Goal: Task Accomplishment & Management: Complete application form

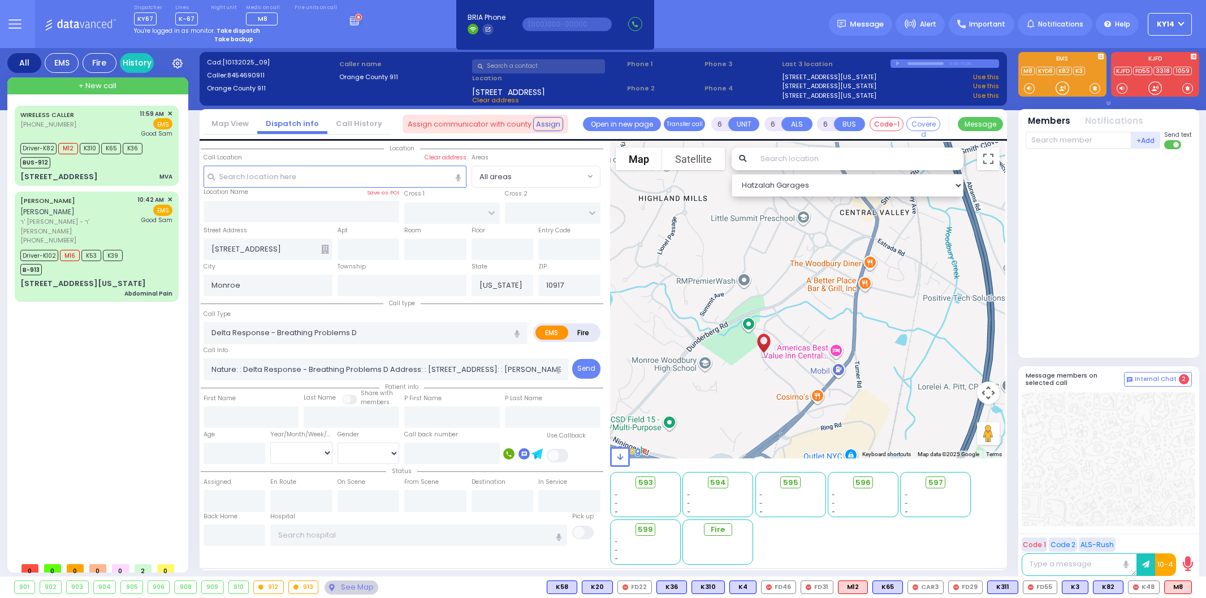
select select
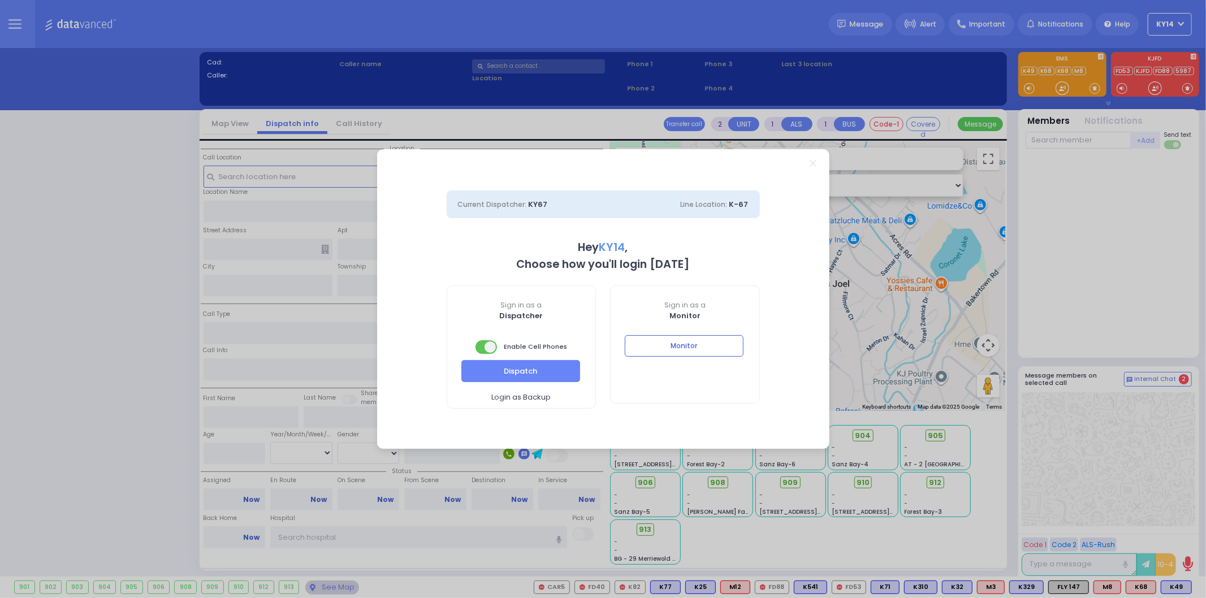
select select "2"
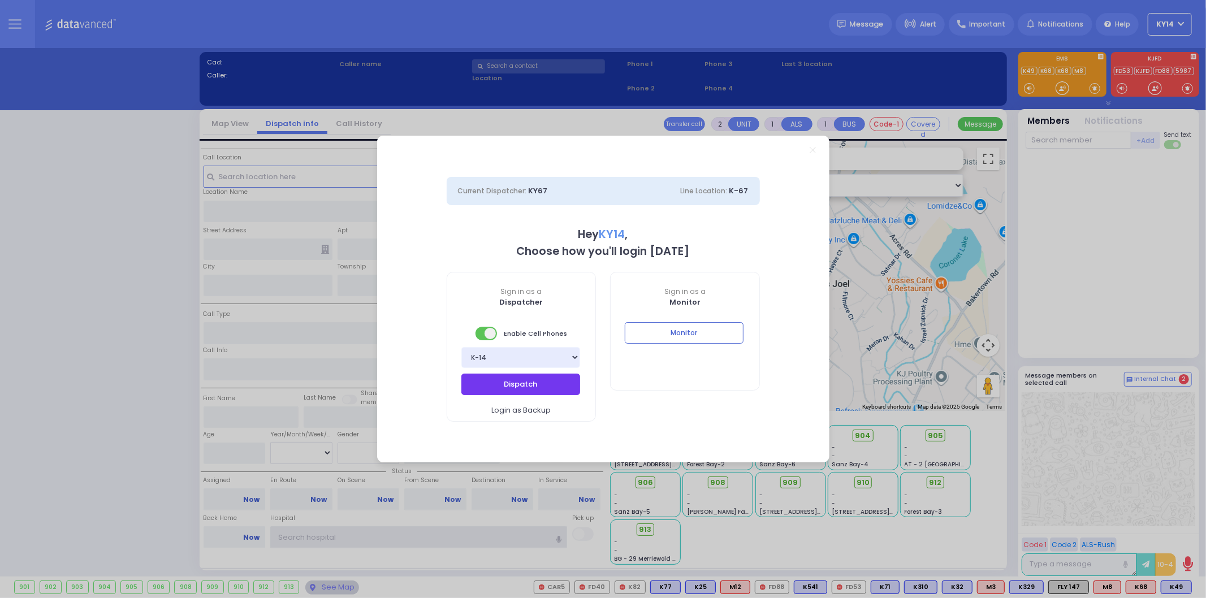
type input "ky14"
click at [528, 387] on button "Dispatch" at bounding box center [520, 384] width 119 height 21
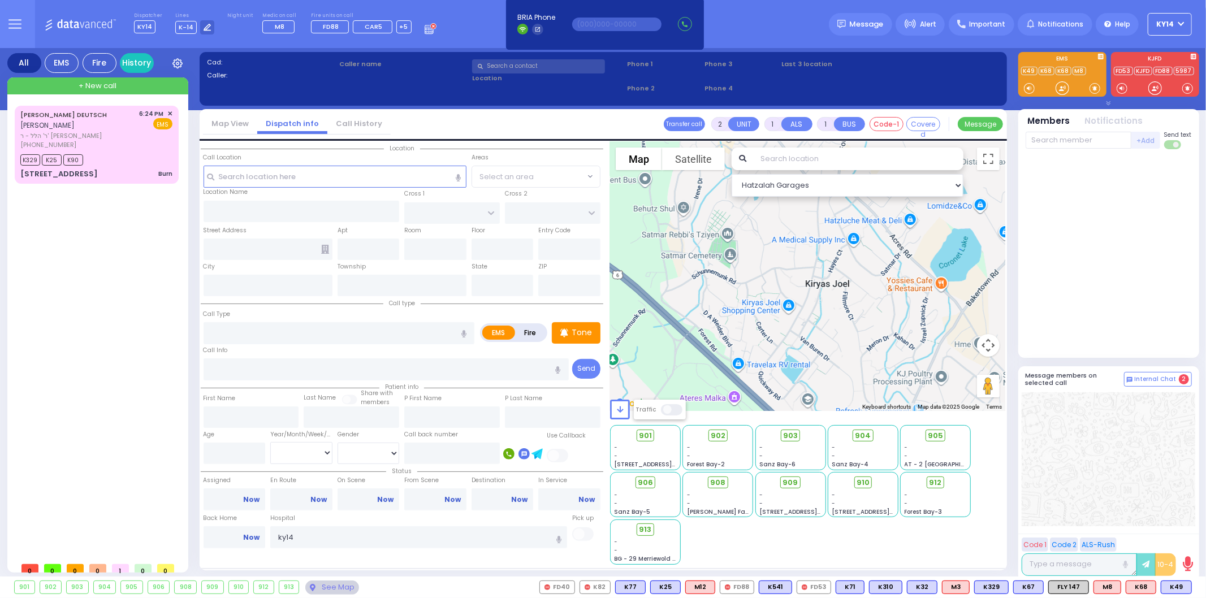
click at [23, 21] on button at bounding box center [14, 24] width 41 height 48
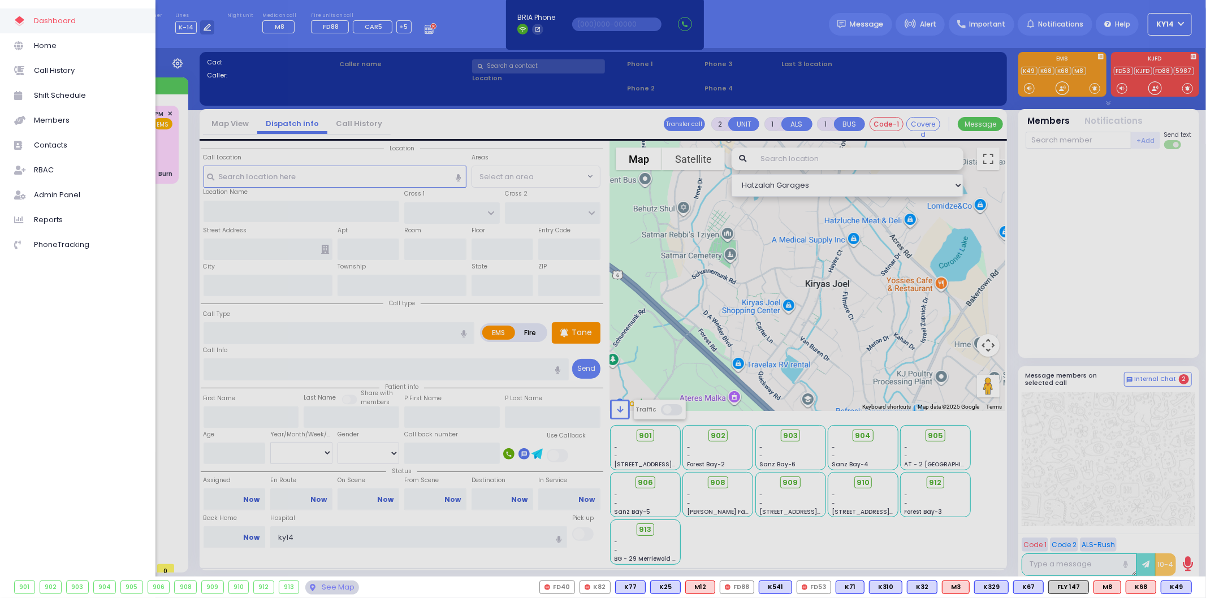
click at [23, 21] on icon at bounding box center [19, 21] width 13 height 13
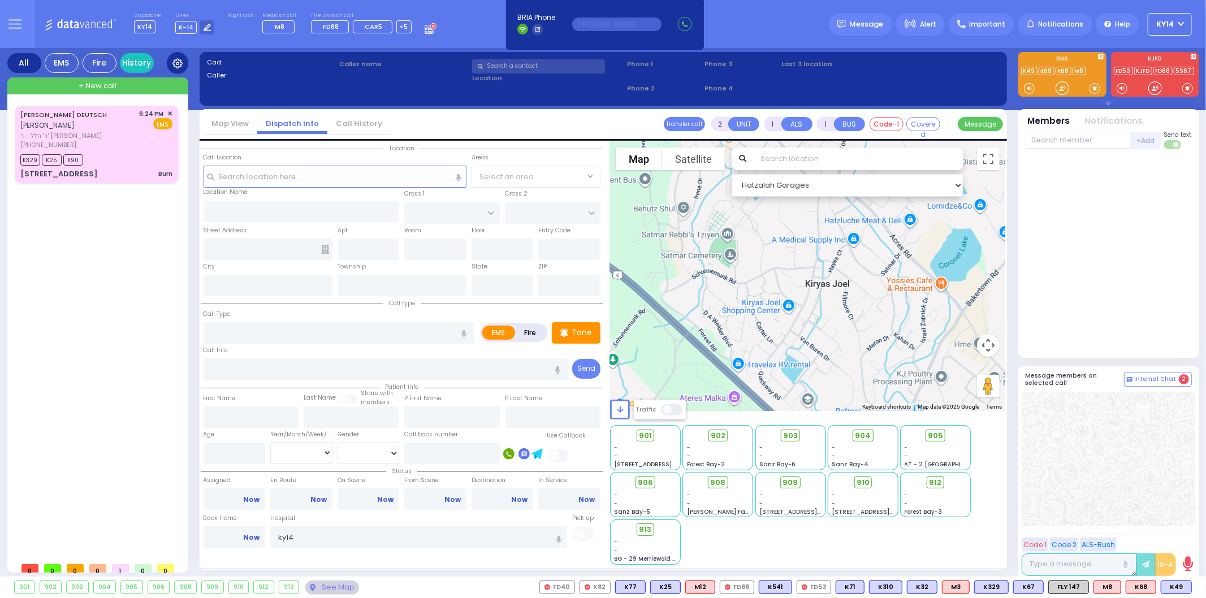
click at [184, 59] on div at bounding box center [177, 63] width 21 height 22
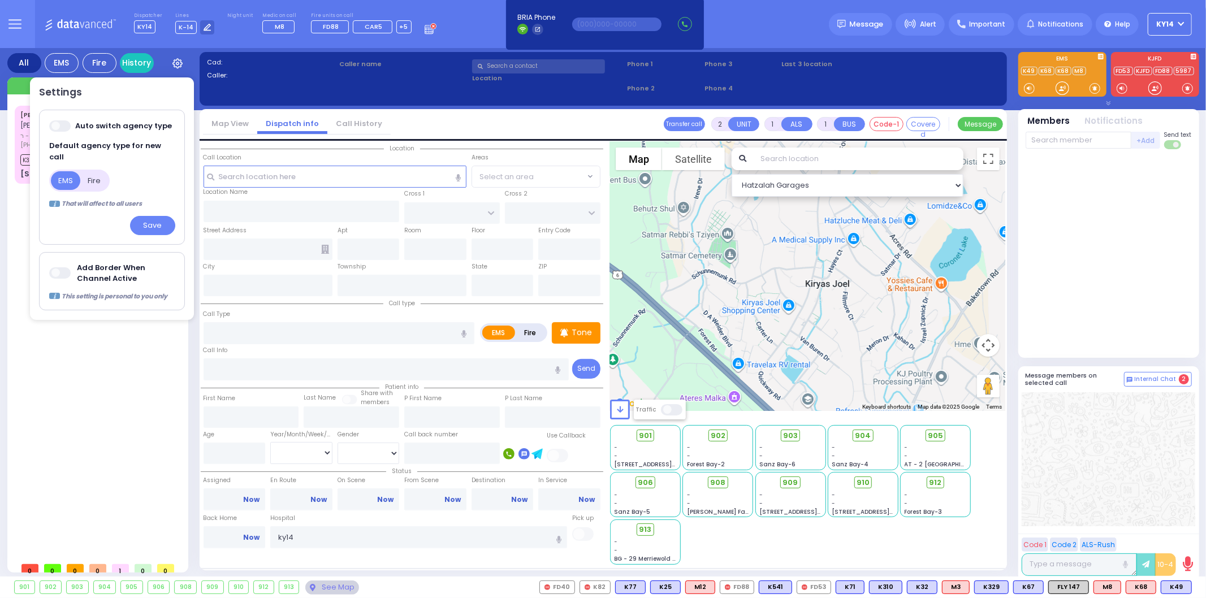
click at [58, 267] on span at bounding box center [60, 272] width 23 height 11
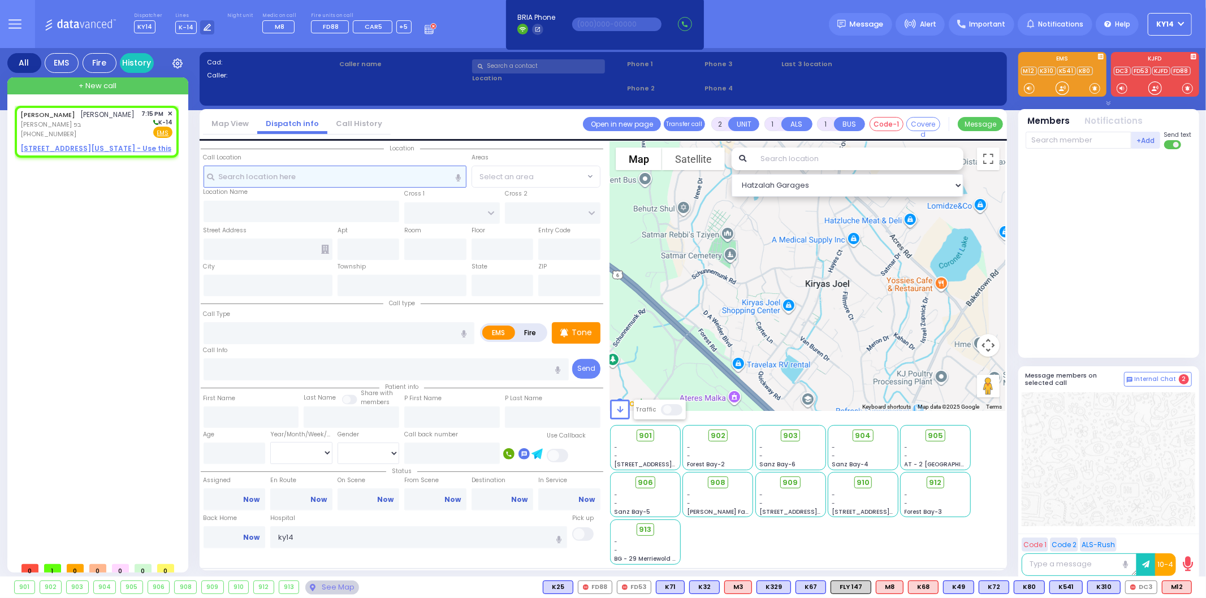
select select
radio input "true"
type input "[PERSON_NAME]"
select select
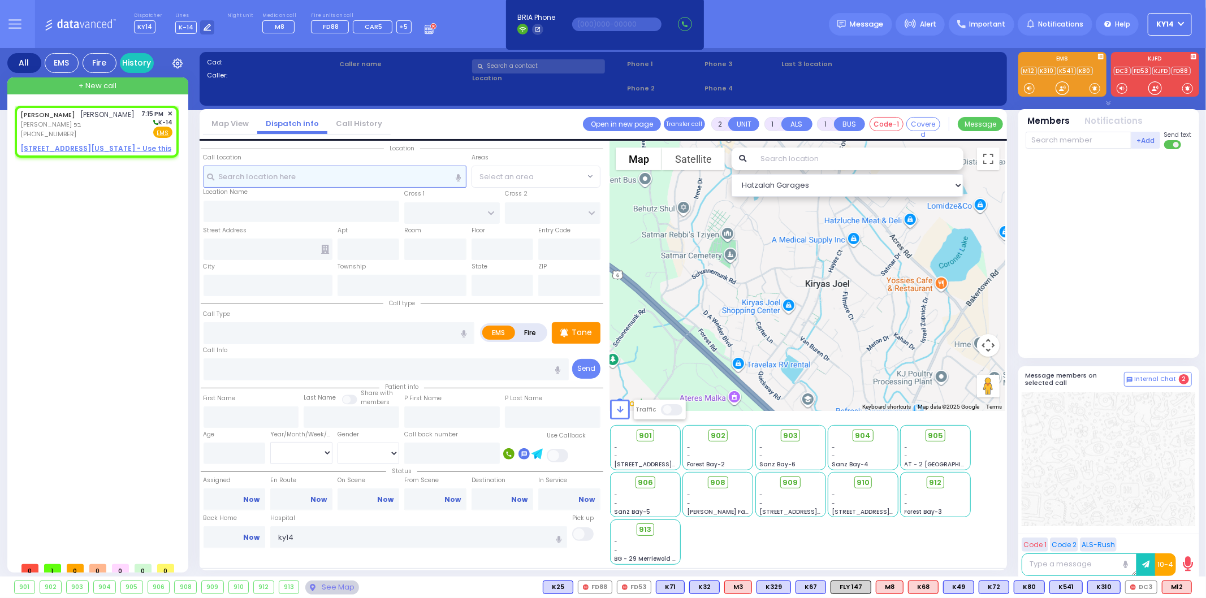
type input "19:15"
select select "Hatzalah Garages"
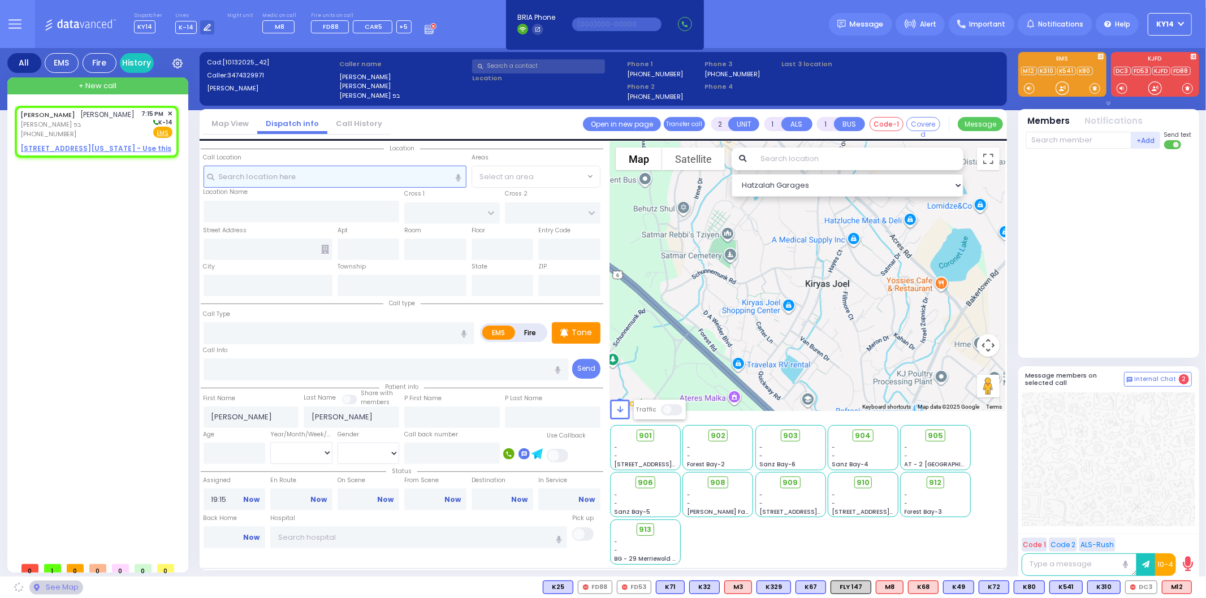
select select
radio input "true"
select select
select select "Hatzalah Garages"
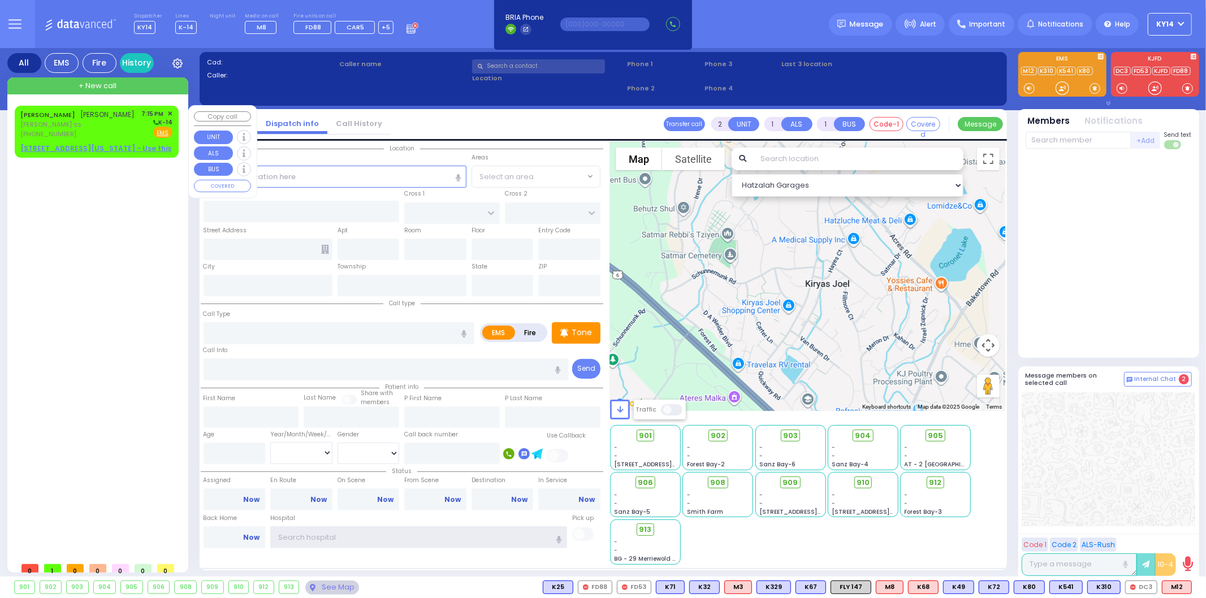
type input "ky14"
click at [103, 123] on span "[PERSON_NAME] בפ" at bounding box center [77, 125] width 115 height 10
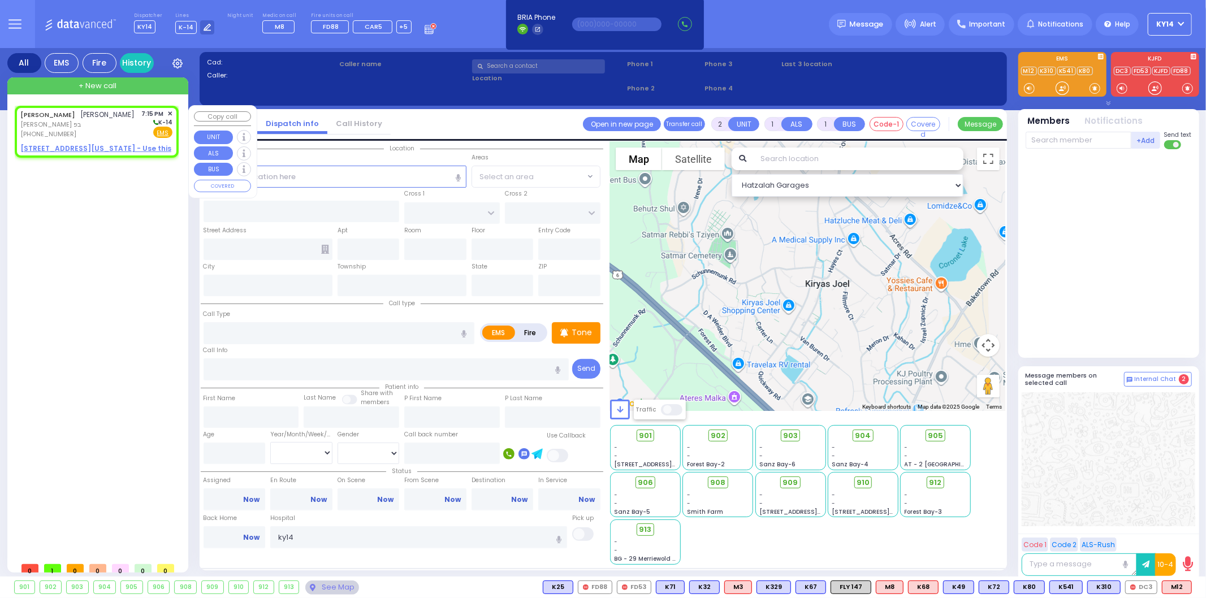
select select
radio input "true"
type input "[PERSON_NAME]"
select select
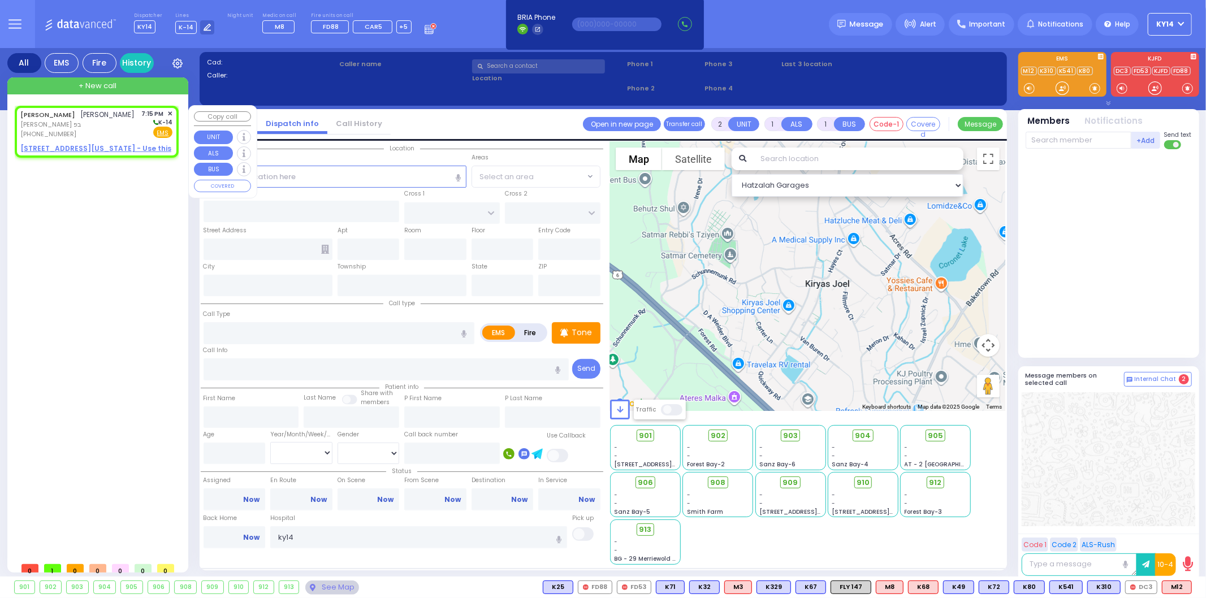
type input "19:15"
select select "Hatzalah Garages"
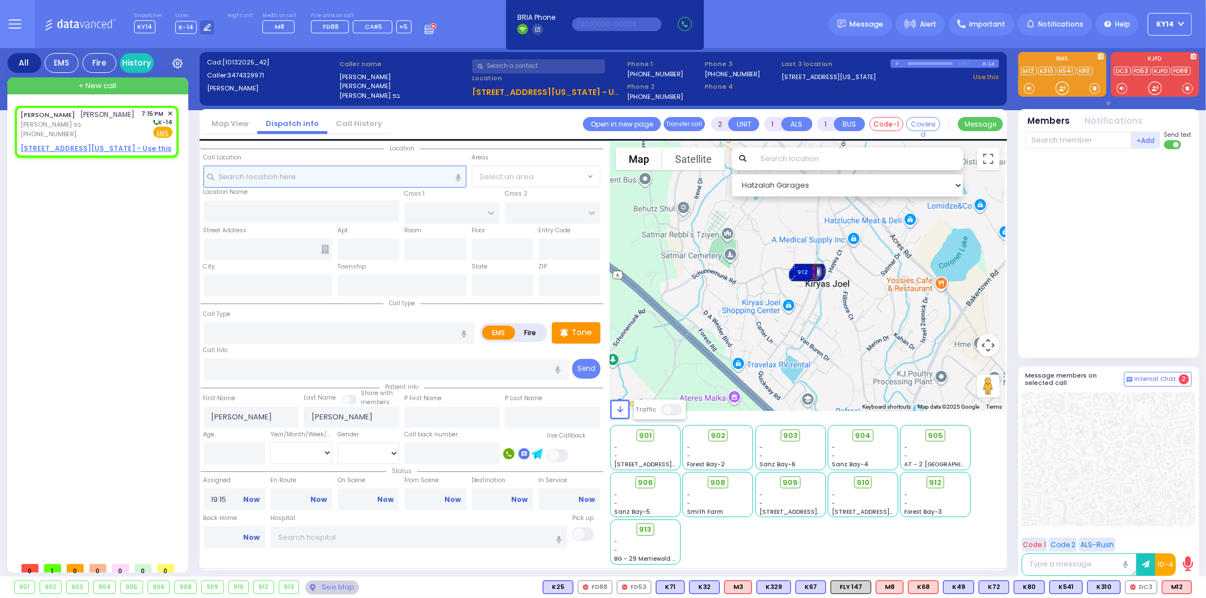
click at [237, 175] on input "text" at bounding box center [334, 176] width 263 height 21
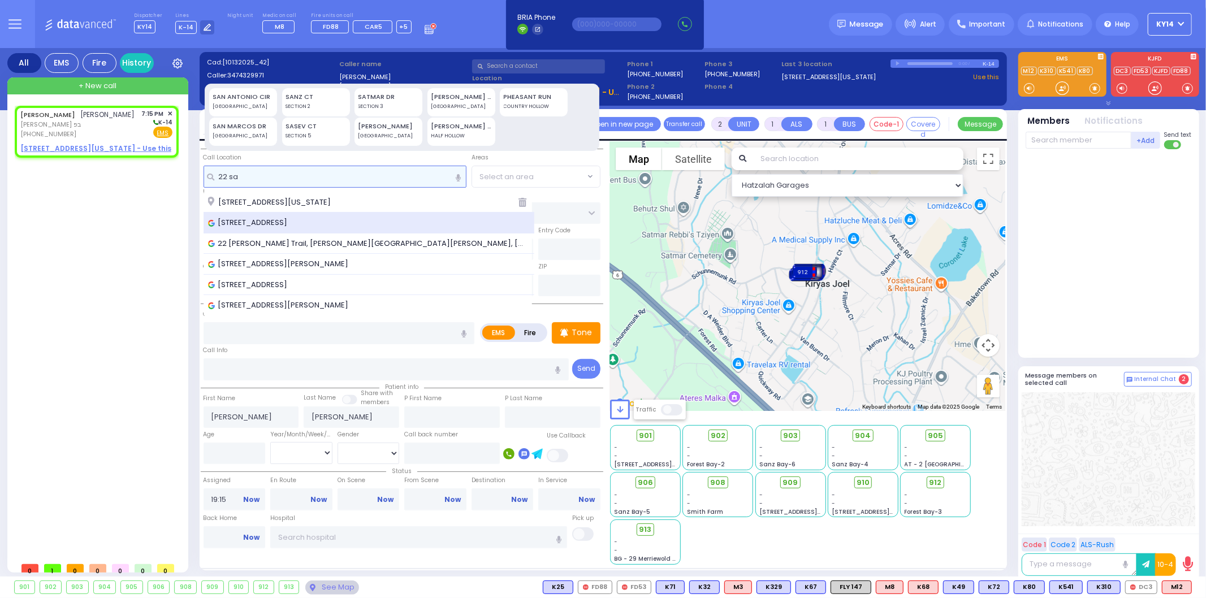
type input "22 sa"
click at [230, 223] on span "[STREET_ADDRESS]" at bounding box center [250, 222] width 84 height 11
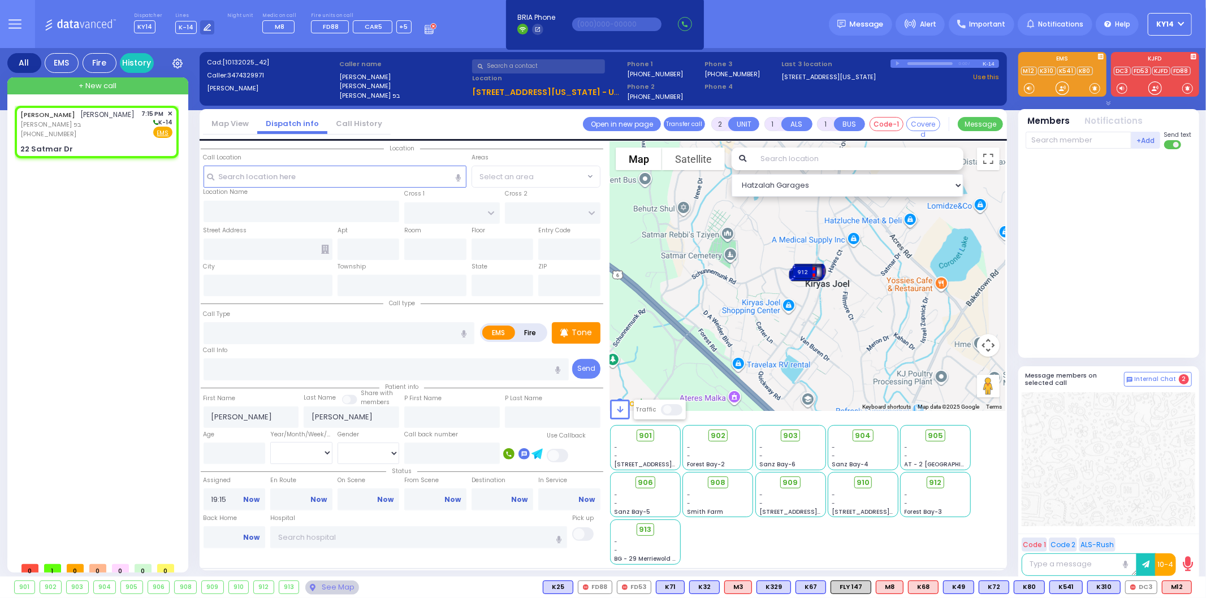
select select
radio input "true"
select select
select select "Hatzalah Garages"
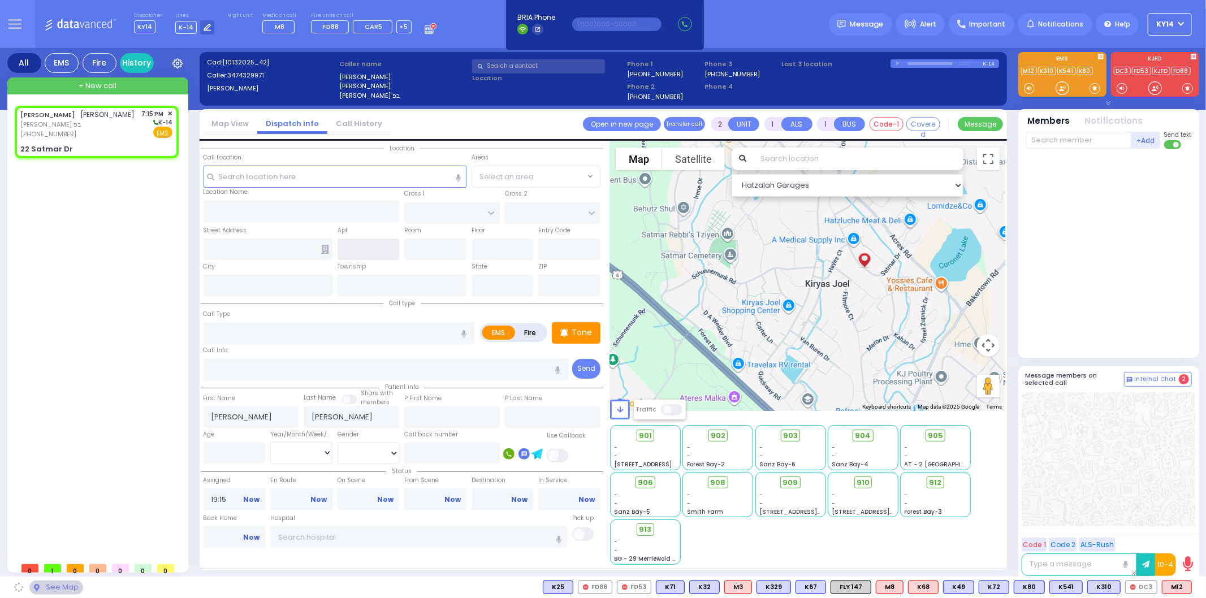
type input "[PERSON_NAME] COURT"
type input "SIGET COURT"
type input "22 Satmar Dr"
type input "Monroe"
type input "[US_STATE]"
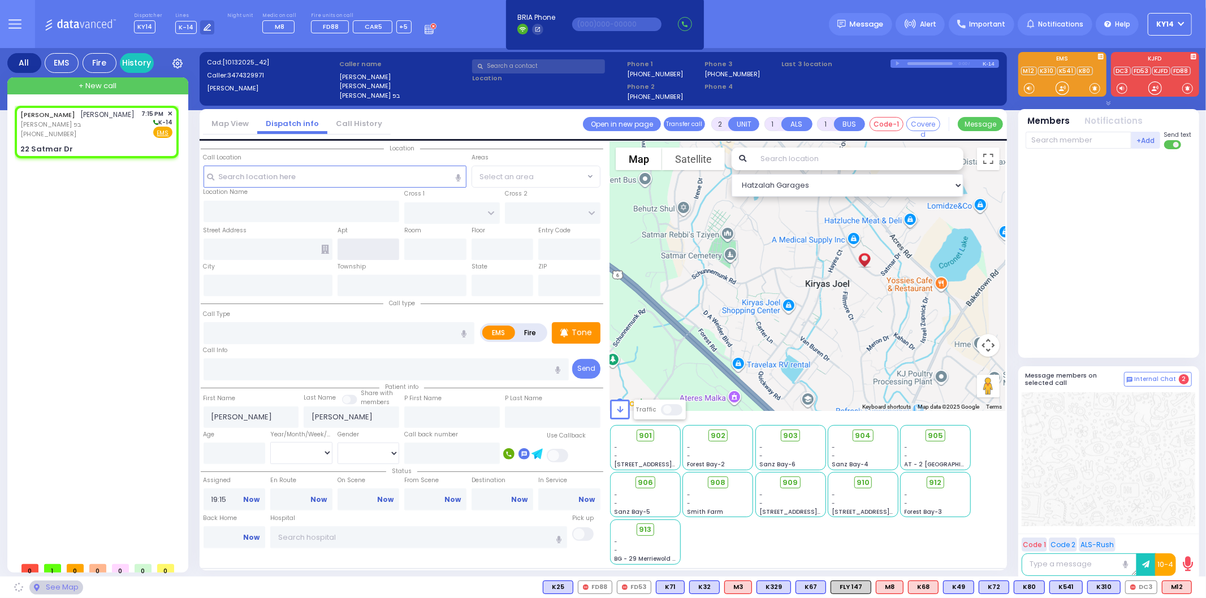
type input "10950"
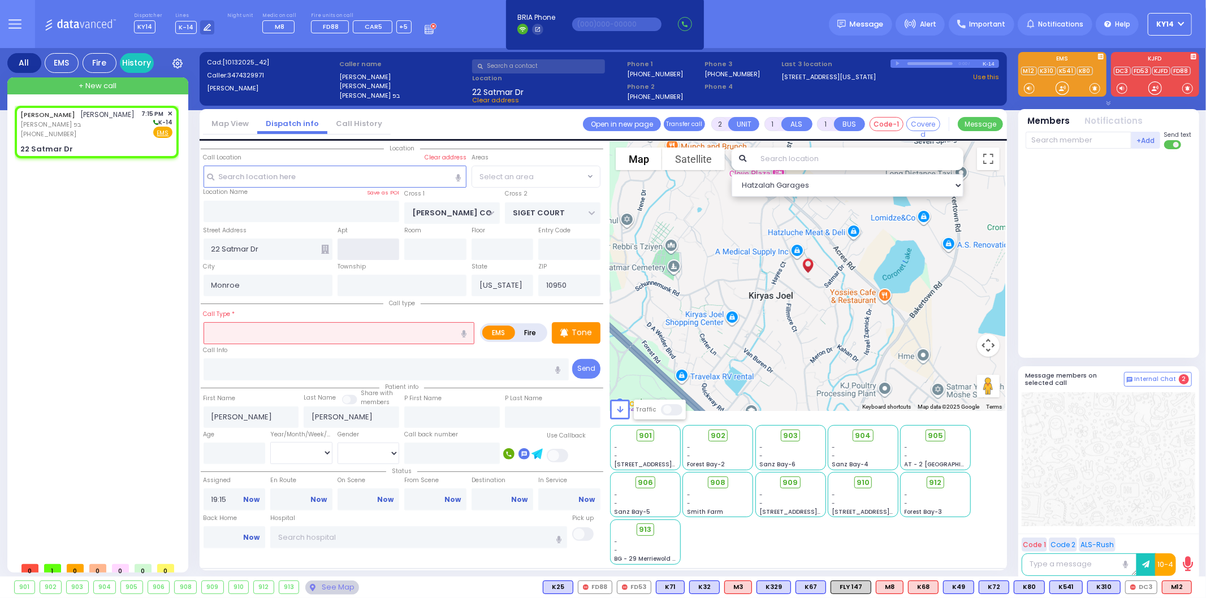
select select "SECTION 3"
click at [325, 246] on icon at bounding box center [325, 249] width 8 height 9
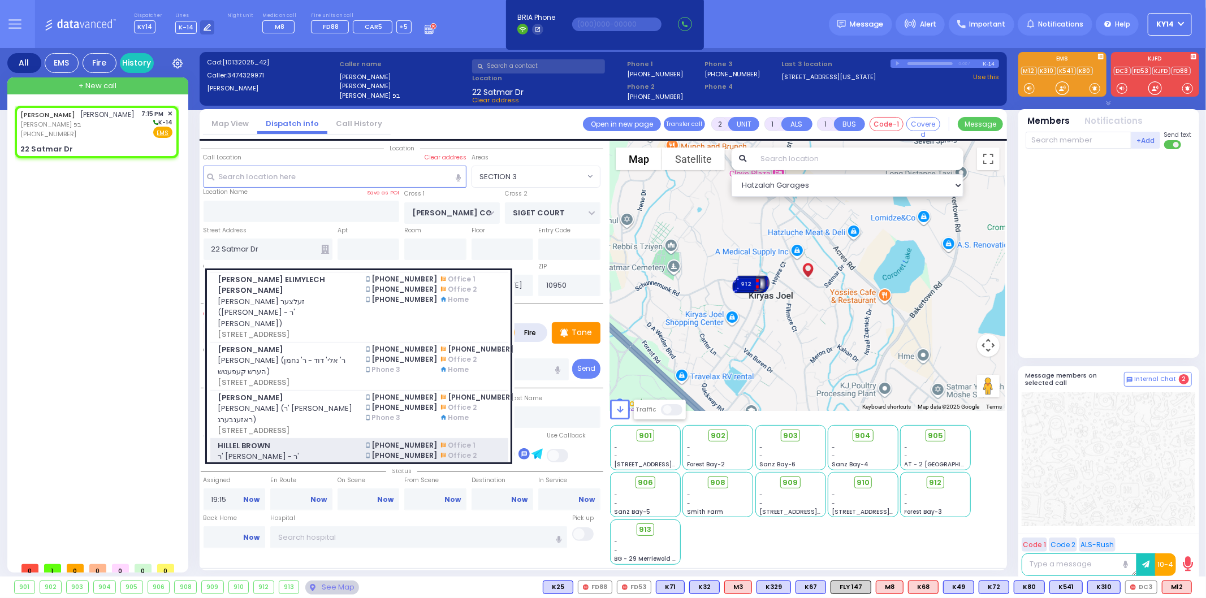
scroll to position [63, 0]
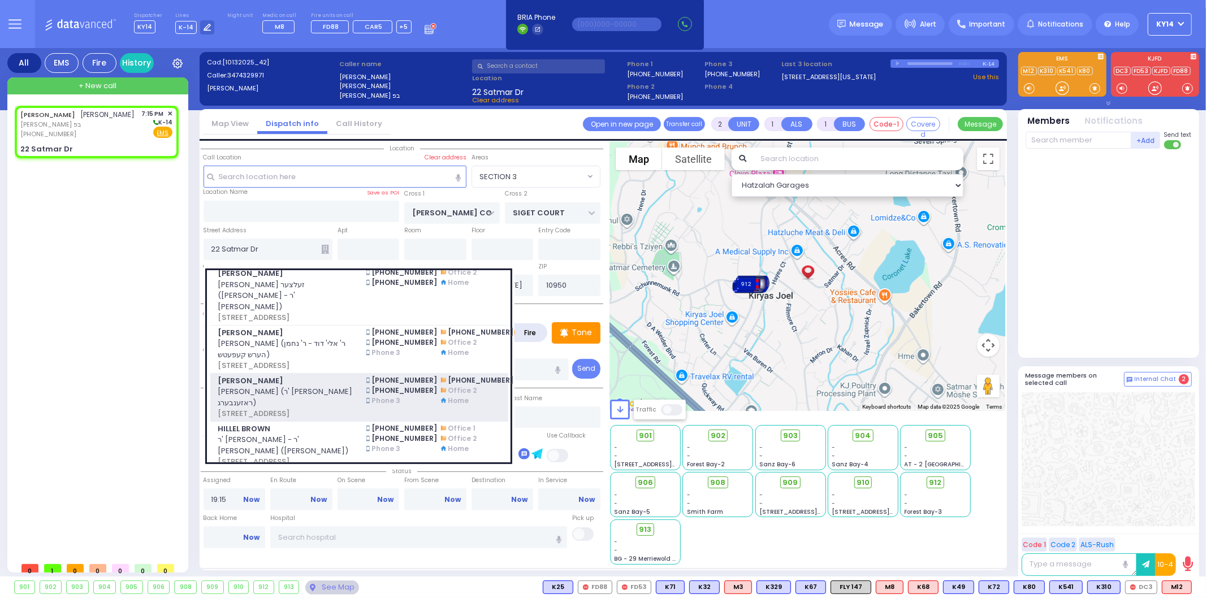
click at [324, 398] on span "[PERSON_NAME] (ר' [PERSON_NAME] ראזענבערג)" at bounding box center [285, 397] width 135 height 22
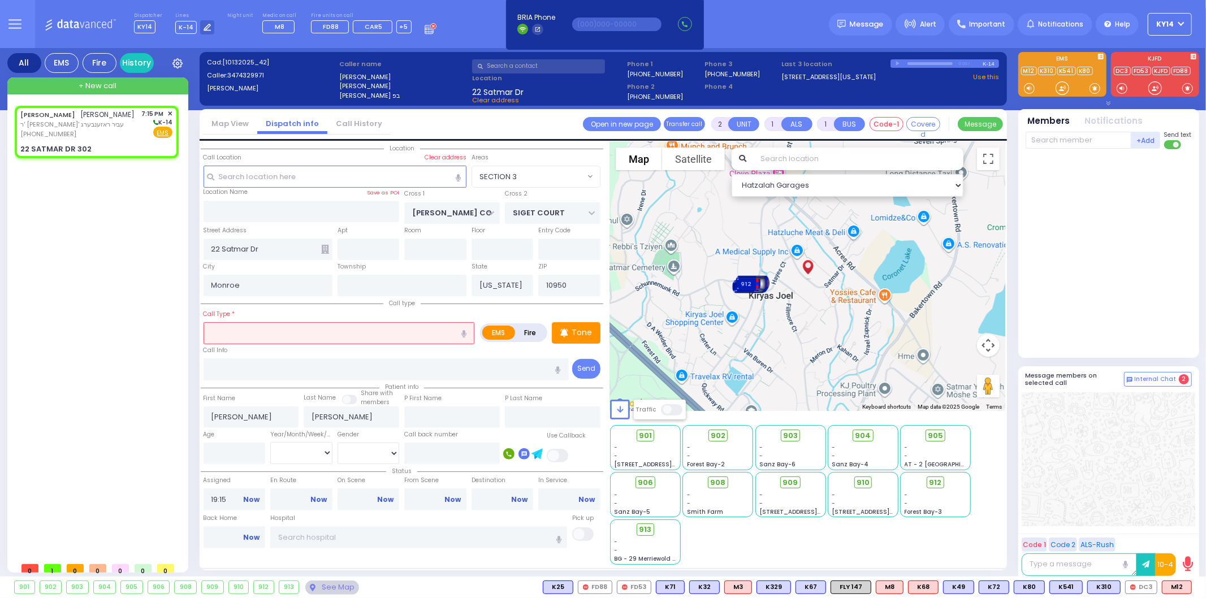
select select
radio input "true"
type input "YITZCHOK"
type input "[PERSON_NAME]"
select select
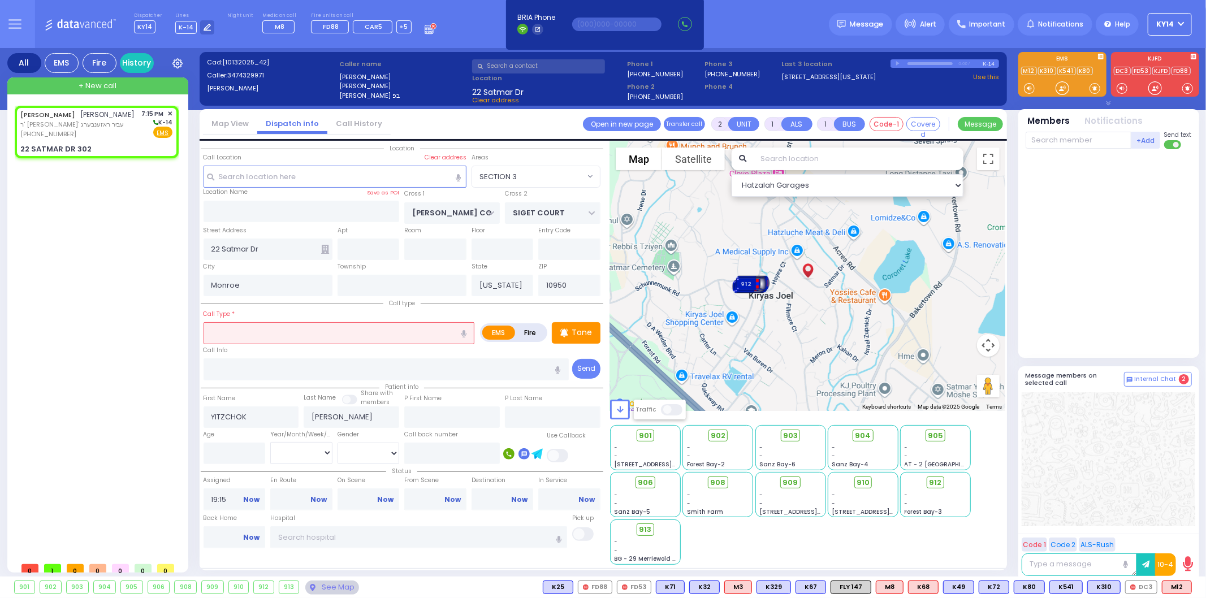
select select "Hatzalah Garages"
type input "22 SATMAR DR"
type input "302"
type input "[PERSON_NAME]"
select select "SECTION 3"
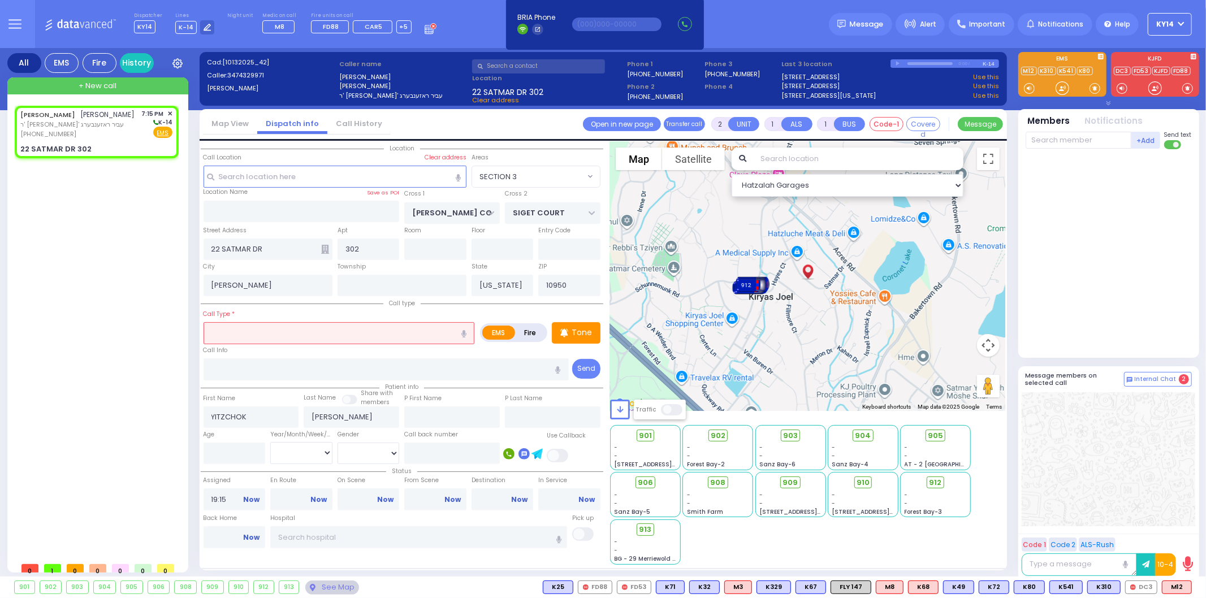
click at [529, 334] on label "Fire" at bounding box center [530, 333] width 32 height 14
radio input "true"
click at [344, 329] on input "text" at bounding box center [338, 332] width 271 height 21
select select
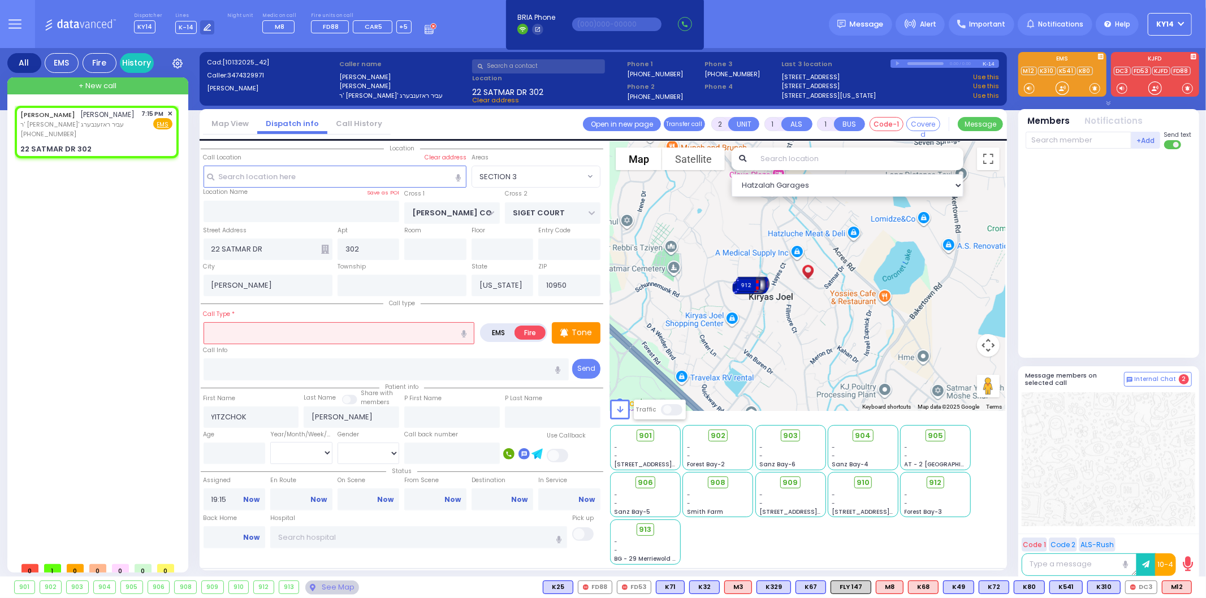
radio input "true"
select select
select select "Hatzalah Garages"
type input "o"
select select "SECTION 3"
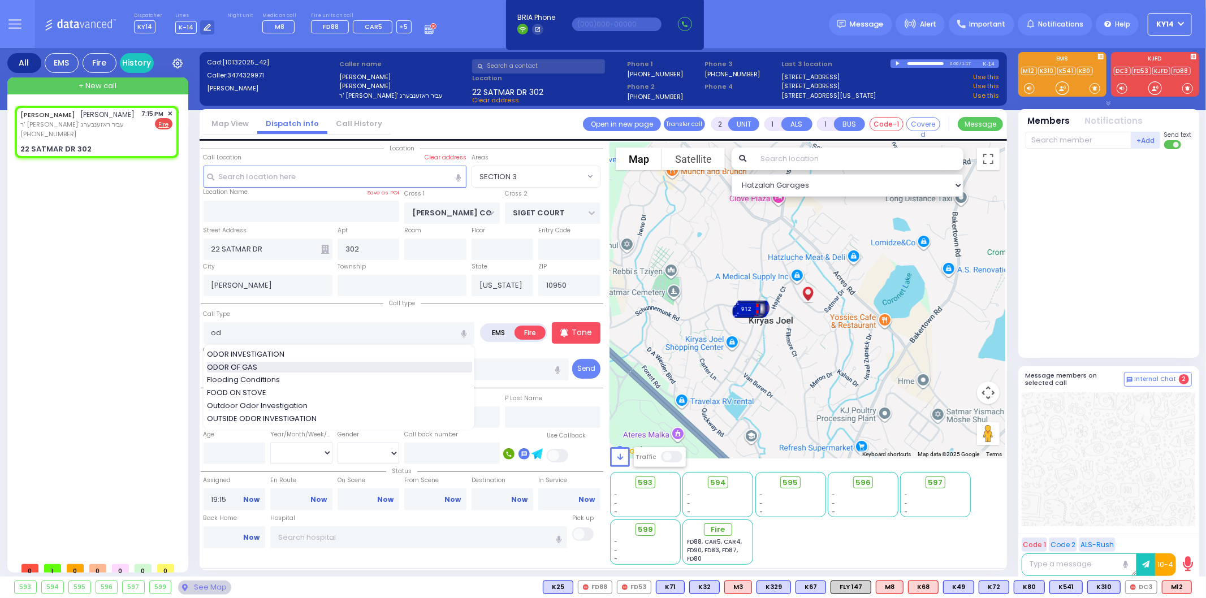
click at [222, 366] on span "ODOR OF GAS" at bounding box center [234, 367] width 54 height 11
type input "ODOR OF GAS"
select select
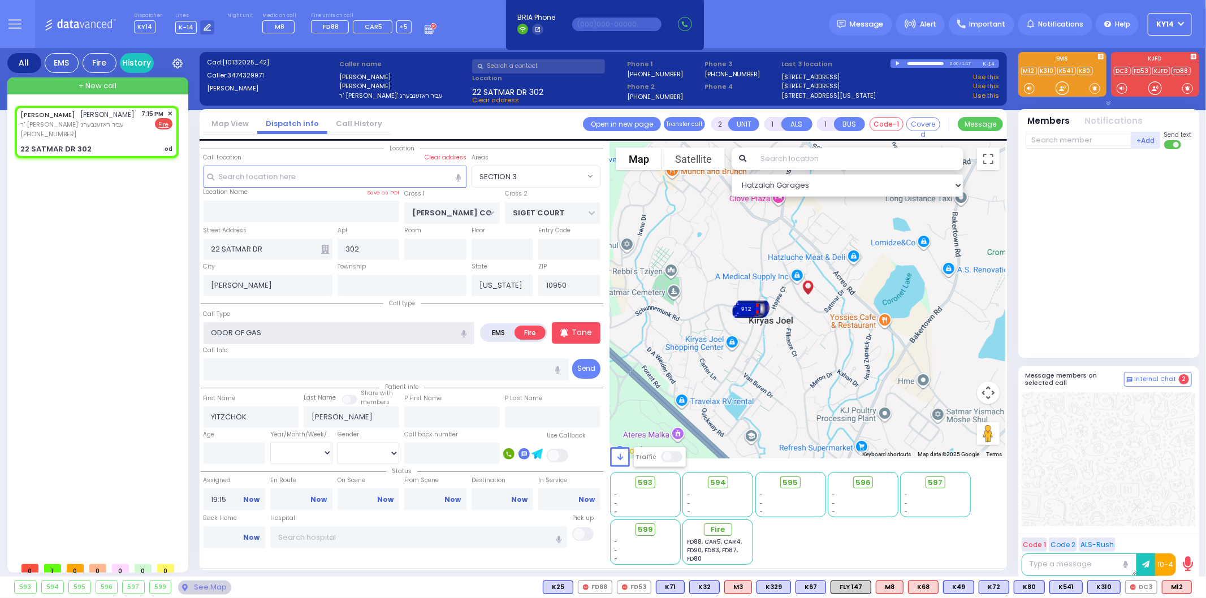
radio input "true"
select select
select select "Hatzalah Garages"
select select "SECTION 3"
select select
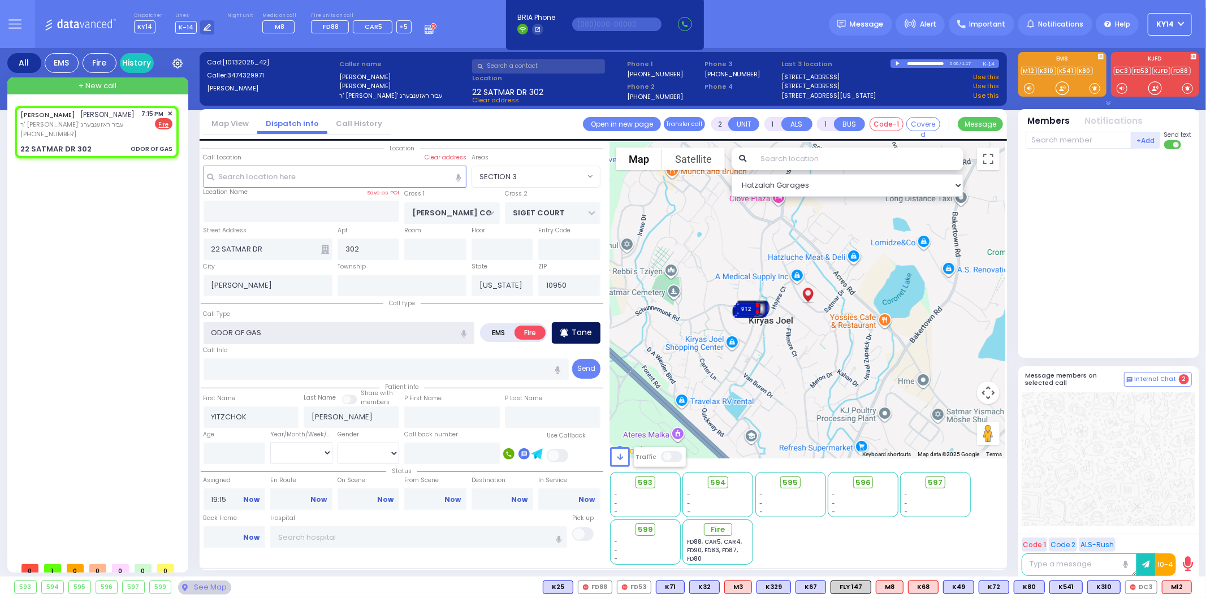
radio input "true"
select select
select select "Hatzalah Garages"
click at [574, 330] on p "Tone" at bounding box center [581, 333] width 20 height 12
select select "SECTION 3"
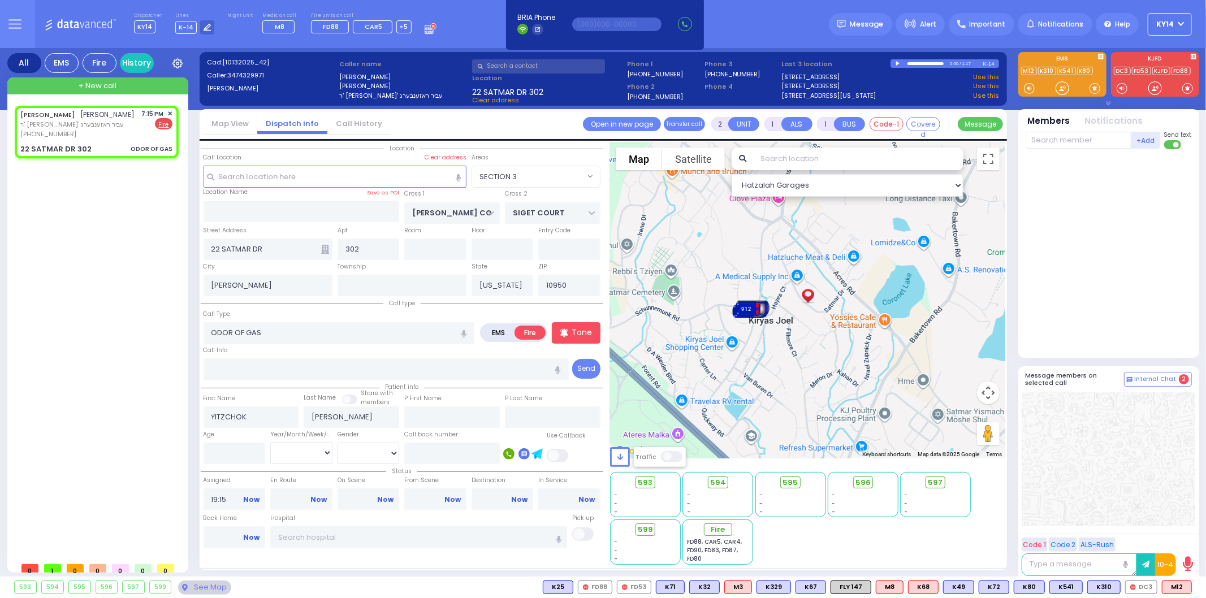
select select
radio input "true"
select select
select select "Hatzalah Garages"
select select "SECTION 3"
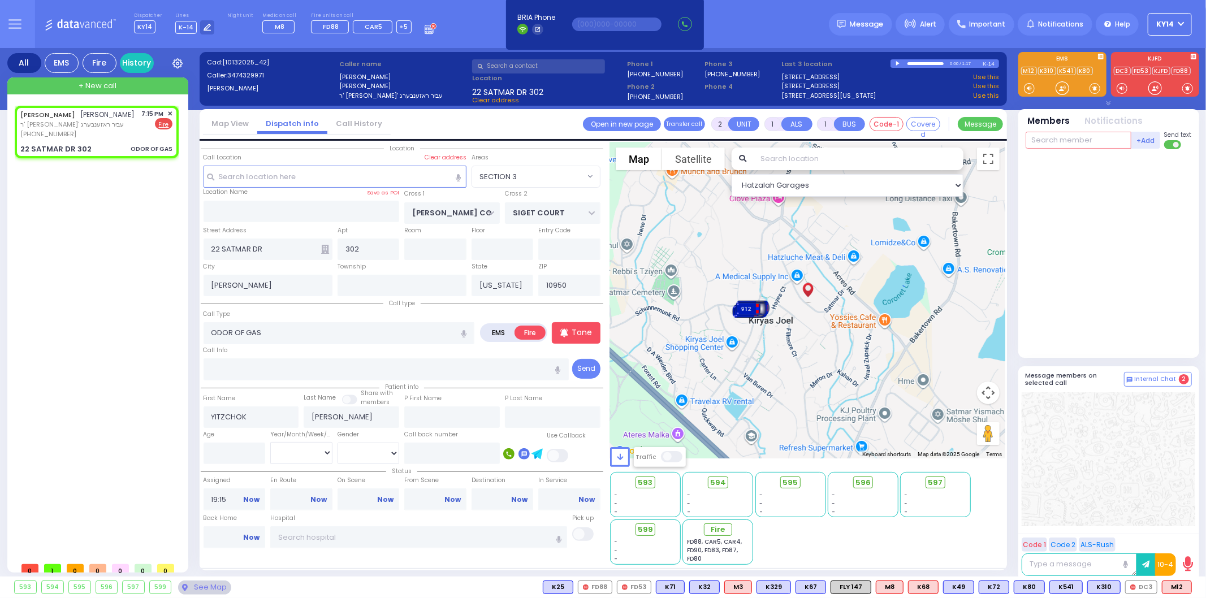
click at [1073, 143] on input "text" at bounding box center [1078, 140] width 106 height 17
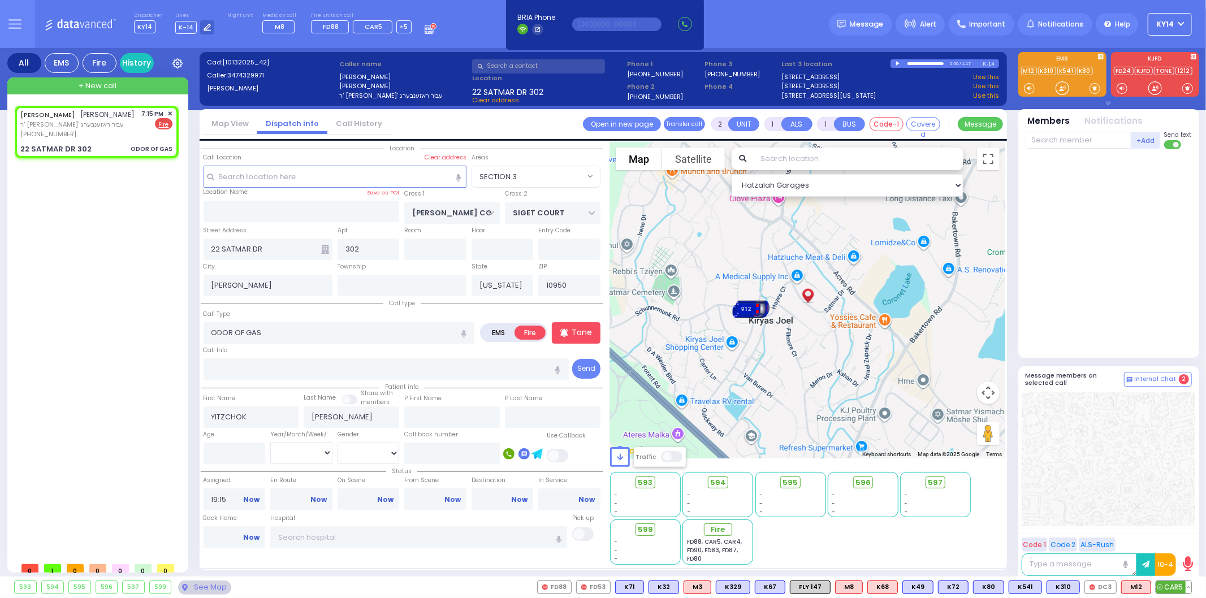
click at [1173, 584] on span "CAR5" at bounding box center [1173, 587] width 35 height 12
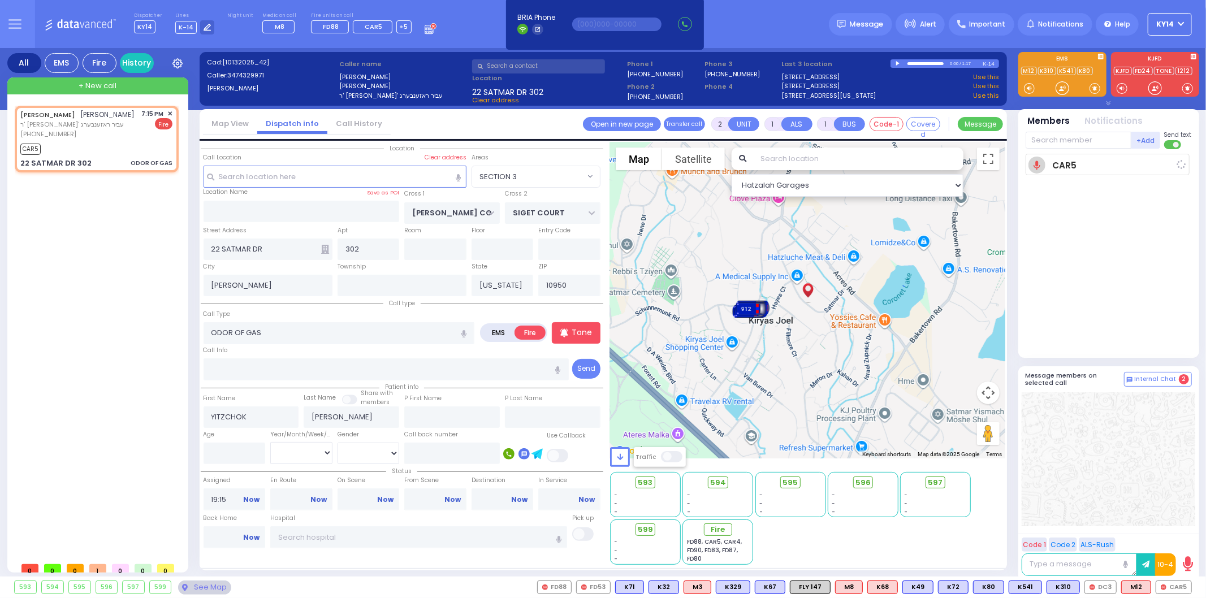
select select
radio input "true"
select select
type input "19:17"
select select "Hatzalah Garages"
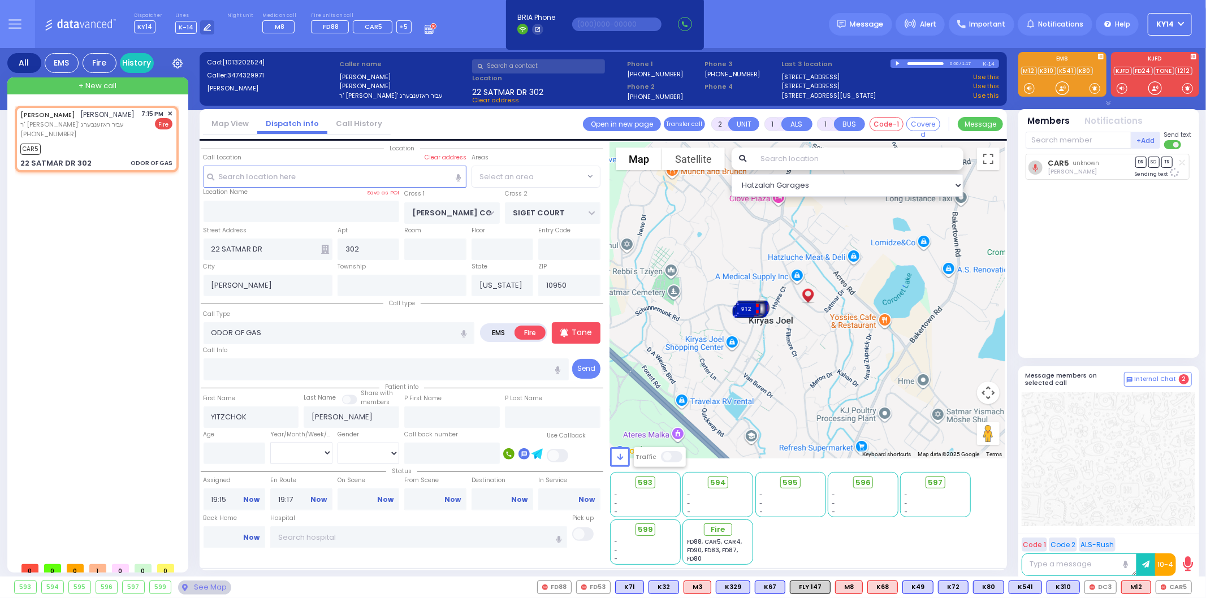
select select "SECTION 3"
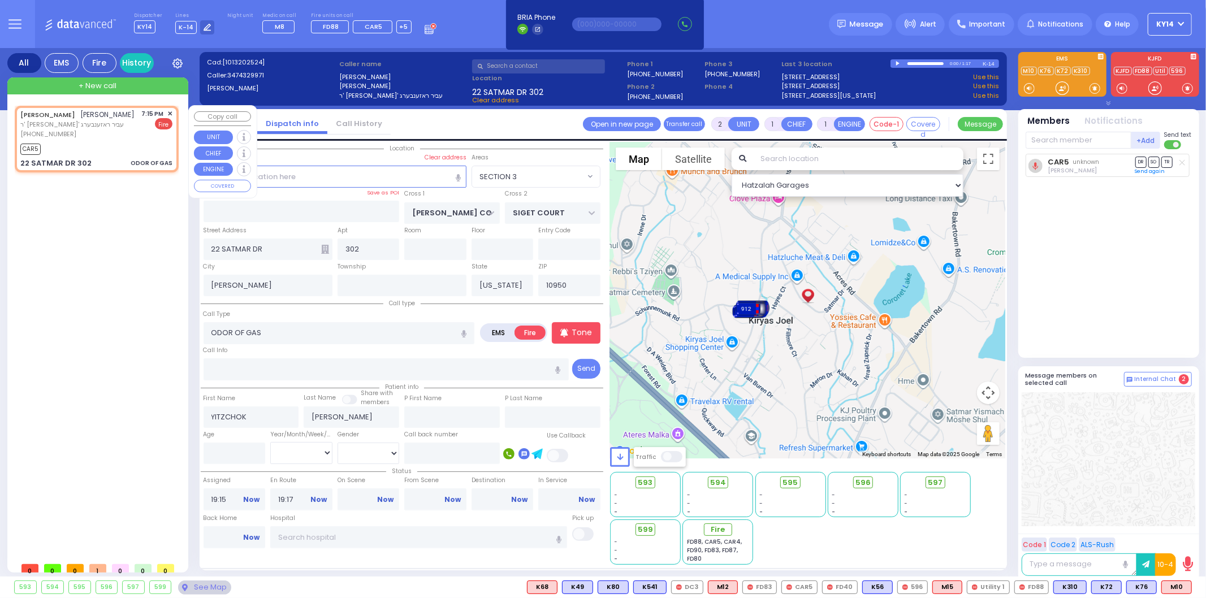
click at [106, 86] on span "+ New call" at bounding box center [98, 85] width 38 height 11
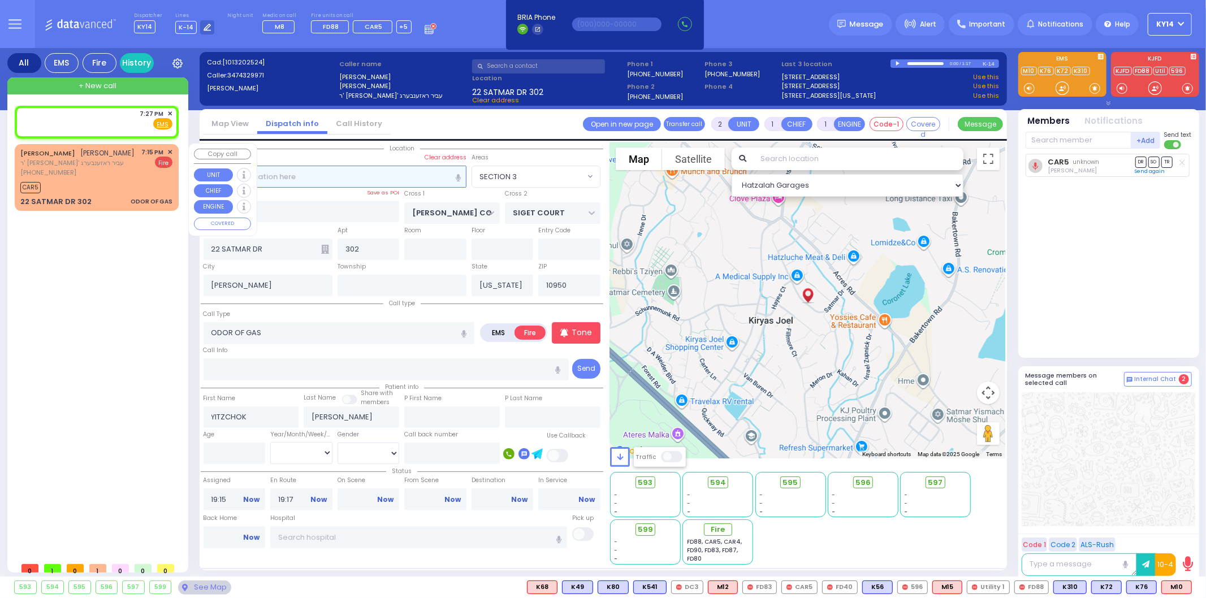
select select
radio input "true"
select select
type input "19:27"
select select
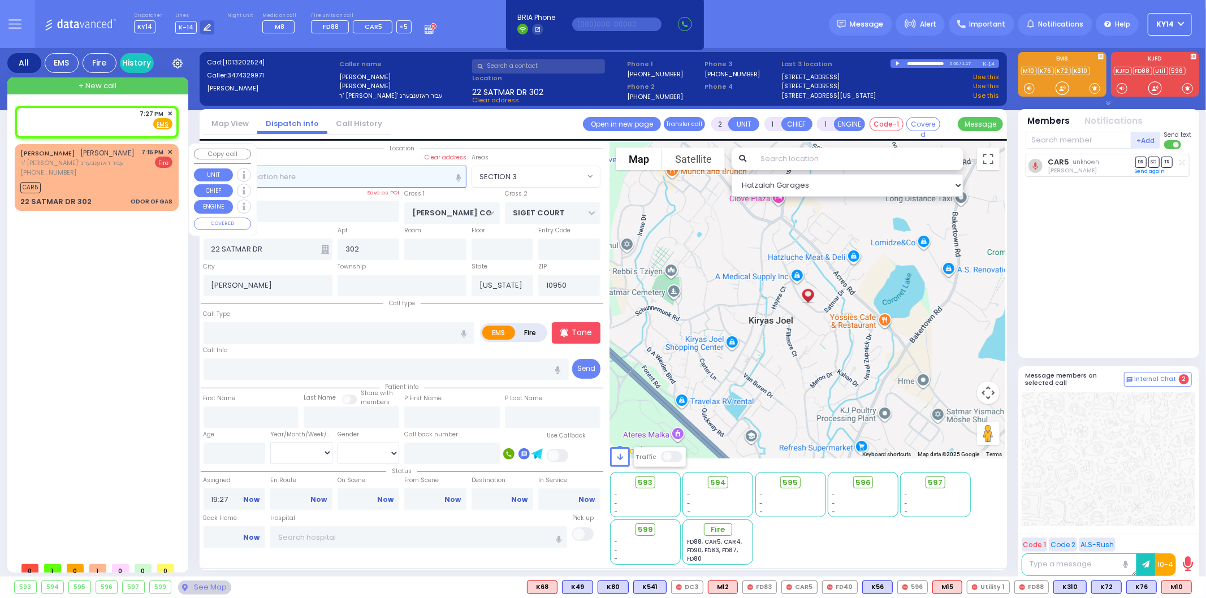
radio input "true"
select select
select select "Hatzalah Garages"
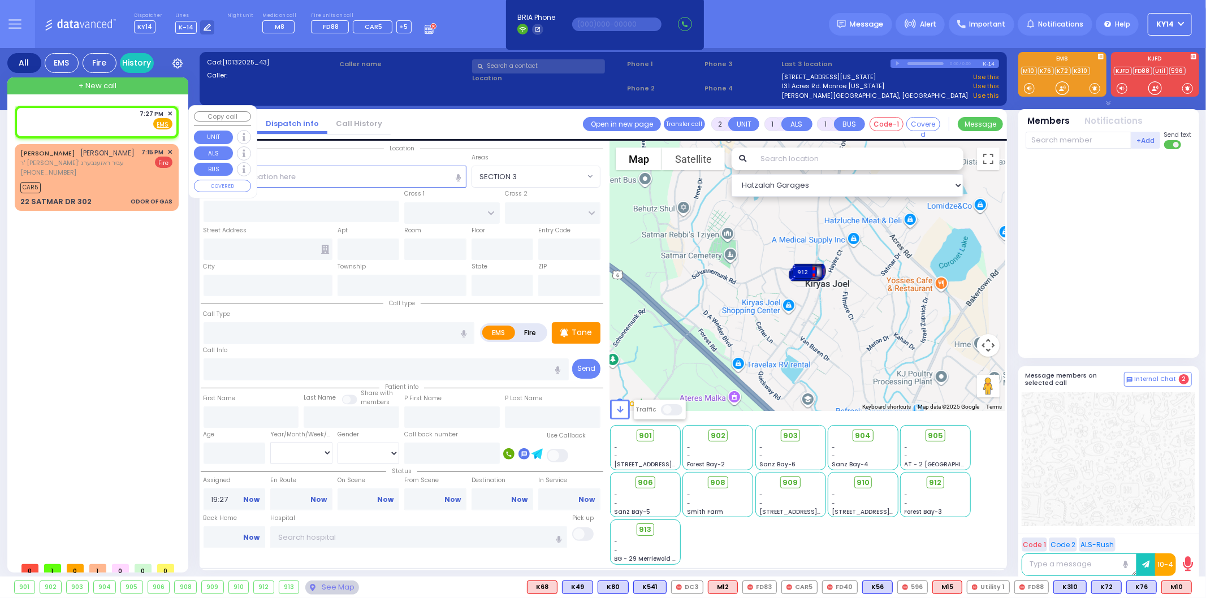
drag, startPoint x: 115, startPoint y: 109, endPoint x: 120, endPoint y: 114, distance: 7.2
click at [117, 110] on div "7:27 PM ✕ Fire EMS" at bounding box center [96, 119] width 152 height 21
select select
radio input "true"
select select
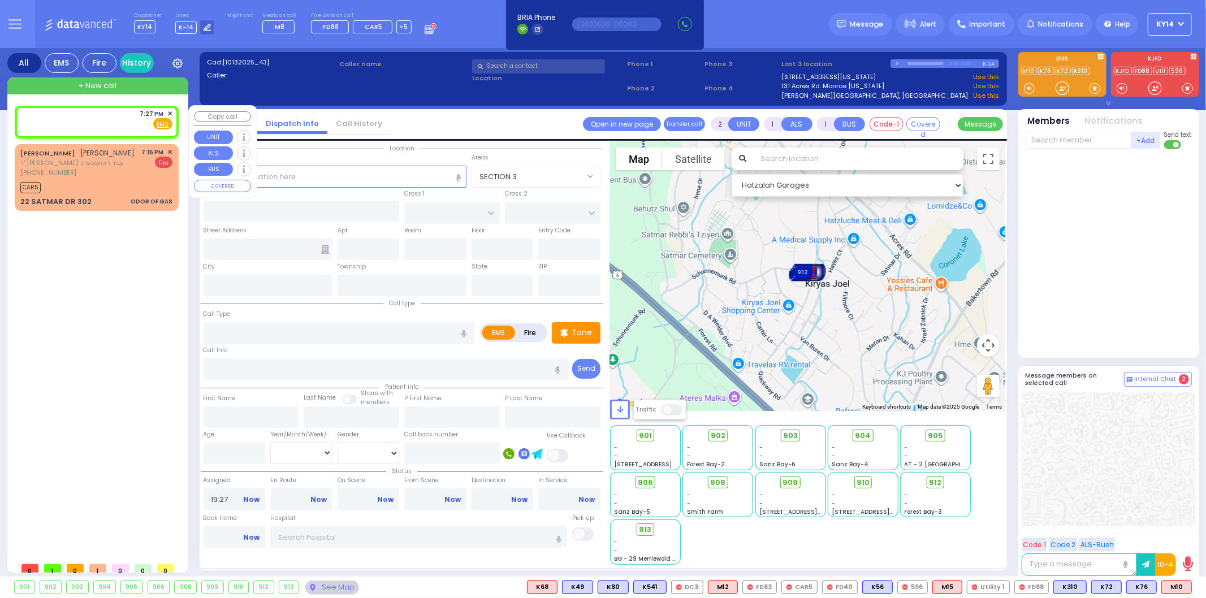
select select "Hatzalah Garages"
click at [273, 174] on input "text" at bounding box center [334, 176] width 263 height 21
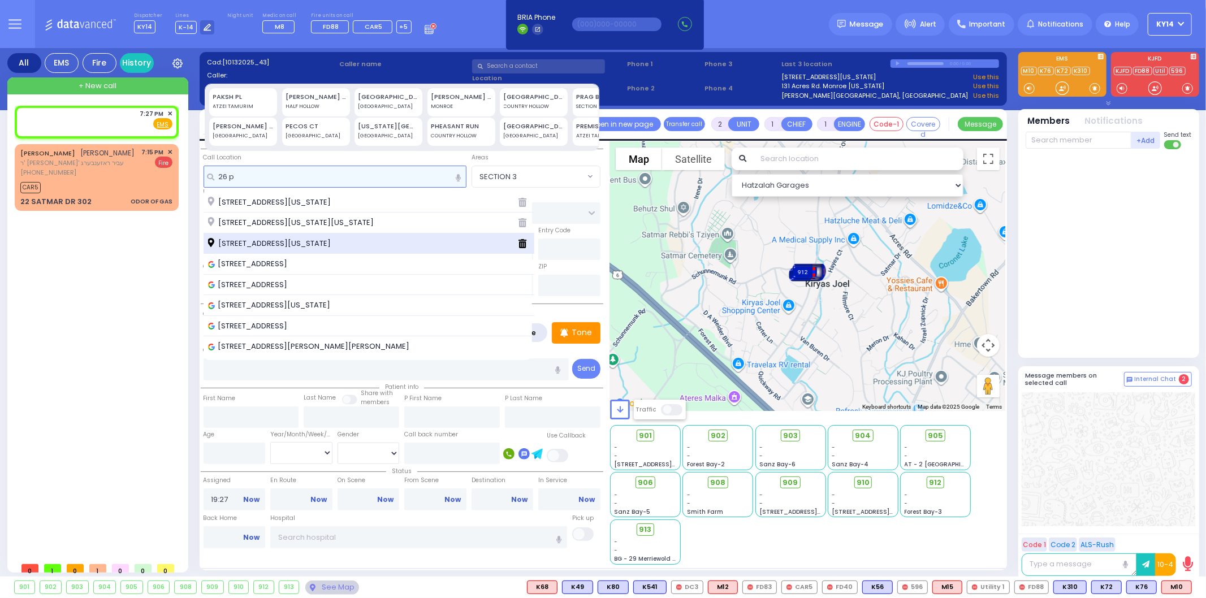
type input "26 p"
click at [267, 244] on span "[STREET_ADDRESS][US_STATE]" at bounding box center [271, 243] width 127 height 11
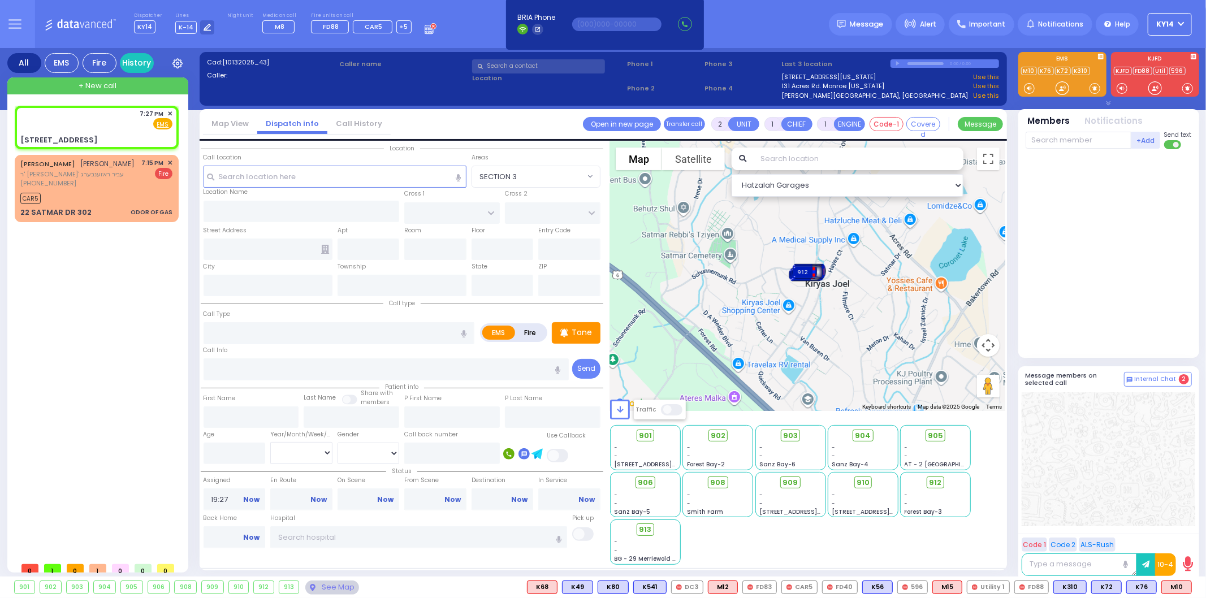
select select
radio input "true"
select select
select select "Hatzalah Garages"
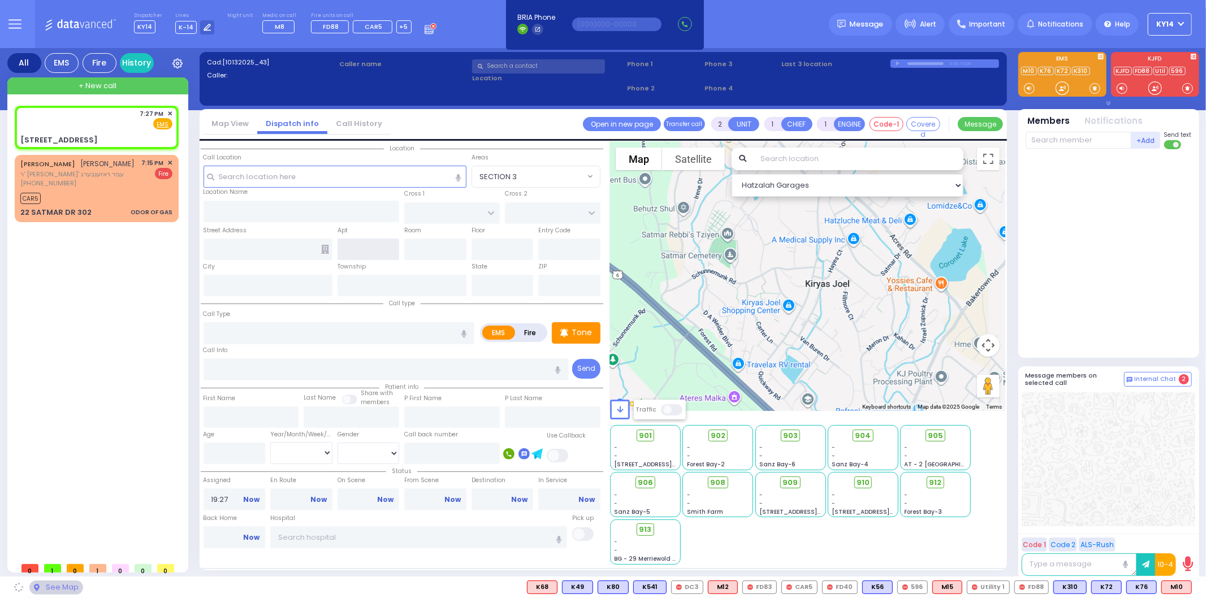
type input "MAIDSTONE LN"
type input "LOCH LOMOND COURT"
type input "[STREET_ADDRESS]"
type input "Monroe"
type input "[US_STATE]"
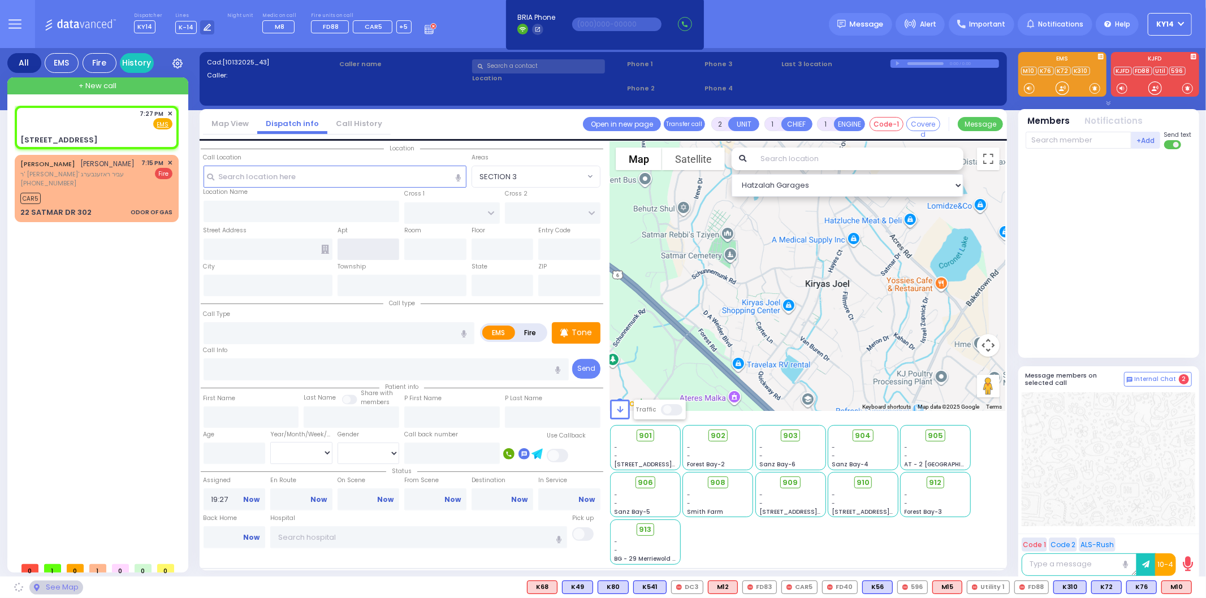
type input "10950"
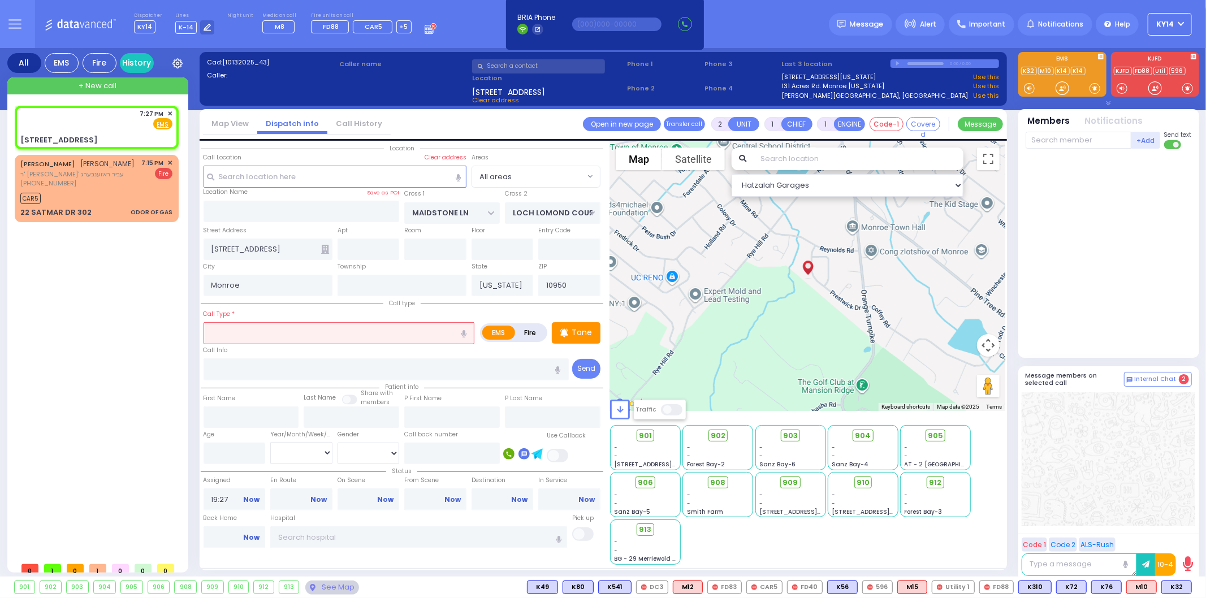
click at [240, 331] on input "text" at bounding box center [338, 332] width 271 height 21
click at [1179, 592] on span "K71" at bounding box center [1177, 587] width 28 height 12
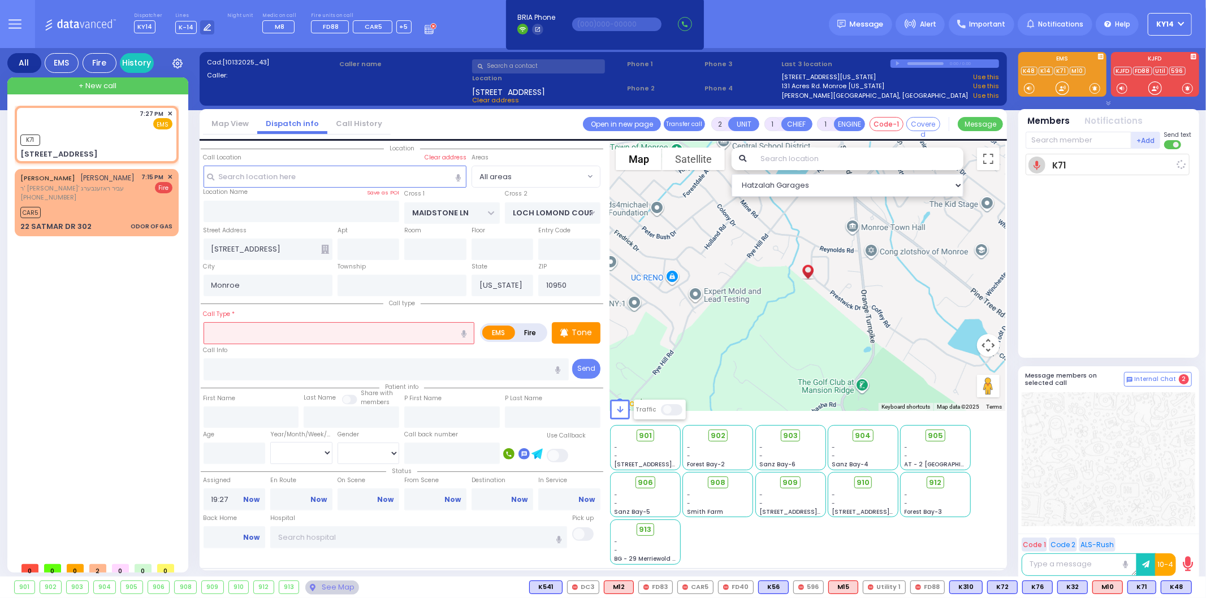
select select
radio input "true"
select select
type input "19:28"
select select "Hatzalah Garages"
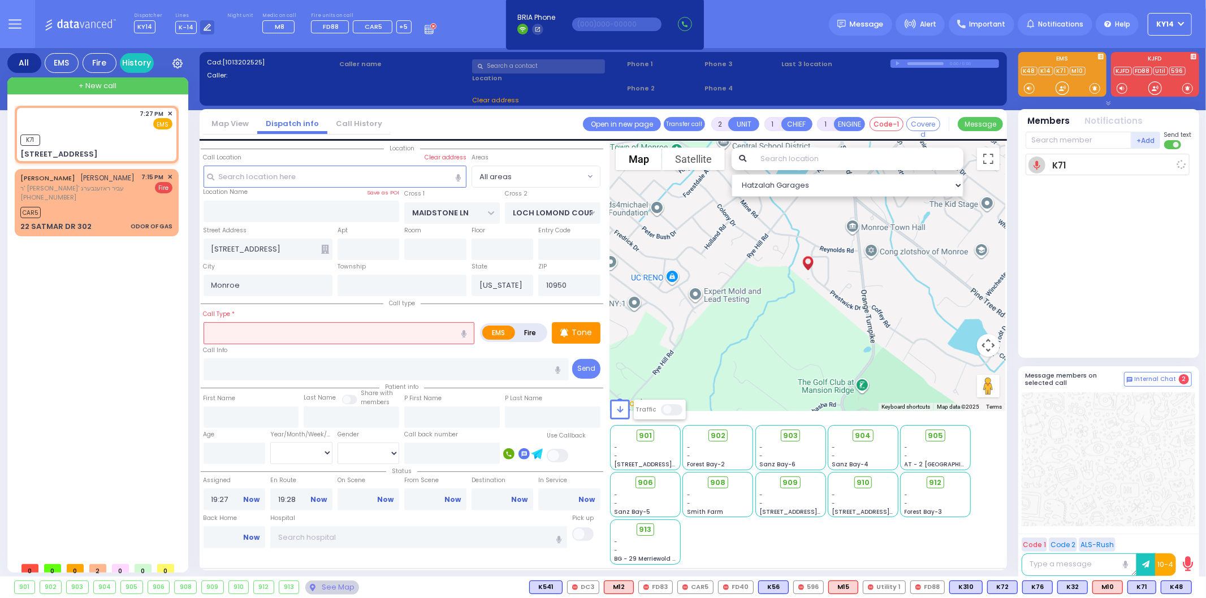
select select
radio input "true"
select select
select select "Hatzalah Garages"
select select
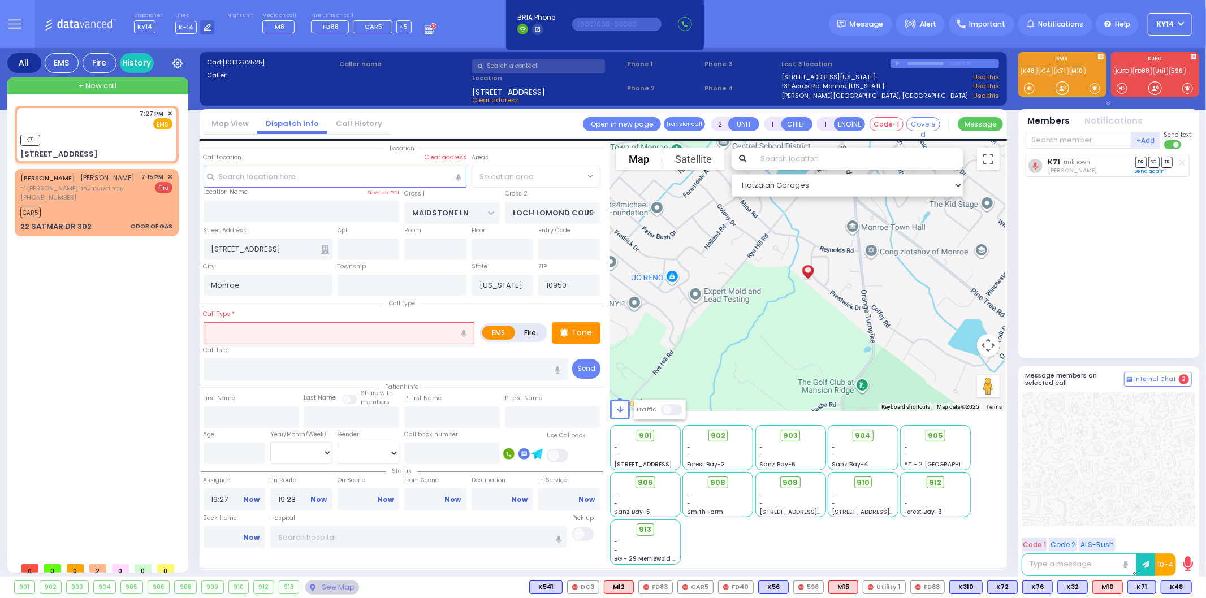
radio input "true"
select select
select select "Hatzalah Garages"
click at [1172, 588] on span "K311" at bounding box center [1176, 587] width 30 height 12
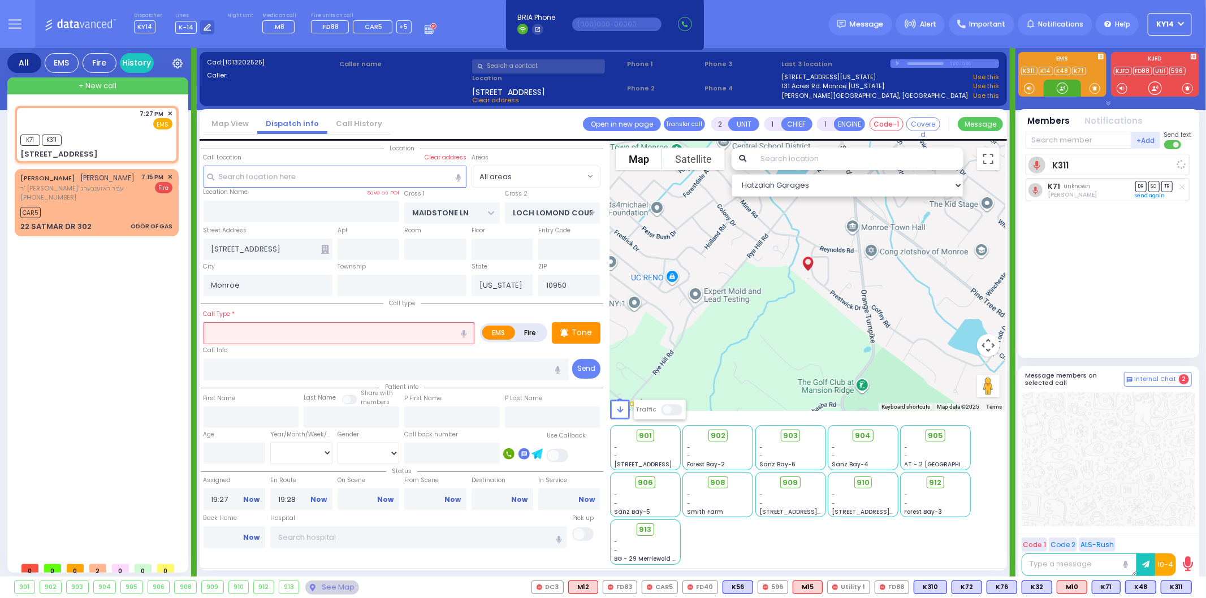
select select
radio input "true"
select select
select select "Hatzalah Garages"
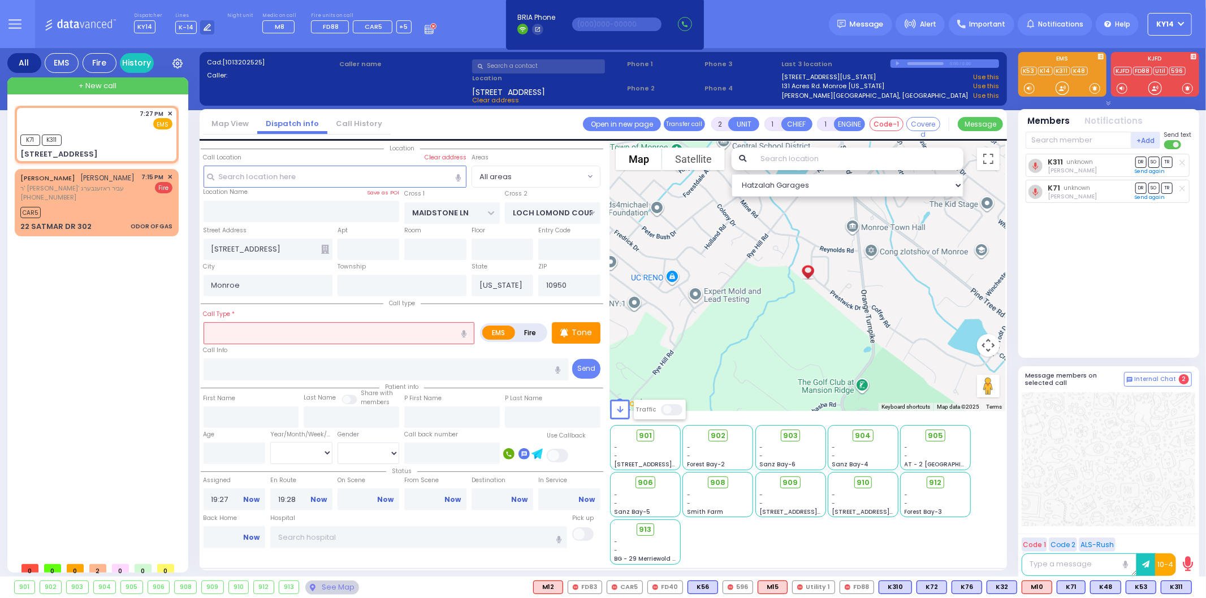
click at [307, 331] on input "text" at bounding box center [338, 332] width 271 height 21
click at [462, 330] on icon "button" at bounding box center [463, 333] width 5 height 7
select select
radio input "true"
select select
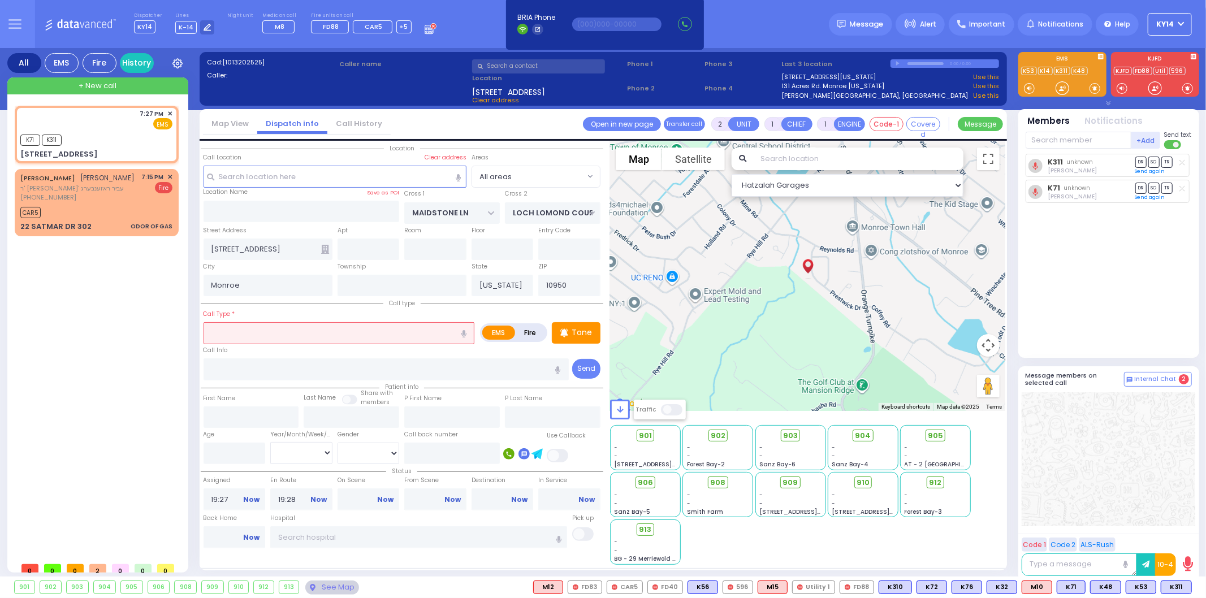
select select "Hatzalah Garages"
click at [462, 332] on icon "button" at bounding box center [463, 333] width 5 height 7
type input "[MEDICAL_DATA]"
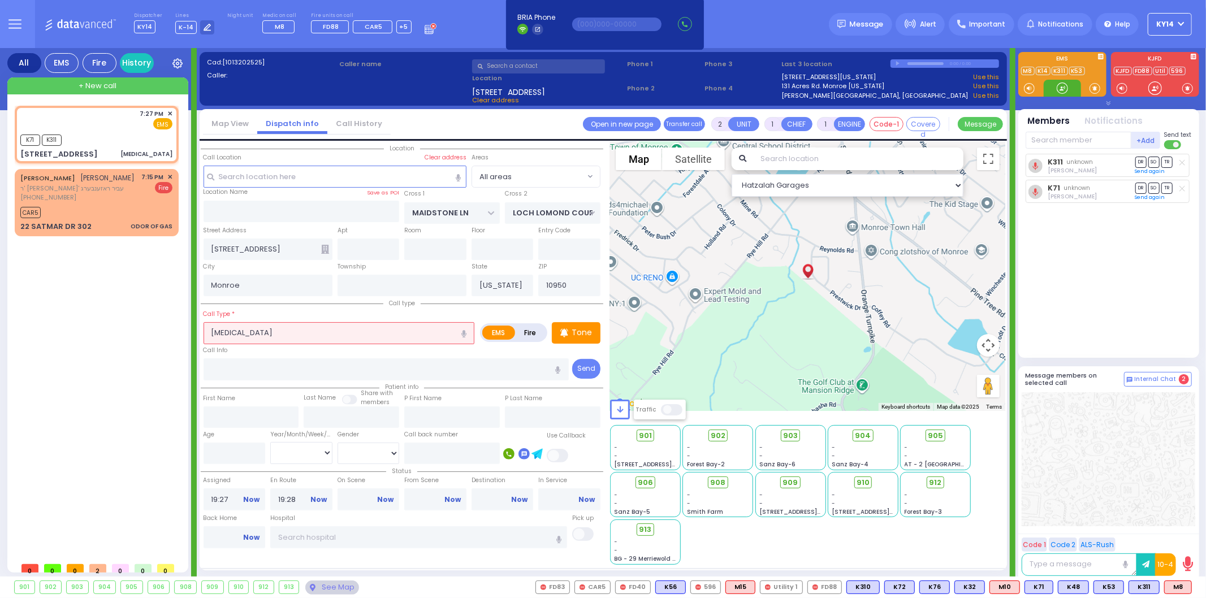
select select
radio input "true"
select select
select select "Hatzalah Garages"
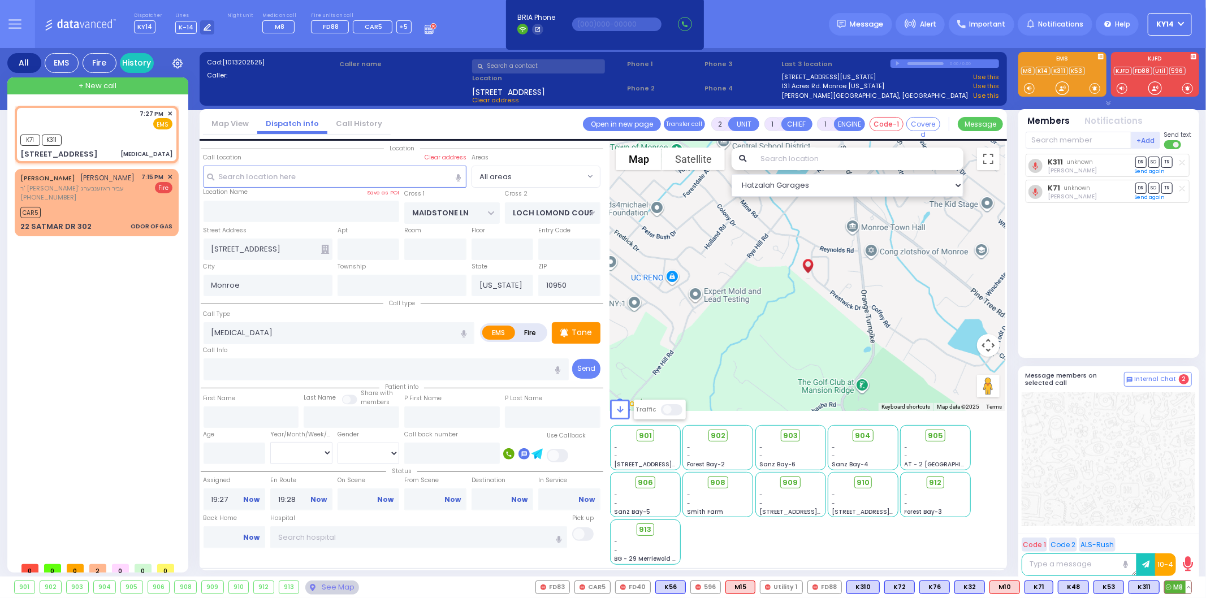
click at [1174, 584] on span "M8" at bounding box center [1177, 587] width 27 height 12
select select
radio input "true"
select select
select select "Hatzalah Garages"
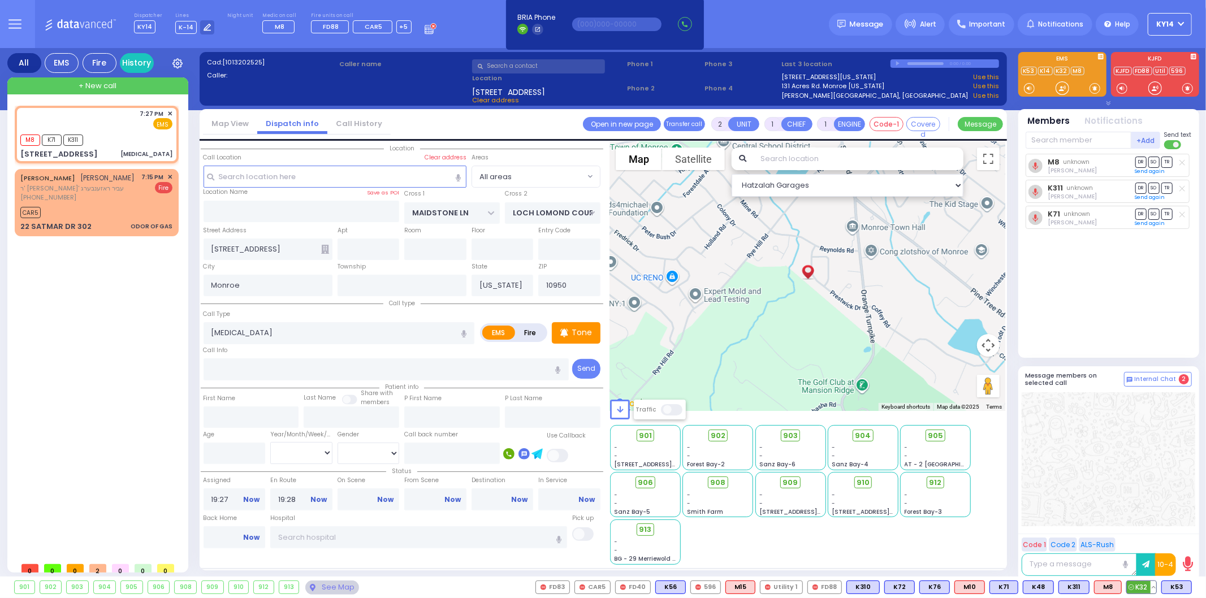
click at [1136, 588] on span "K32" at bounding box center [1140, 587] width 29 height 12
select select
radio input "true"
select select
select select "Hatzalah Garages"
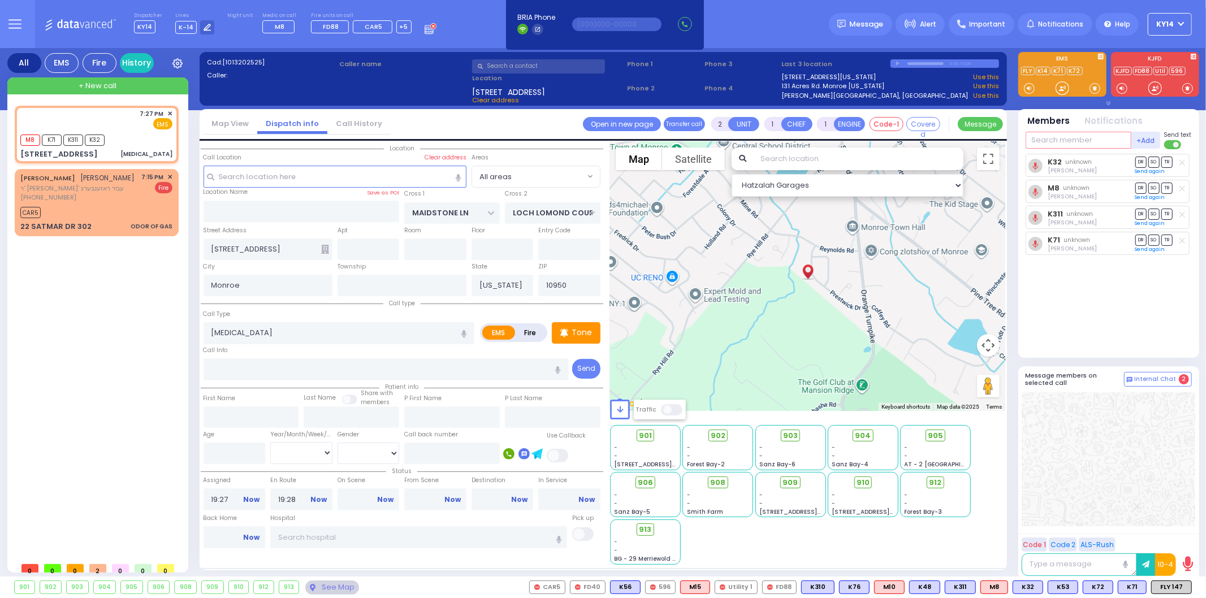
click at [1075, 140] on input "text" at bounding box center [1078, 140] width 106 height 17
type input "90"
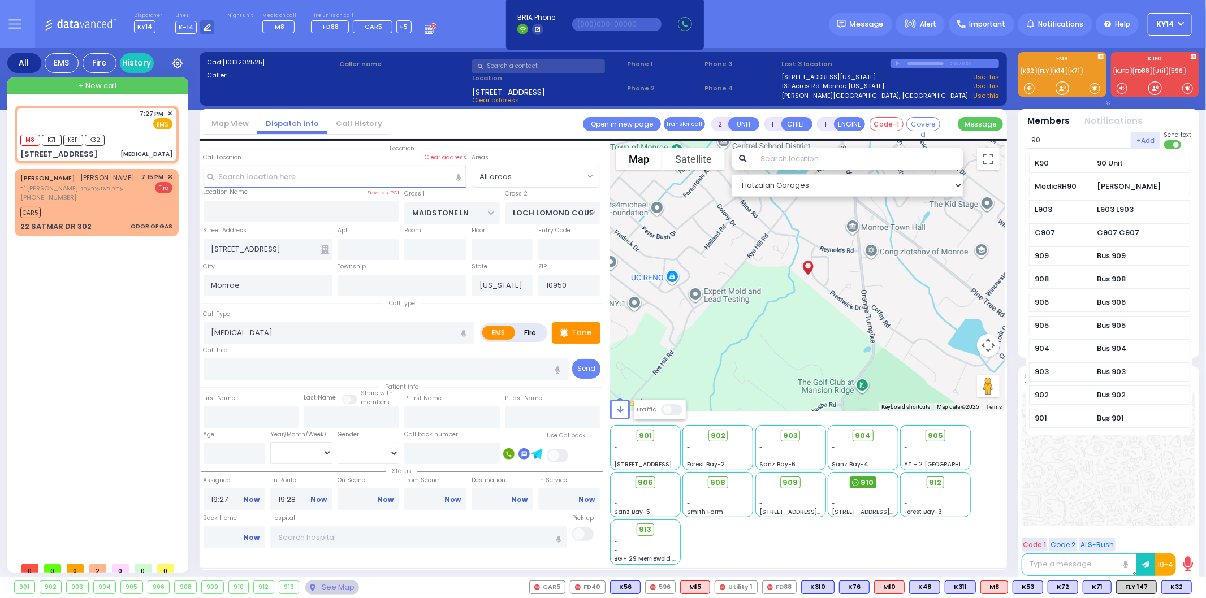
click at [866, 479] on span "910" at bounding box center [866, 482] width 13 height 11
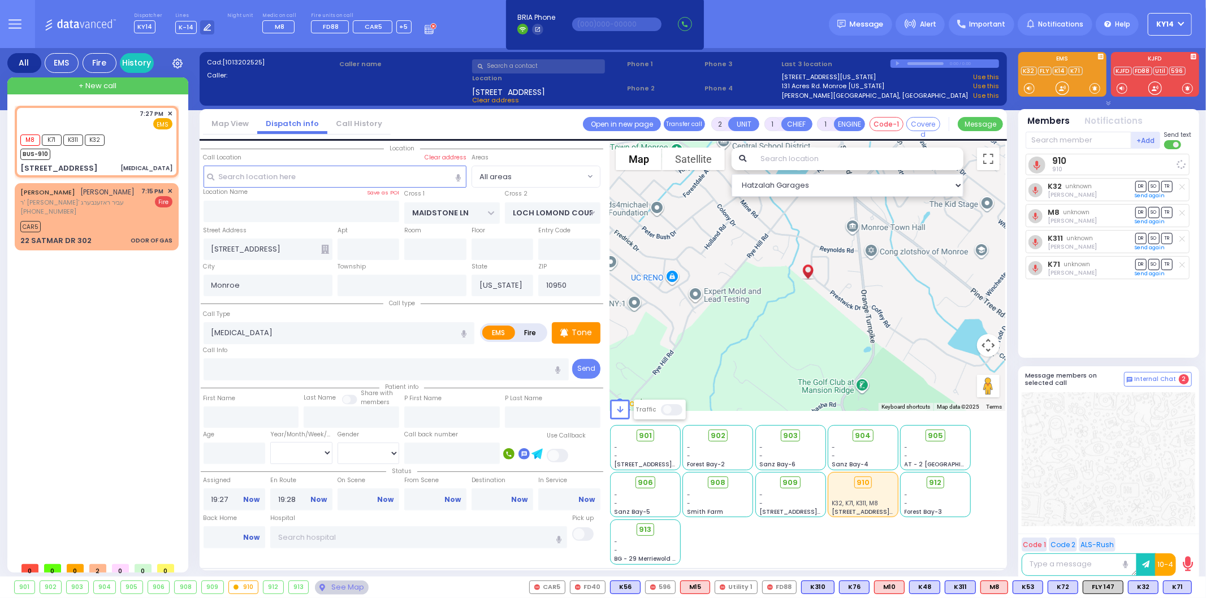
select select
radio input "true"
select select
select select "Hatzalah Garages"
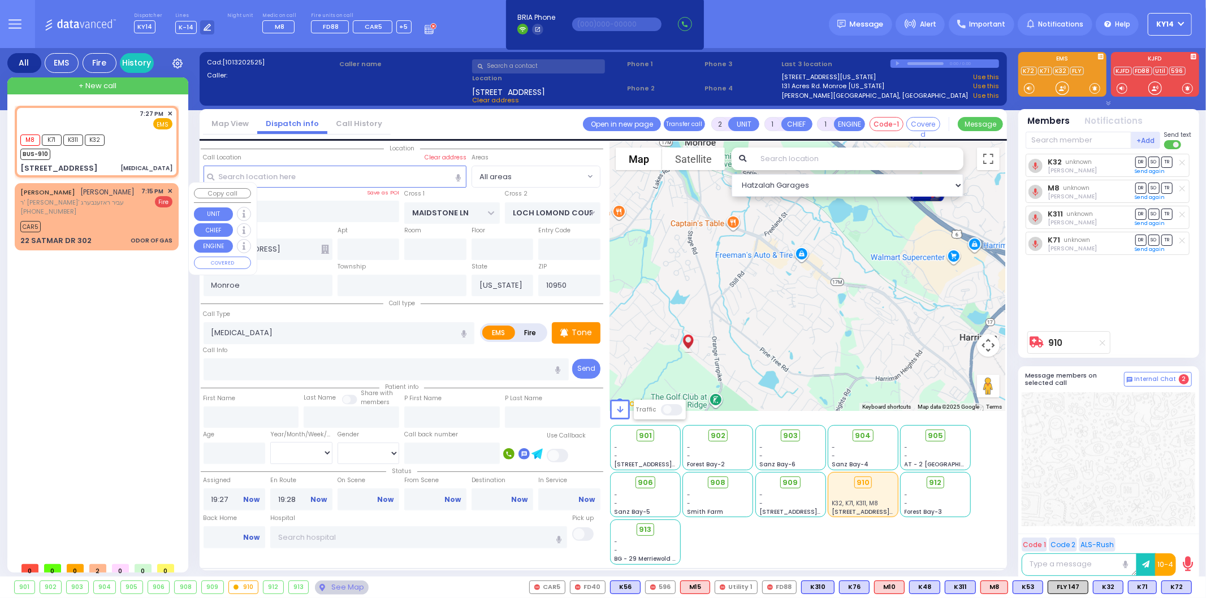
click at [116, 210] on div "[PHONE_NUMBER]" at bounding box center [77, 212] width 115 height 10
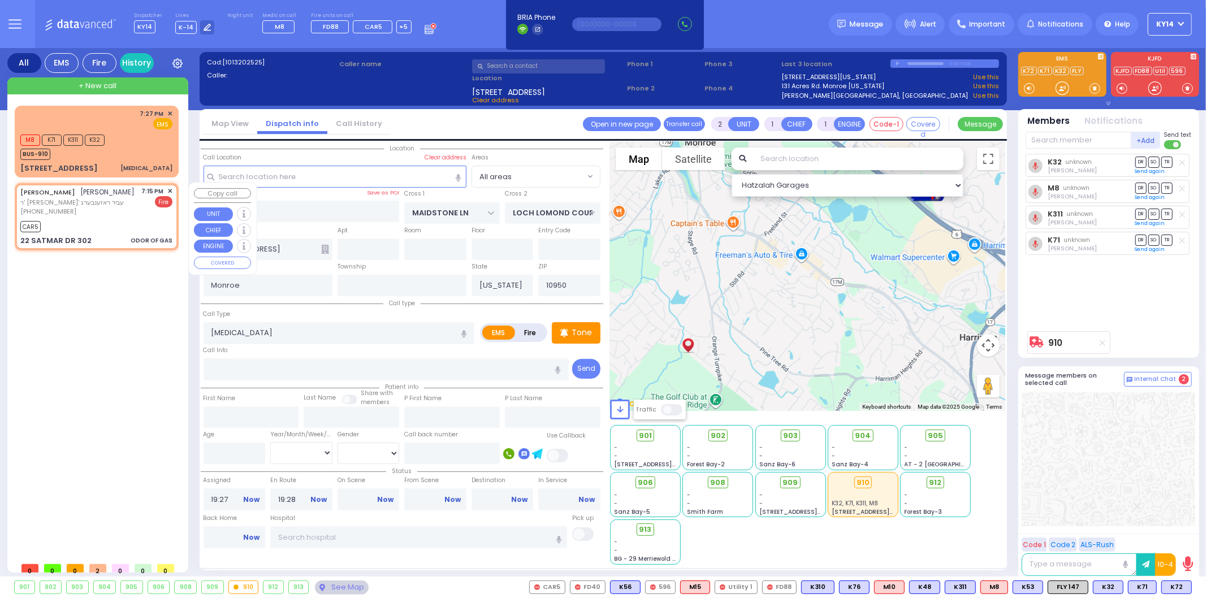
select select
type input "ODOR OF GAS"
radio input "false"
radio input "true"
type input "YITZCHOK"
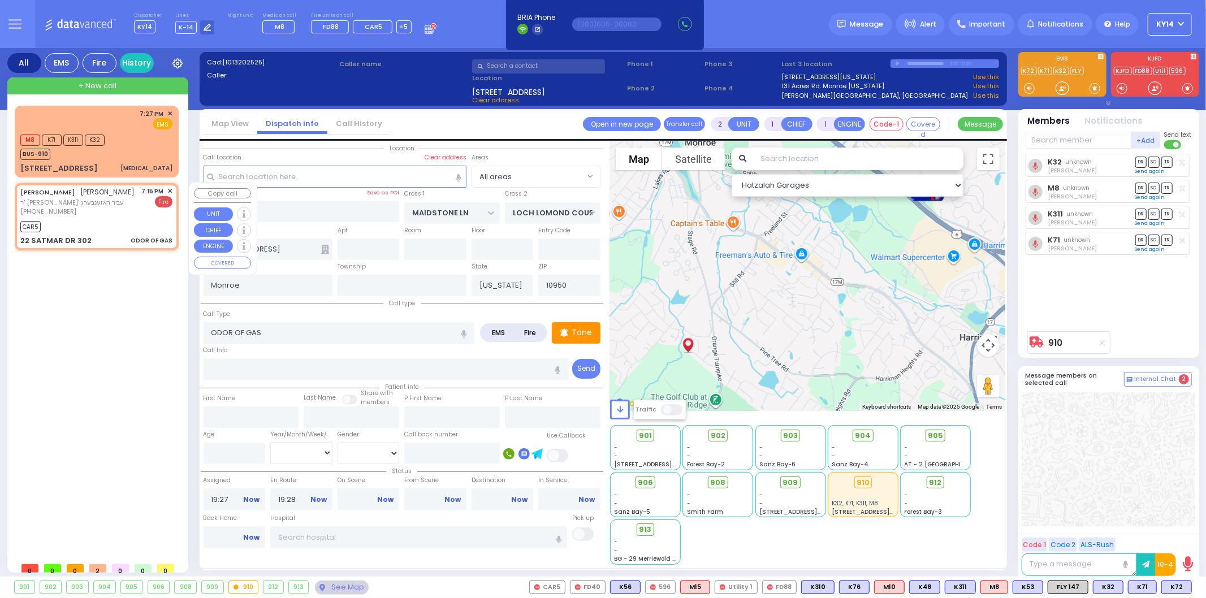
type input "[PERSON_NAME]"
select select
type input "19:15"
type input "19:17"
select select "Hatzalah Garages"
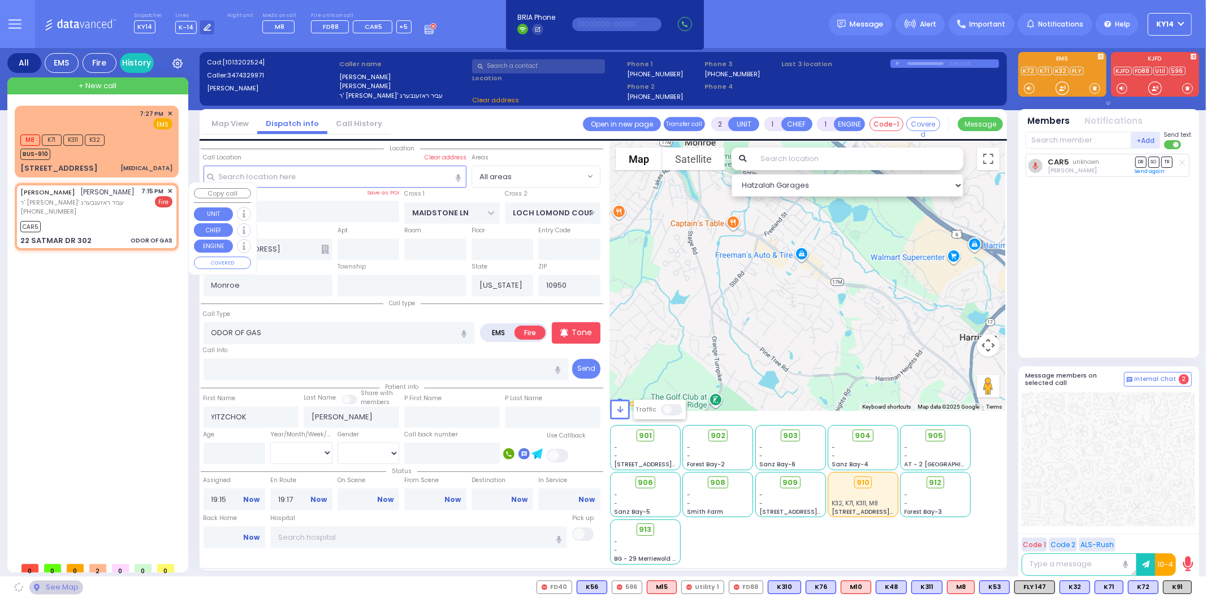
type input "[PERSON_NAME] COURT"
type input "SIGET COURT"
type input "22 SATMAR DR"
type input "302"
type input "[PERSON_NAME]"
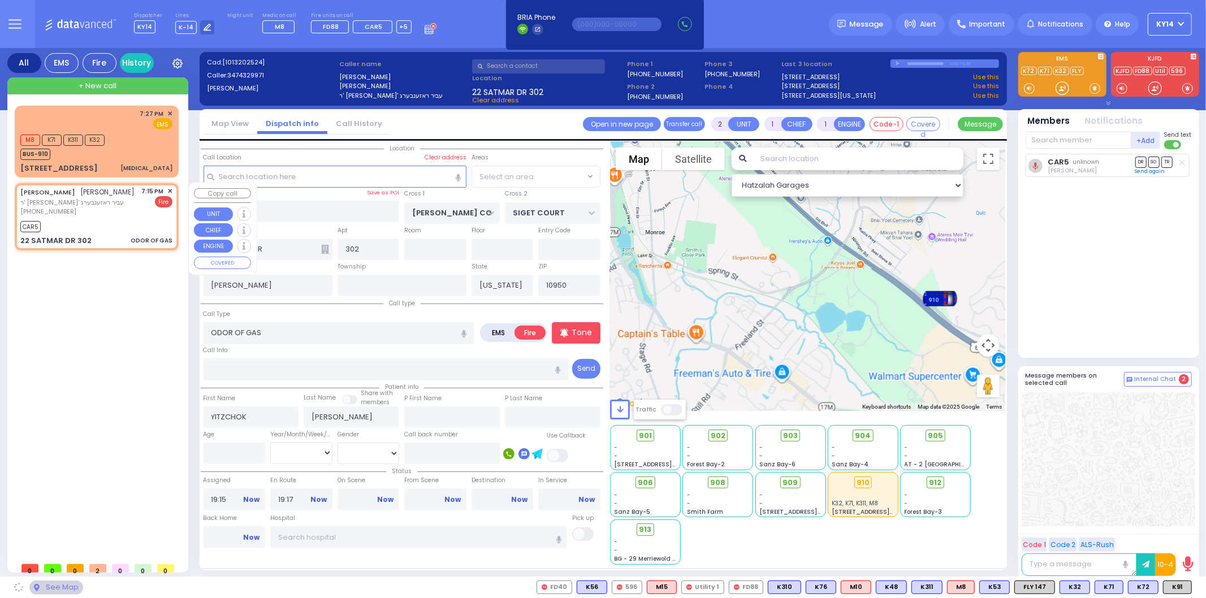
click at [170, 188] on span "✕" at bounding box center [169, 192] width 5 height 10
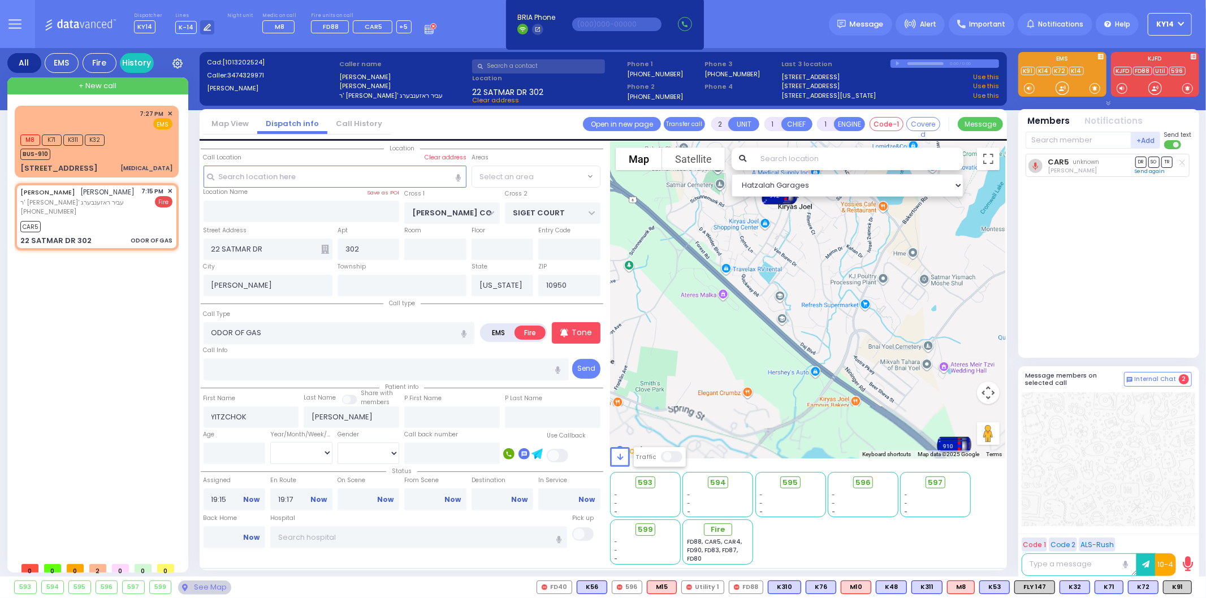
select select "SECTION 3"
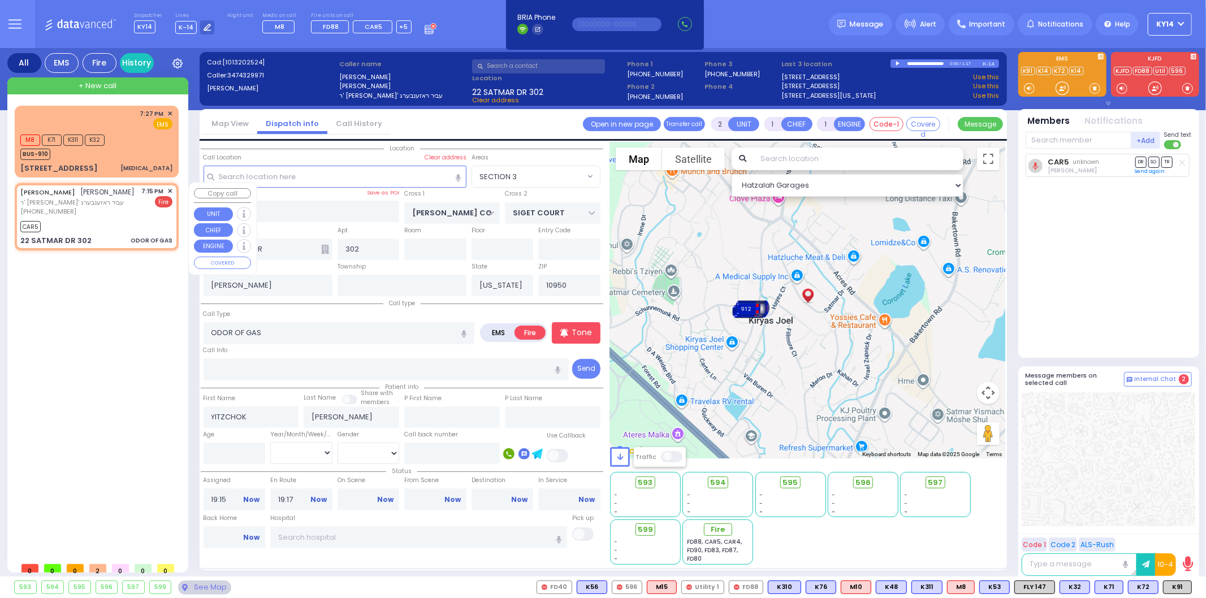
click at [168, 188] on span "✕" at bounding box center [169, 192] width 5 height 10
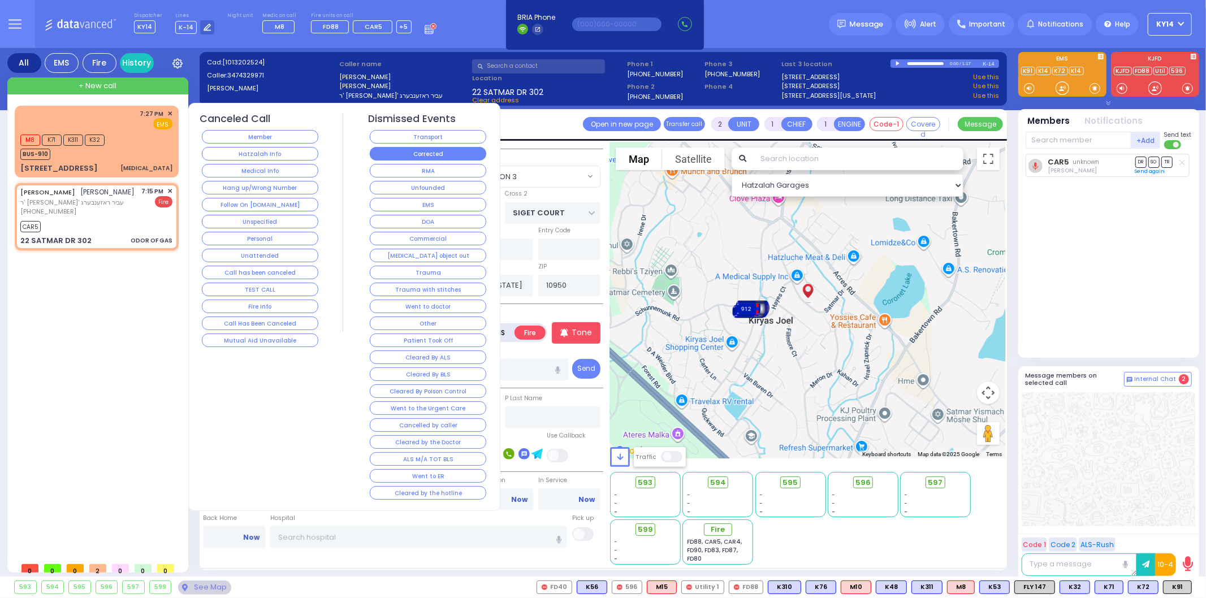
click at [404, 149] on button "Corrected" at bounding box center [428, 154] width 116 height 14
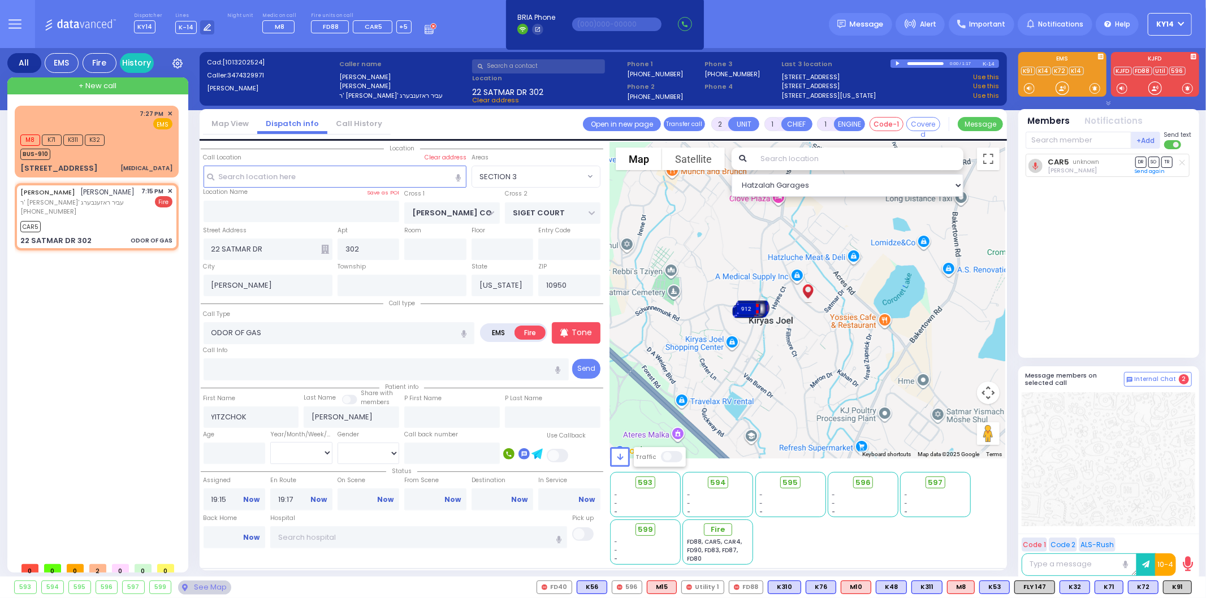
select select
radio input "true"
select select
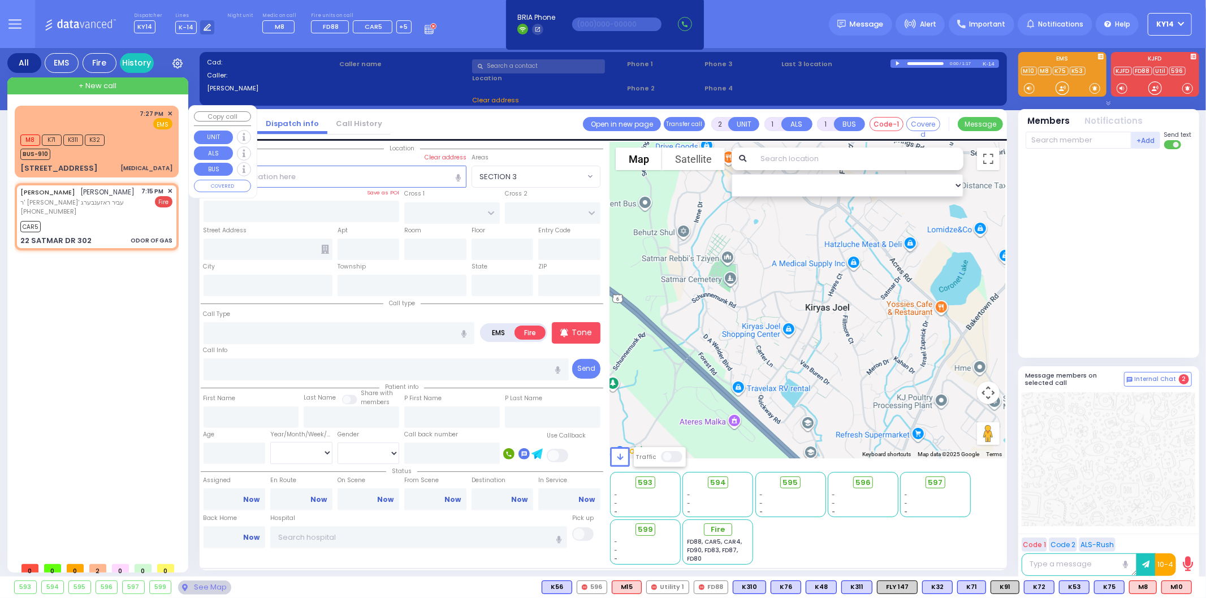
click at [138, 141] on div "M8 K71 K311 K32 BUS-910" at bounding box center [96, 146] width 152 height 28
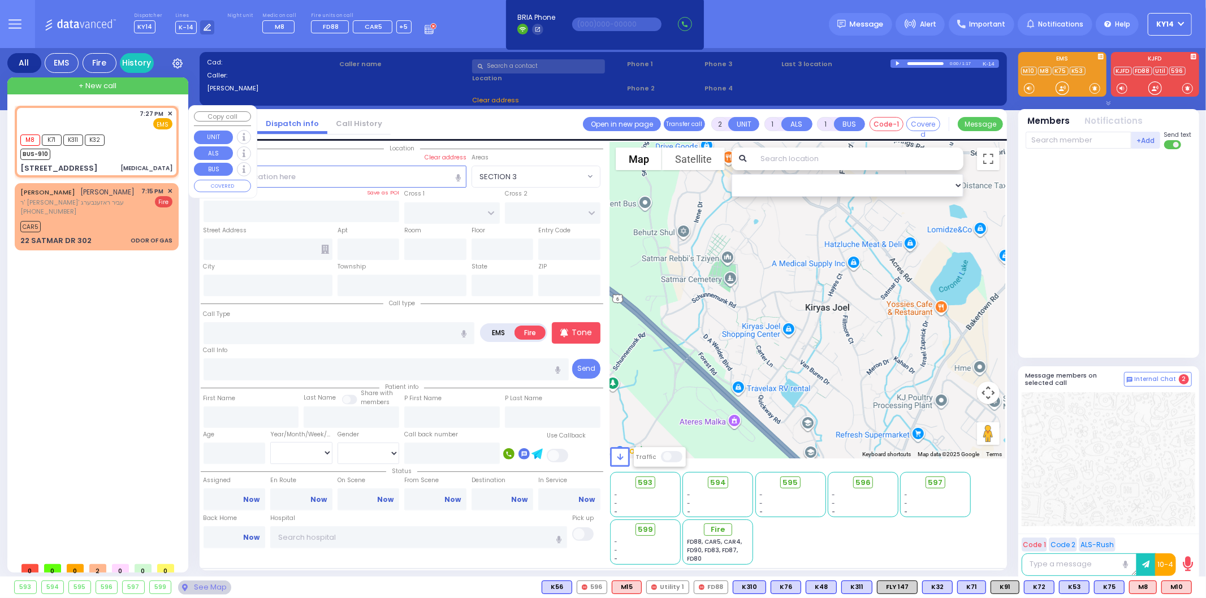
select select
type input "[MEDICAL_DATA]"
radio input "true"
select select
type input "19:27"
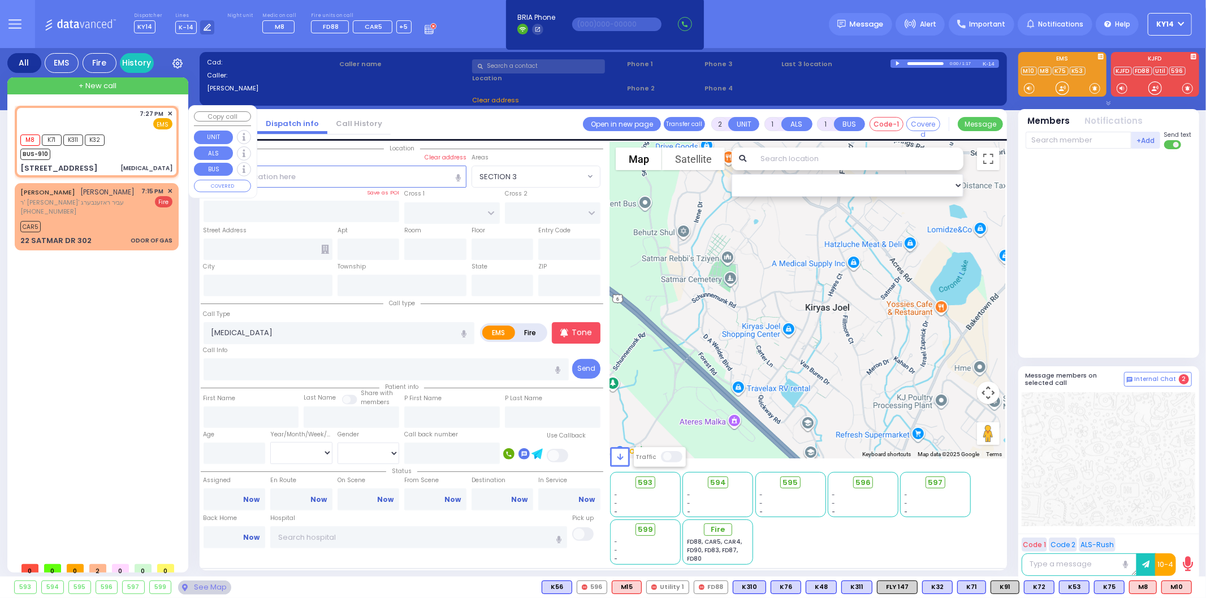
type input "19:28"
select select "Hatzalah Garages"
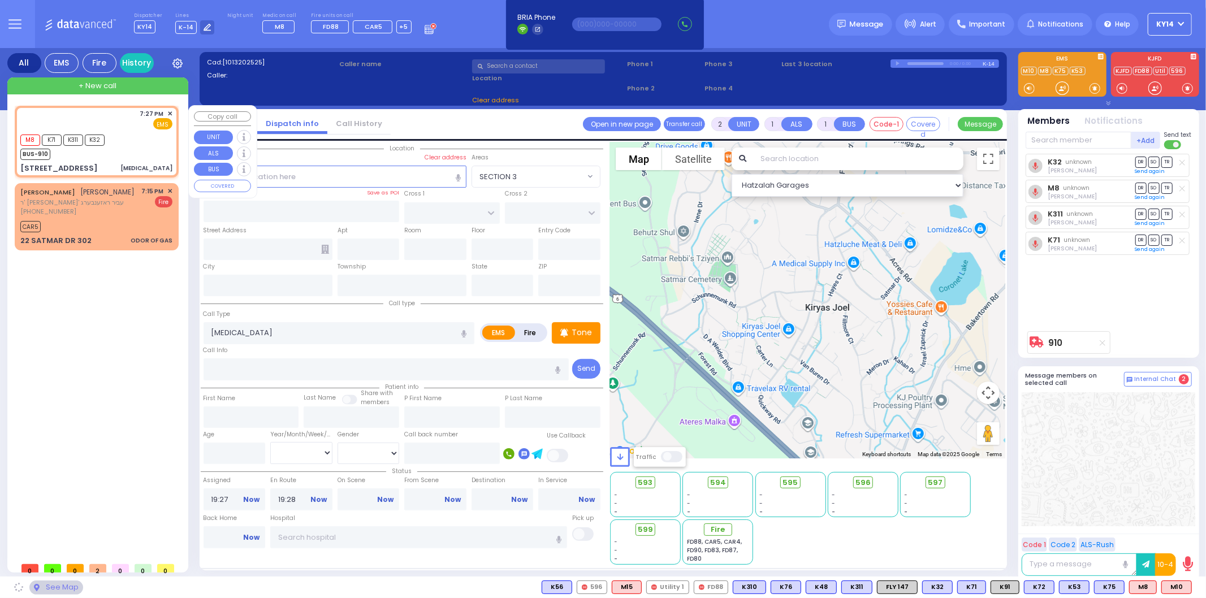
type input "MAIDSTONE LN"
type input "LOCH LOMOND COURT"
type input "[STREET_ADDRESS]"
type input "Monroe"
type input "[US_STATE]"
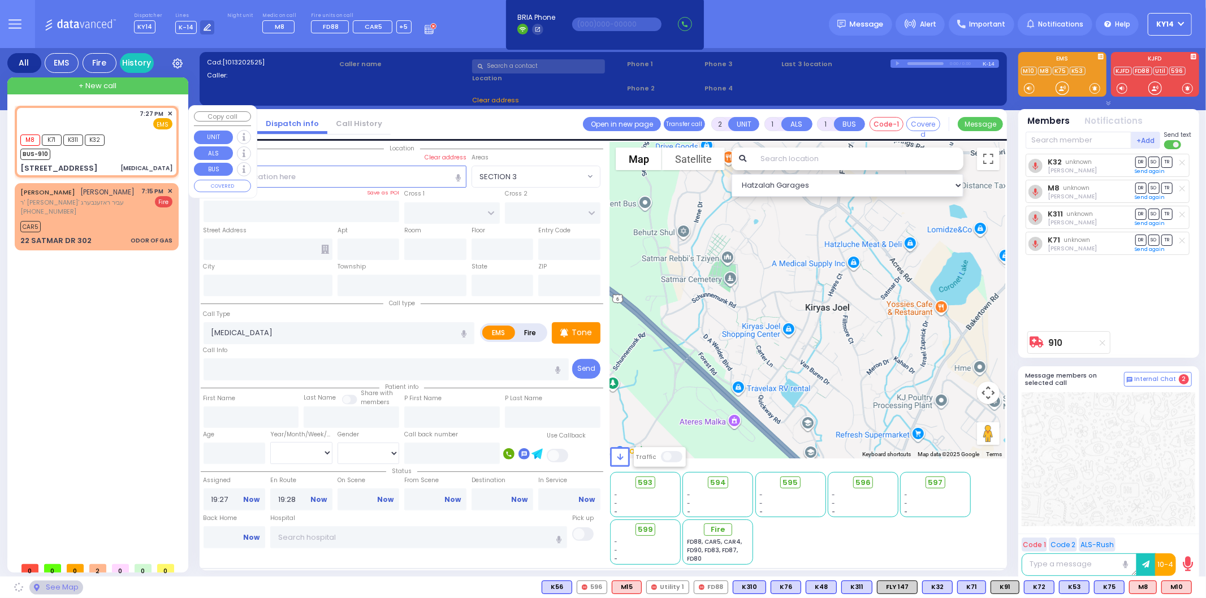
type input "10950"
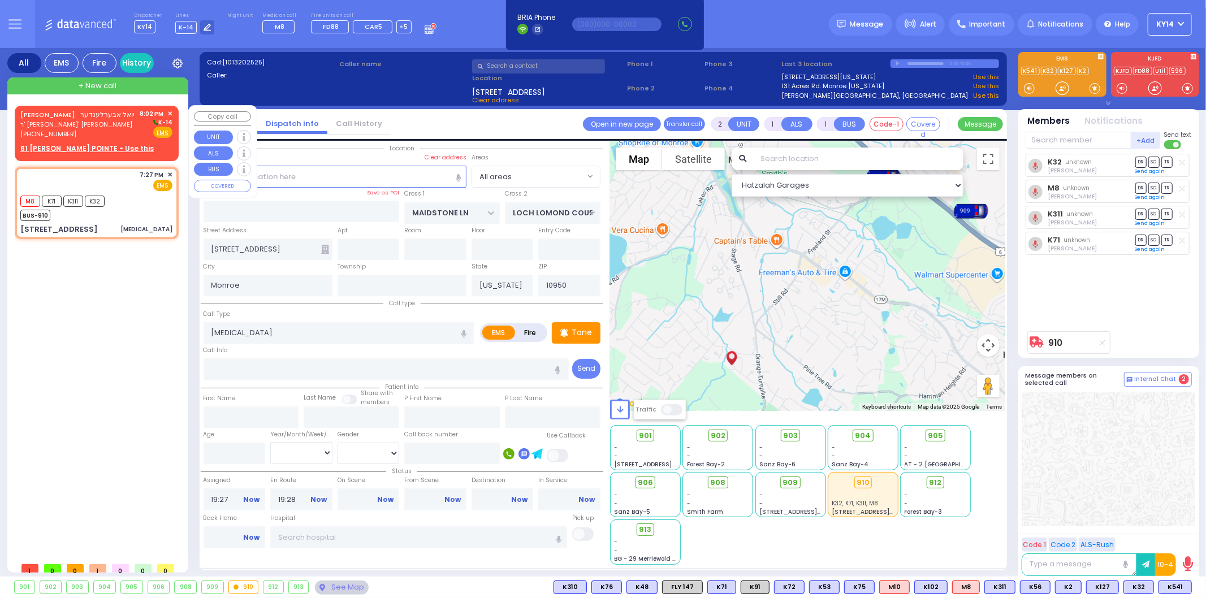
click at [84, 127] on span "ר' [PERSON_NAME]' [PERSON_NAME]" at bounding box center [77, 125] width 115 height 10
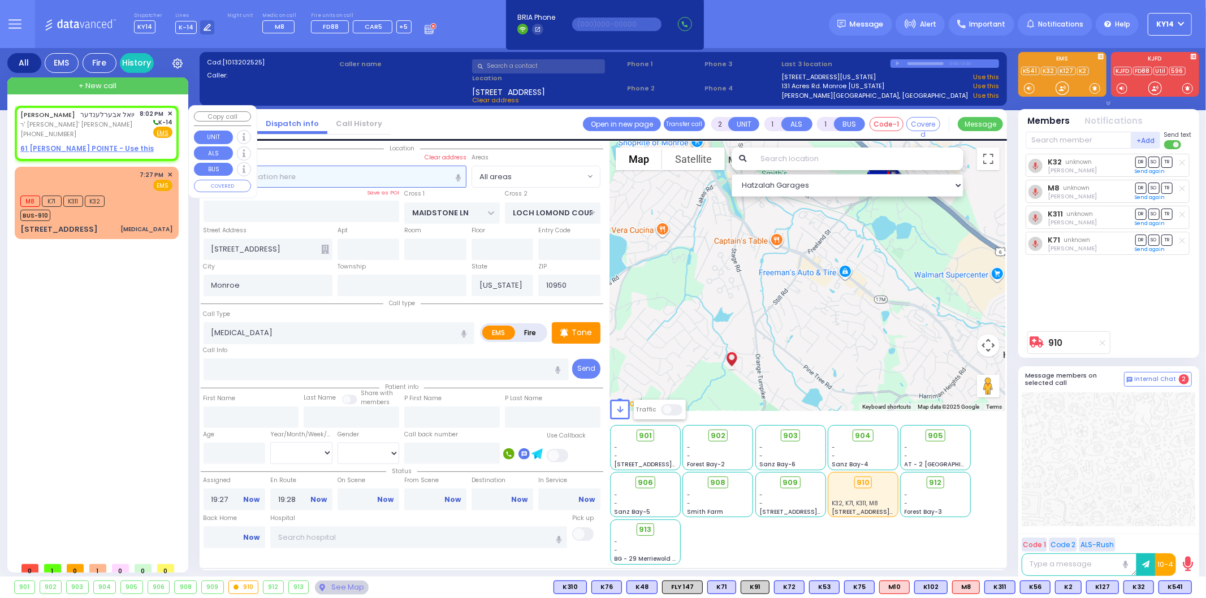
select select
radio input "true"
type input "[PERSON_NAME]"
select select
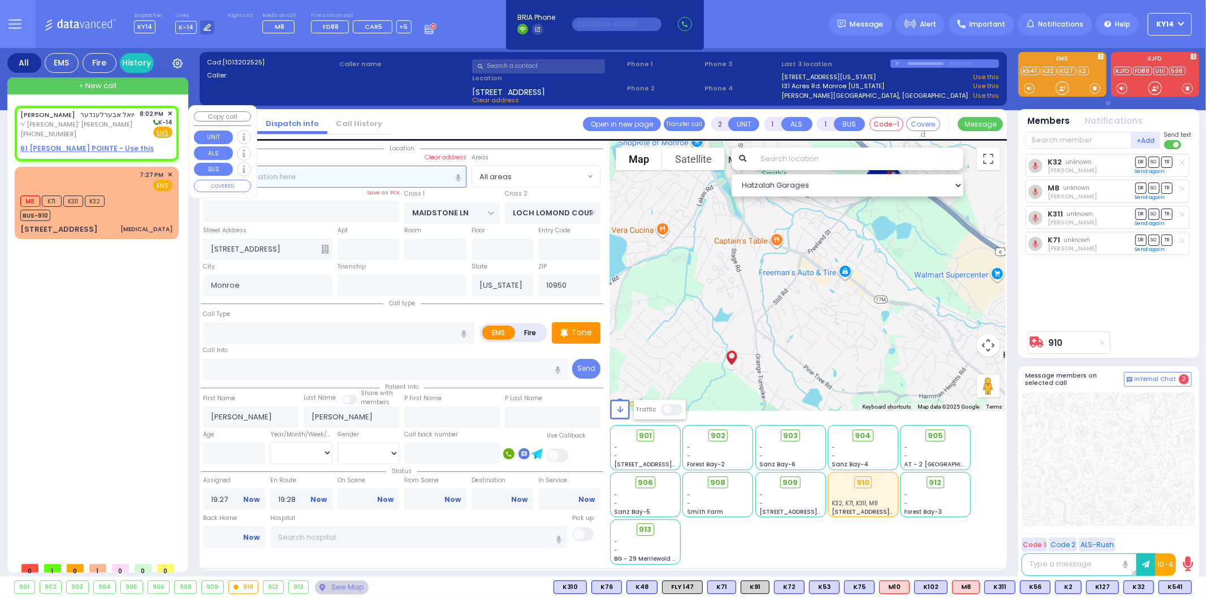
type input "20:02"
select select "Hatzalah Garages"
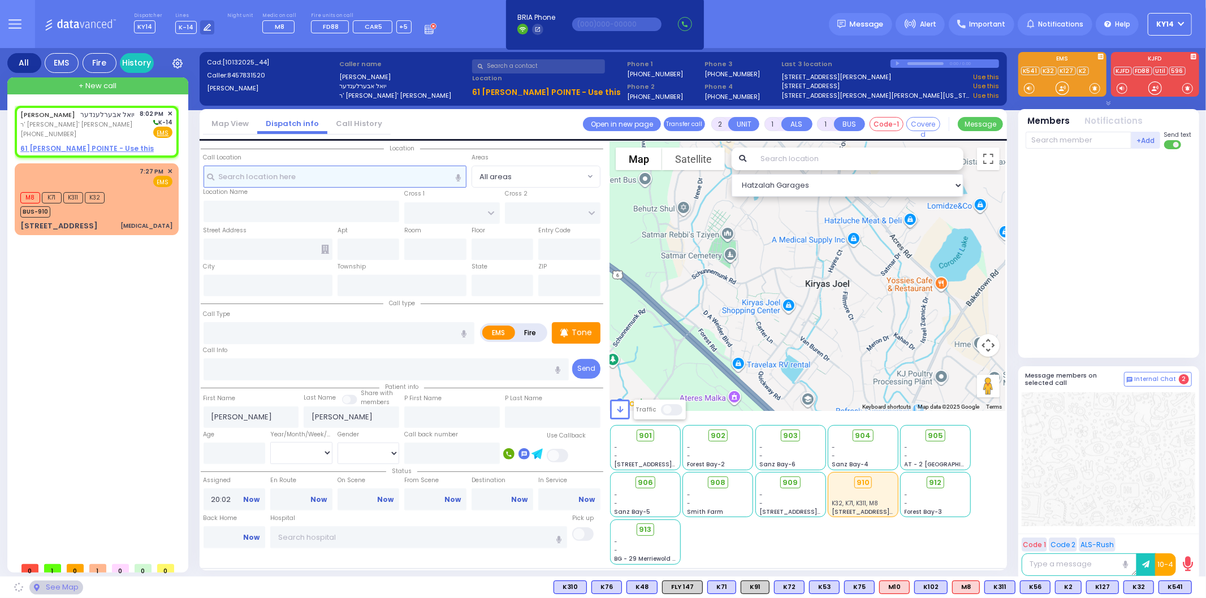
click at [246, 167] on input "text" at bounding box center [334, 176] width 263 height 21
select select
radio input "true"
select select
select select "Hatzalah Garages"
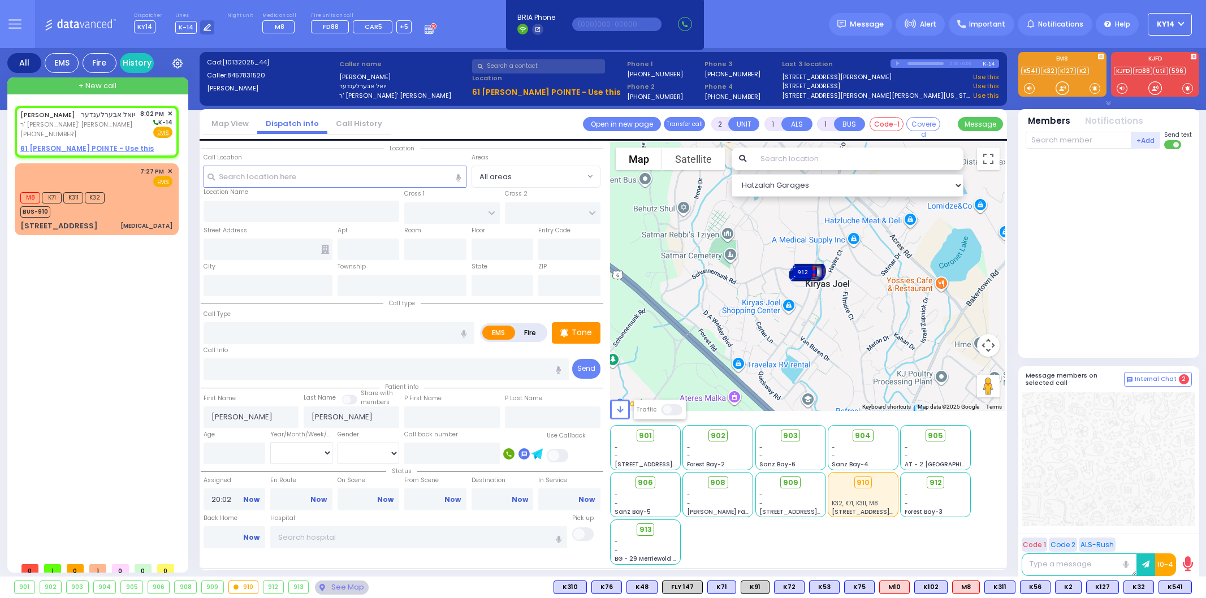
select select
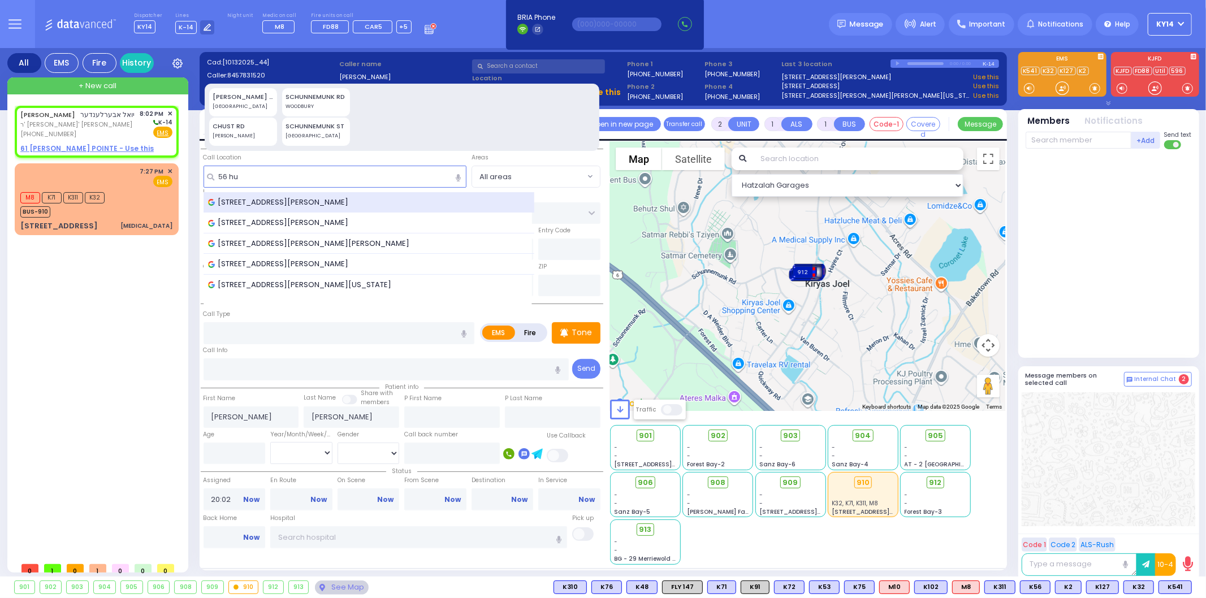
type input "56 hu"
click at [297, 199] on span "56 Hudson Pointe, Monroe, NY, USA" at bounding box center [280, 202] width 145 height 11
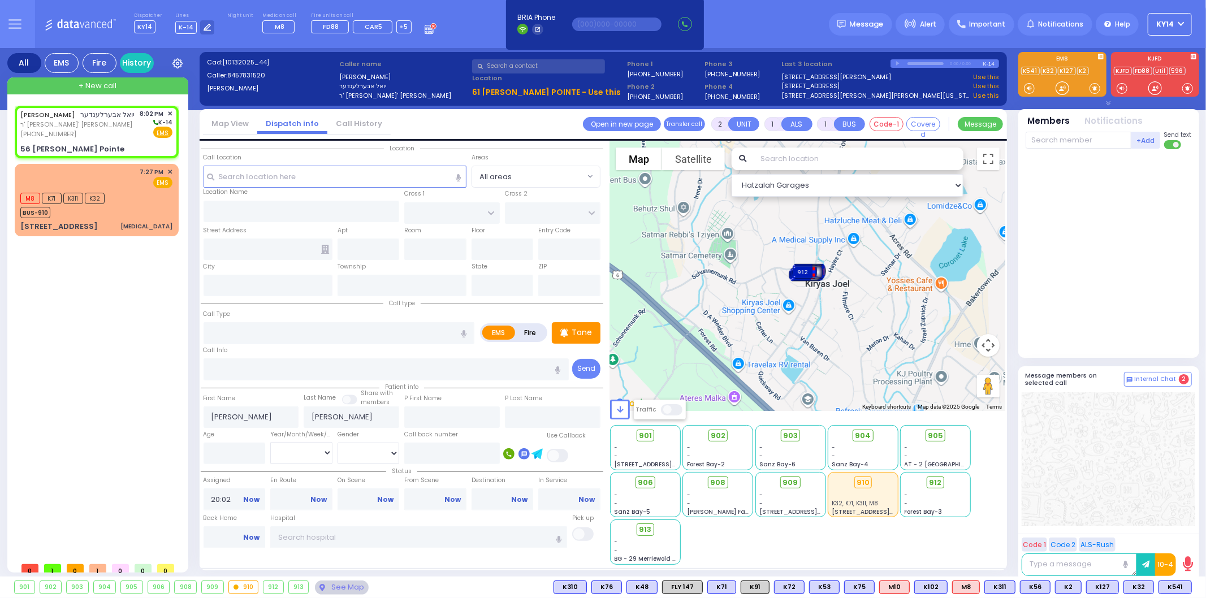
select select
radio input "true"
select select
select select "Hatzalah Garages"
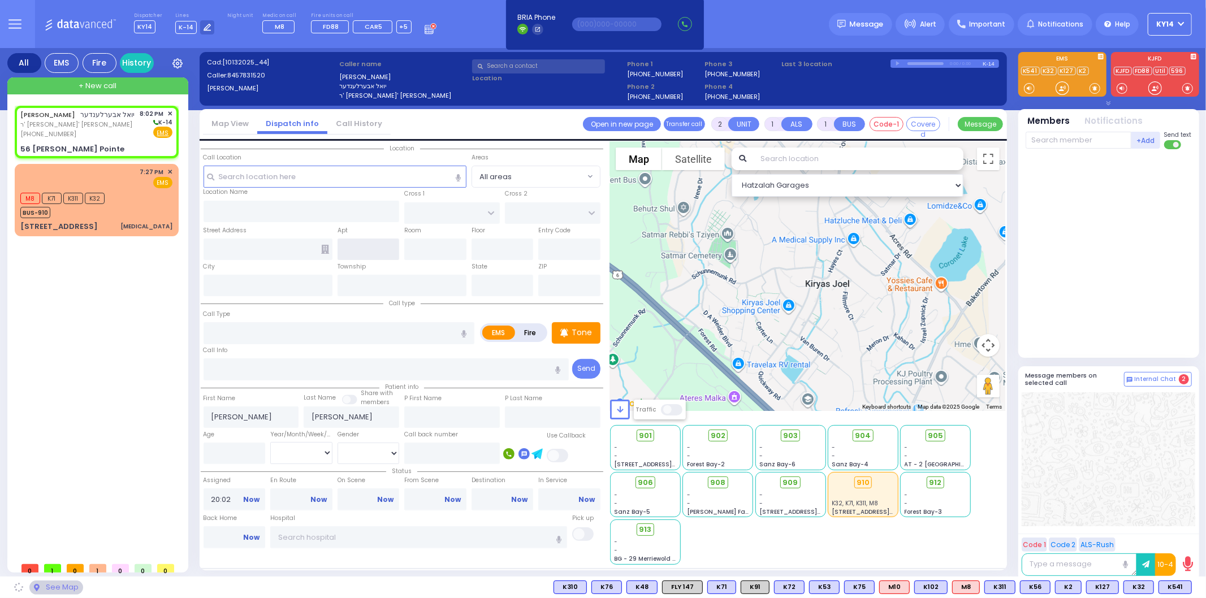
type input "[PERSON_NAME] PASS"
type input "SMITHFIELD COURT"
type input "56 Hudson Pointe"
type input "Monroe"
type input "[US_STATE]"
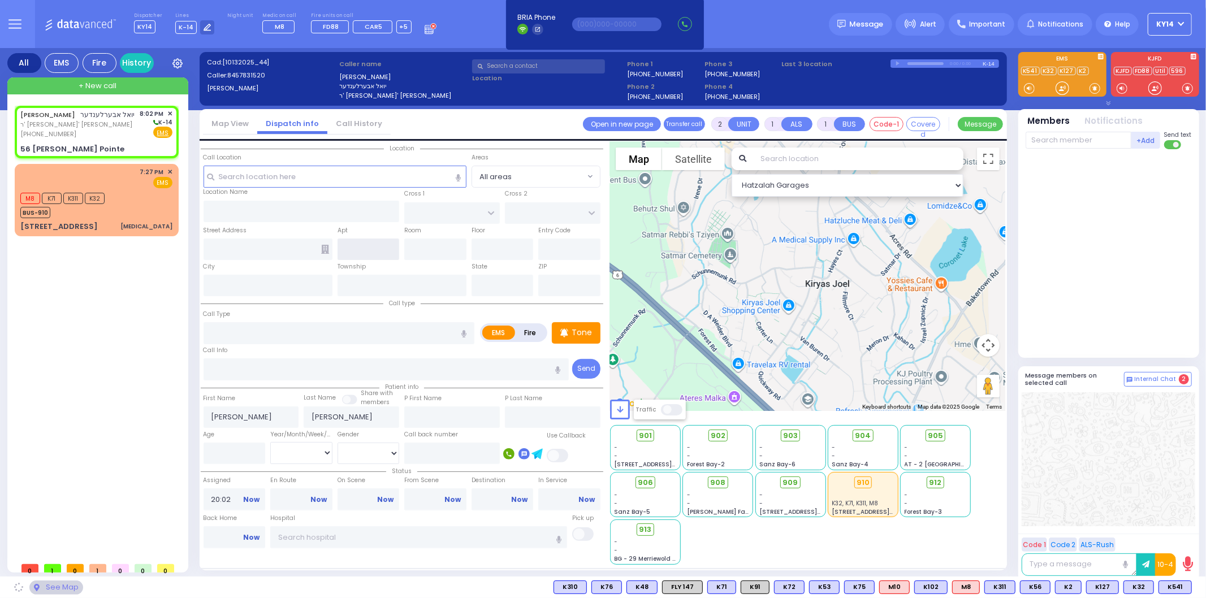
type input "10950"
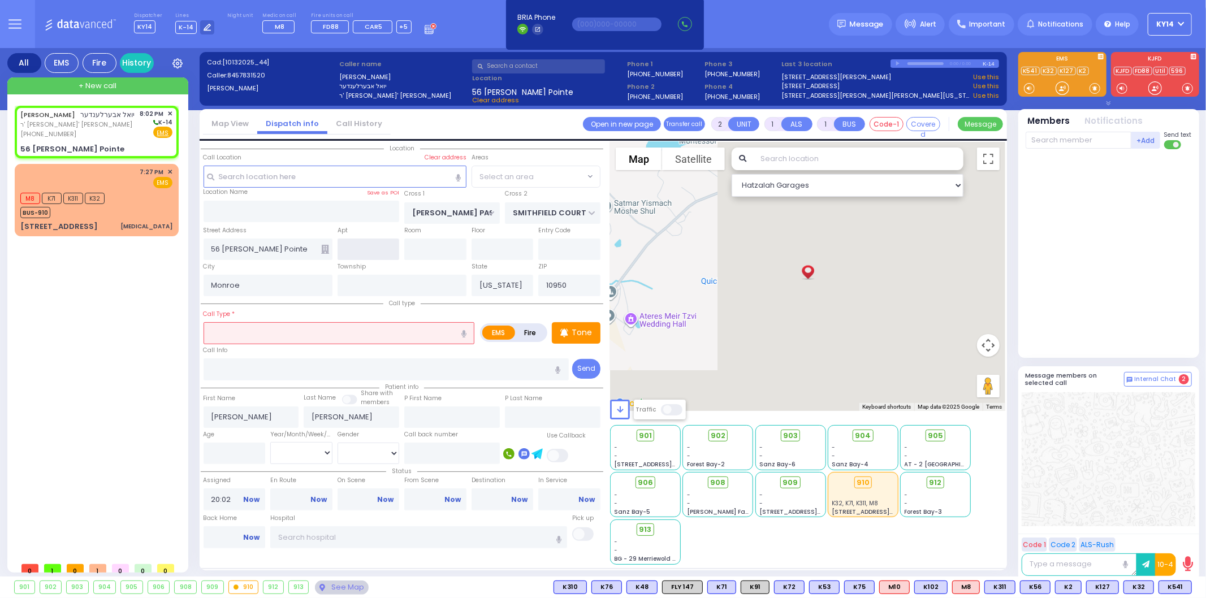
select select "[GEOGRAPHIC_DATA]"
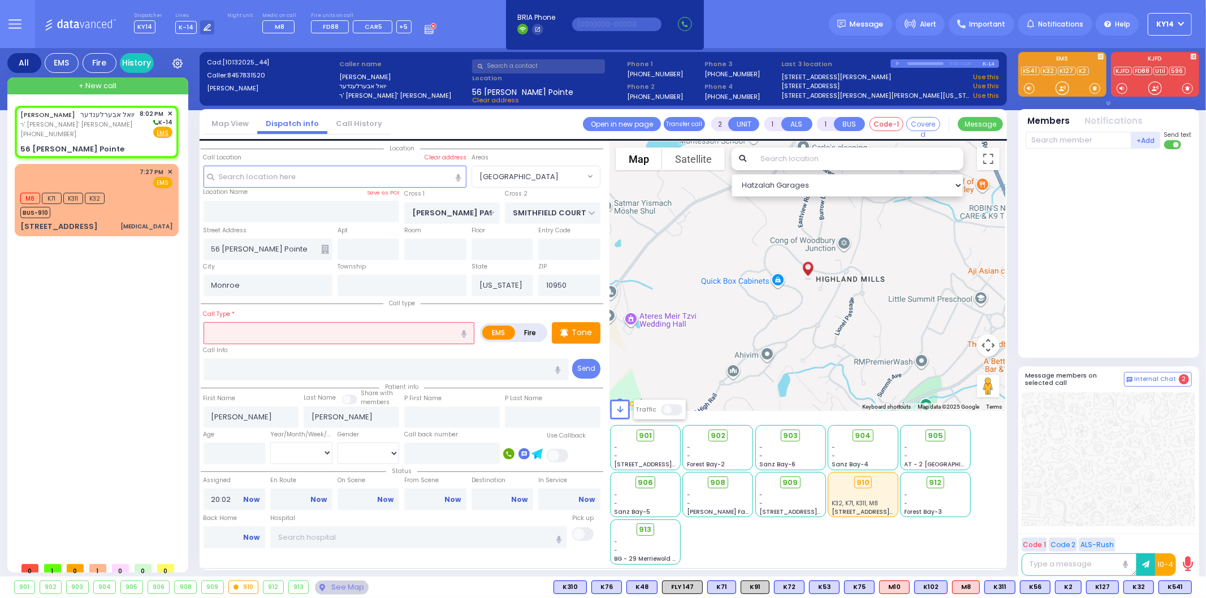
click at [249, 332] on input "text" at bounding box center [338, 332] width 271 height 21
select select
radio input "true"
select select
select select "Hatzalah Garages"
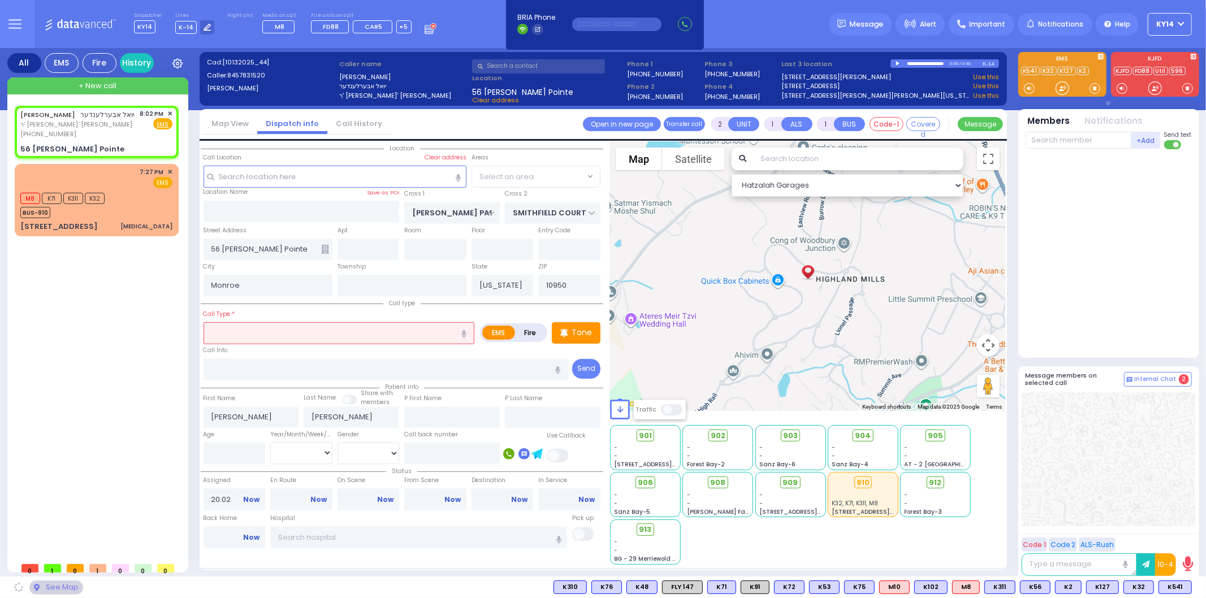
select select "[GEOGRAPHIC_DATA]"
click at [465, 335] on button "button" at bounding box center [463, 332] width 21 height 21
select select
radio input "true"
select select
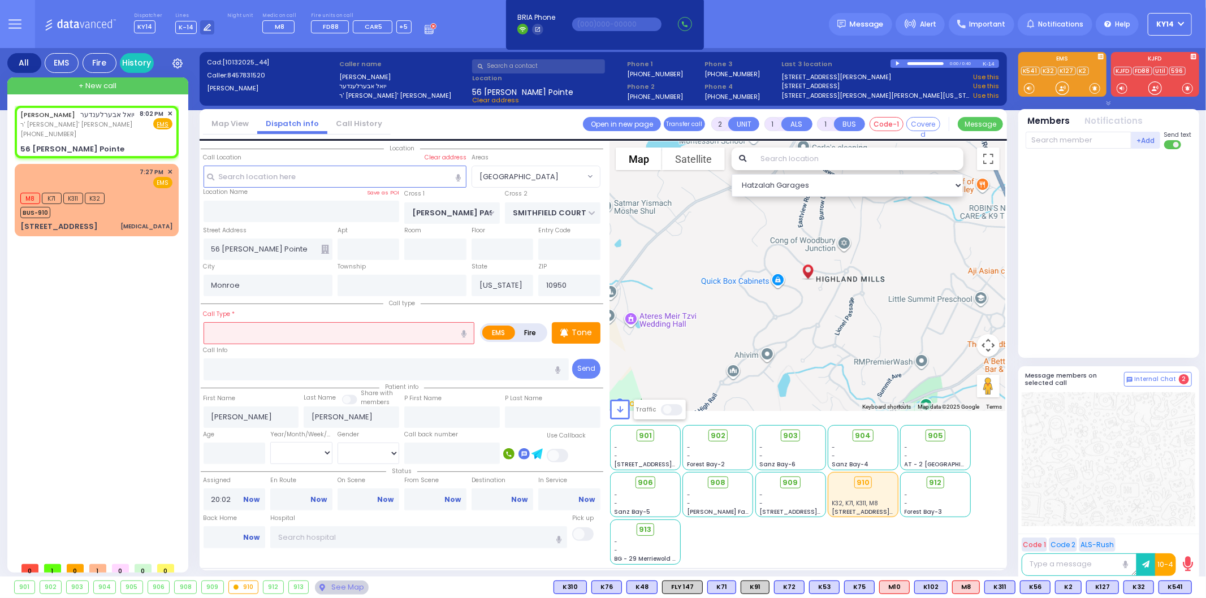
select select "Hatzalah Garages"
type input "child fell"
select select "[GEOGRAPHIC_DATA]"
select select
radio input "true"
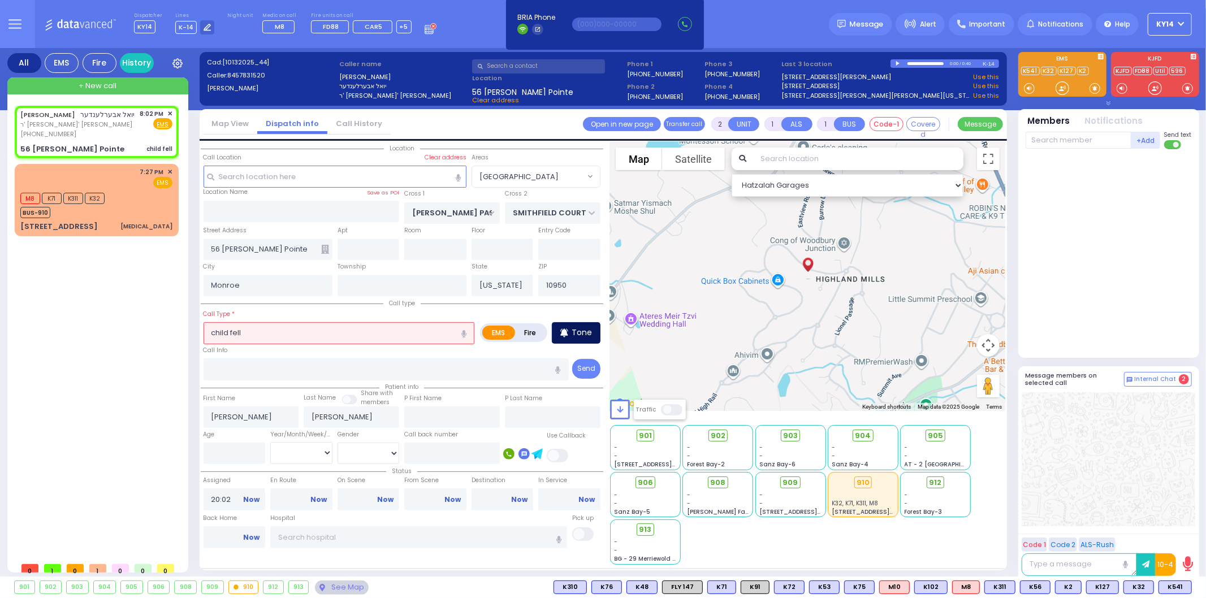
select select
select select "Hatzalah Garages"
click at [569, 330] on div "Tone" at bounding box center [576, 332] width 49 height 21
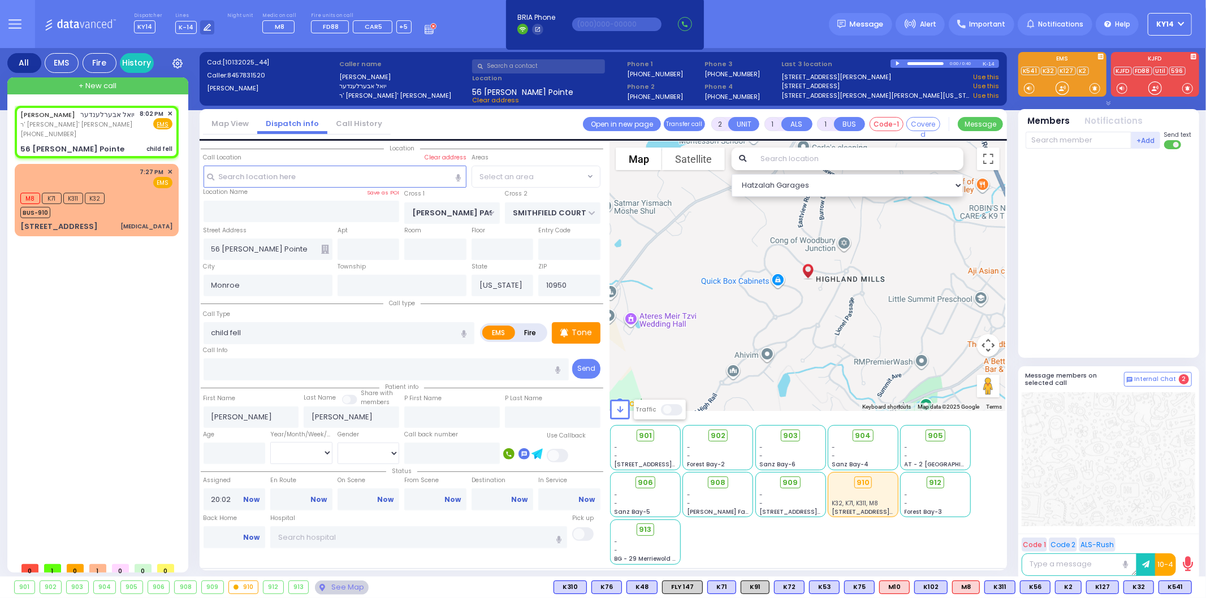
select select "[GEOGRAPHIC_DATA]"
click at [1174, 583] on span "K89" at bounding box center [1175, 587] width 29 height 12
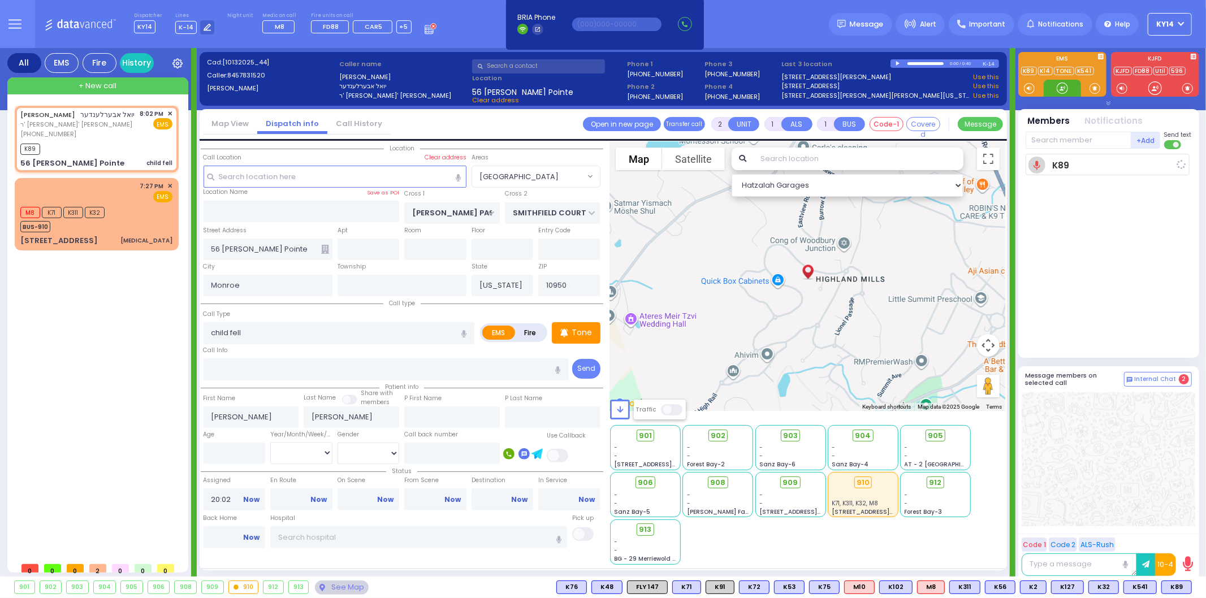
select select
radio input "true"
select select
type input "20:03"
select select "Hatzalah Garages"
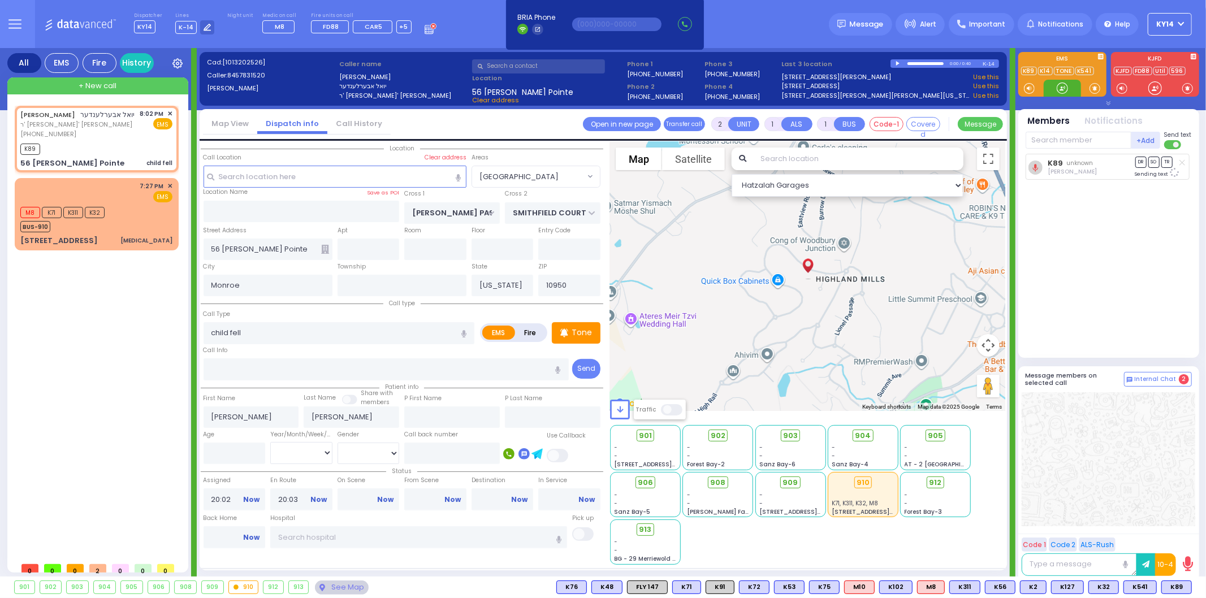
select select "[GEOGRAPHIC_DATA]"
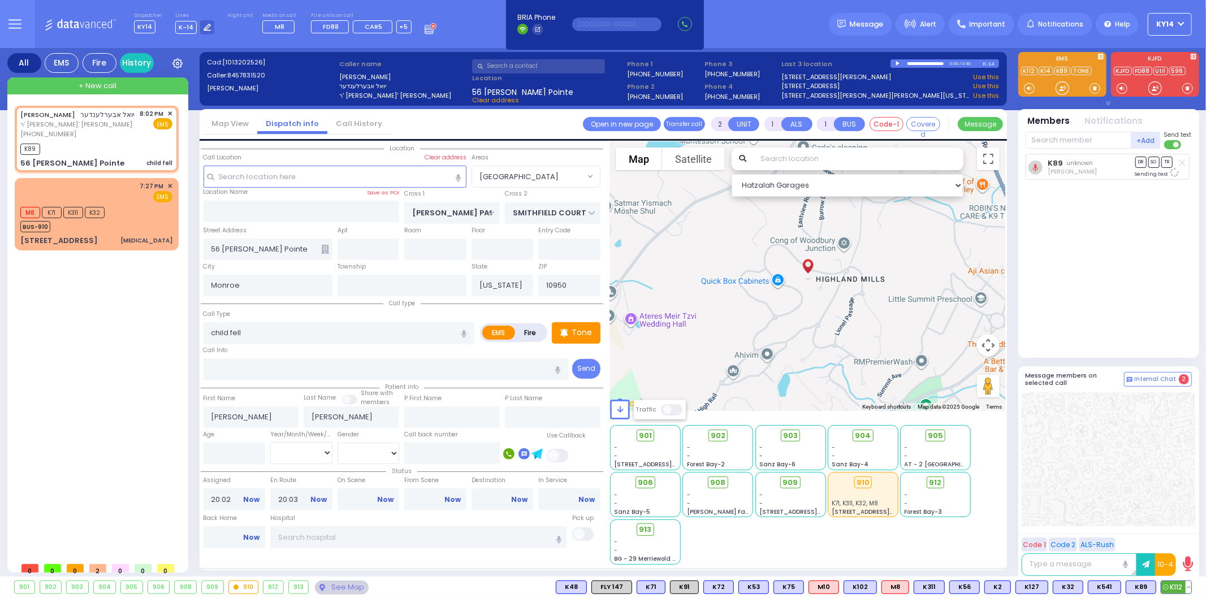
click at [1178, 587] on span "K112" at bounding box center [1176, 587] width 30 height 12
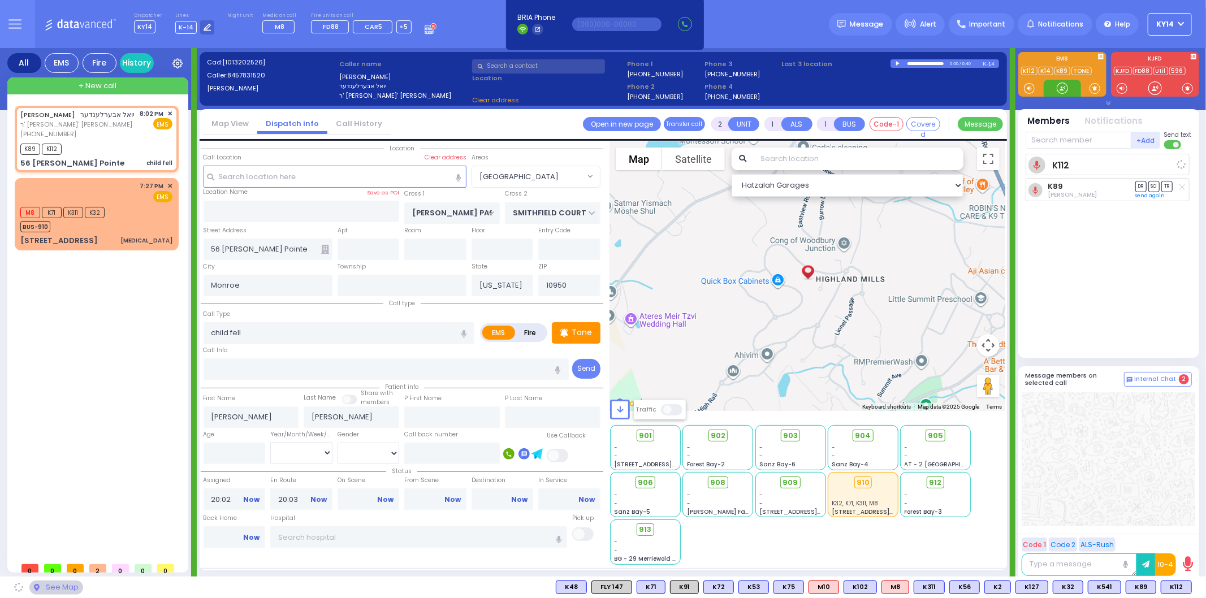
select select
radio input "true"
select select
select select "Hatzalah Garages"
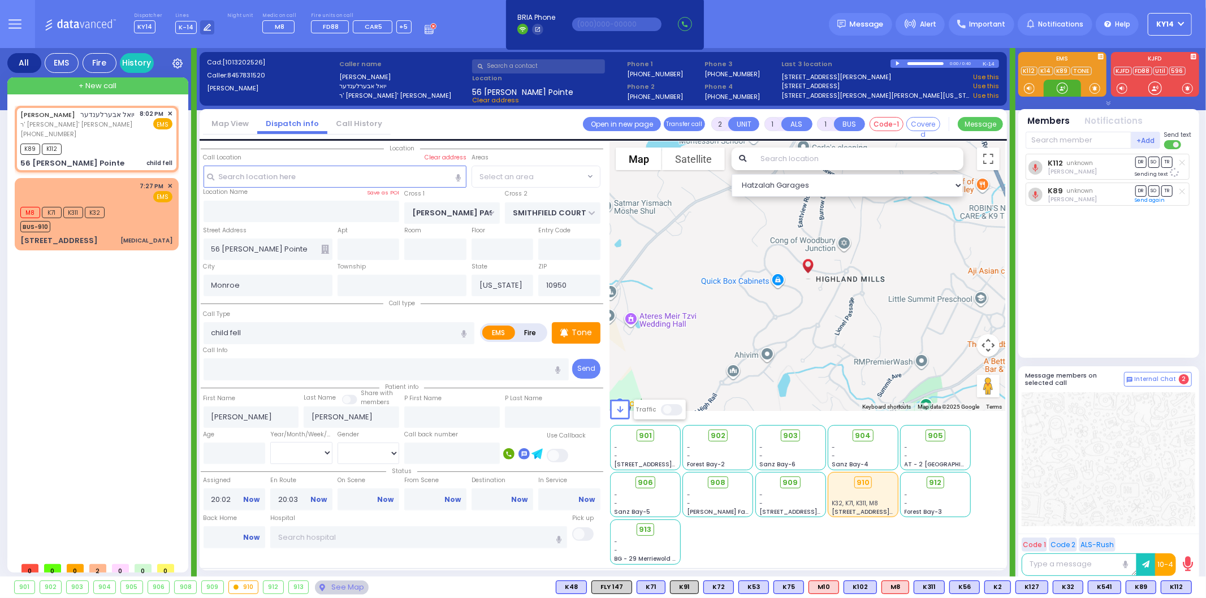
select select "[GEOGRAPHIC_DATA]"
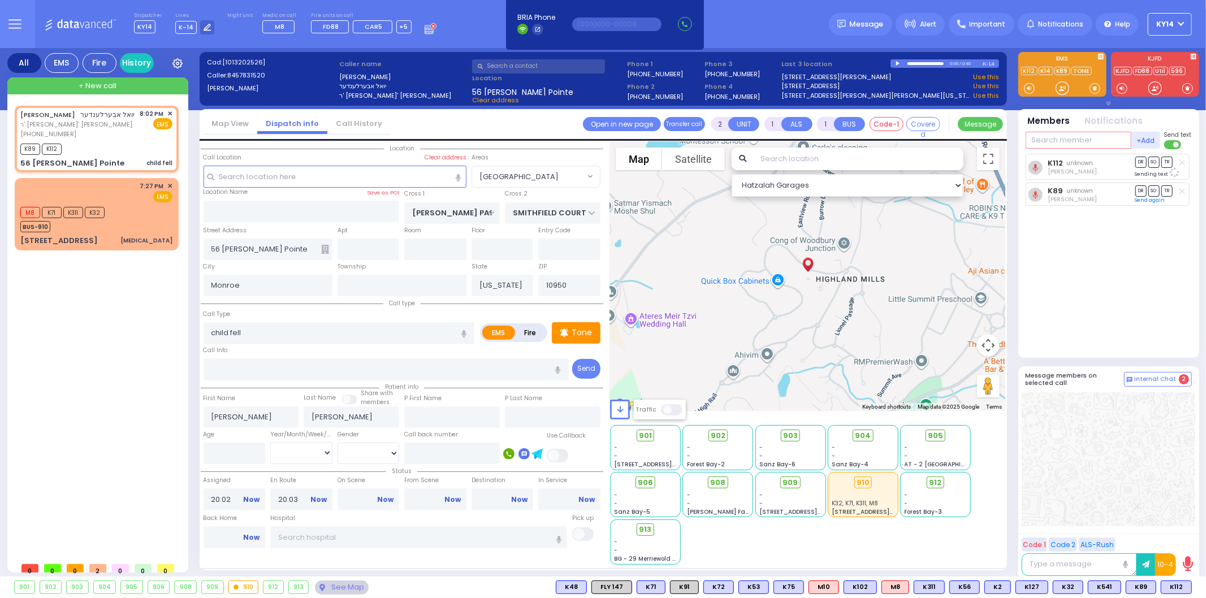
click at [1077, 140] on input "text" at bounding box center [1078, 140] width 106 height 17
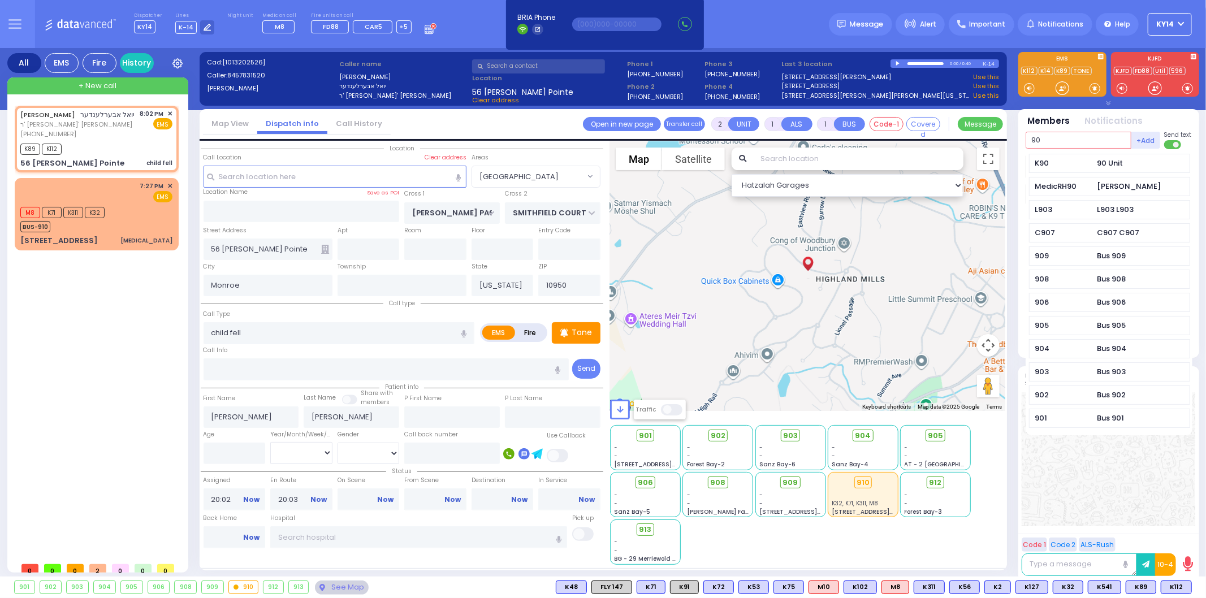
type input "90"
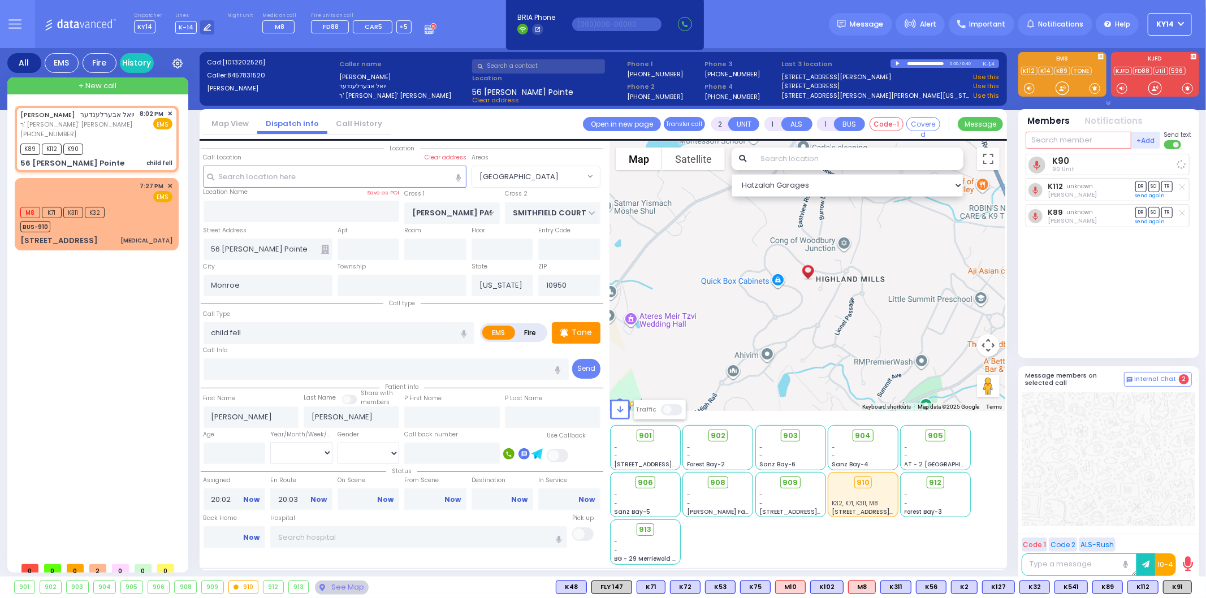
select select
radio input "true"
select select
select select "Hatzalah Garages"
select select "[GEOGRAPHIC_DATA]"
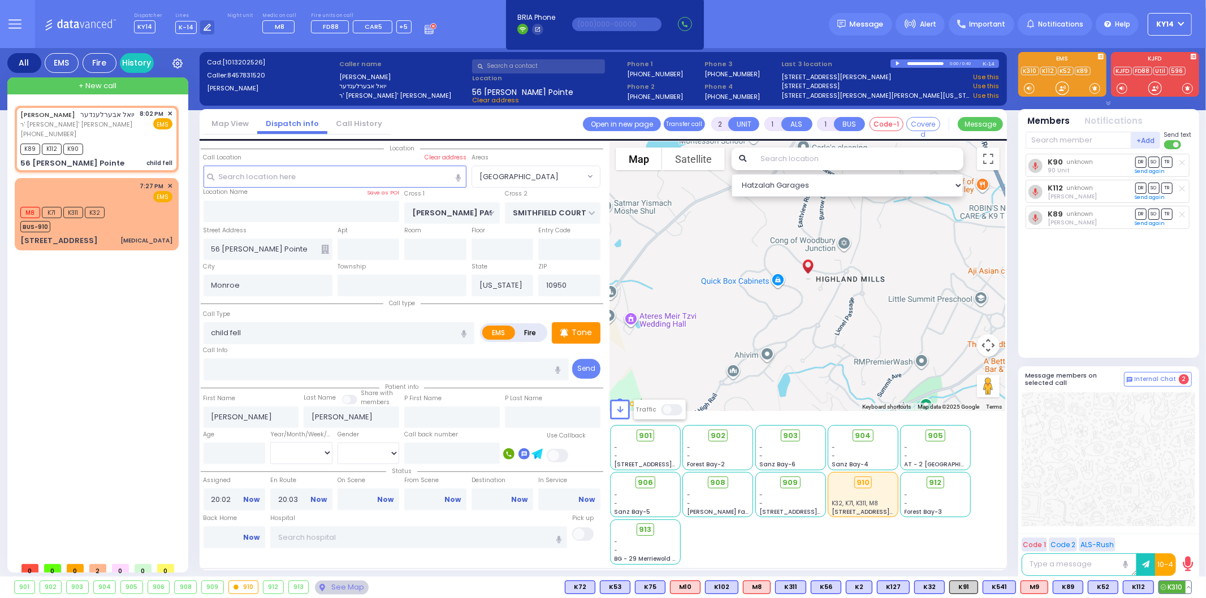
click at [1179, 586] on span "K310" at bounding box center [1175, 587] width 32 height 12
select select
radio input "true"
select select
select select "Hatzalah Garages"
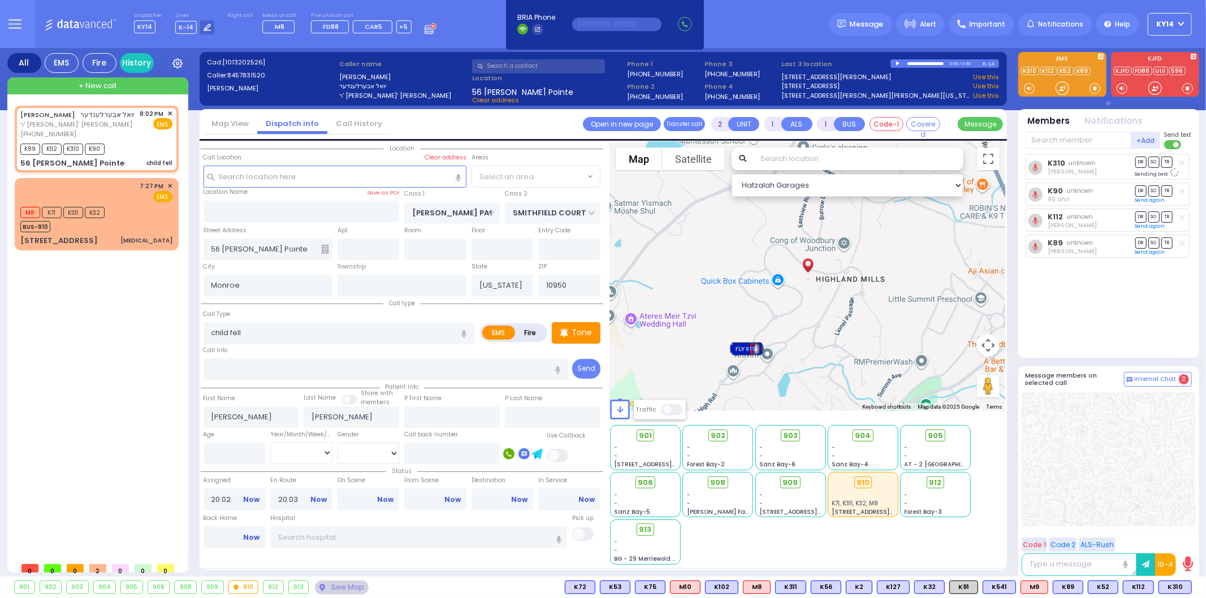
select select "[GEOGRAPHIC_DATA]"
type input "6"
select select
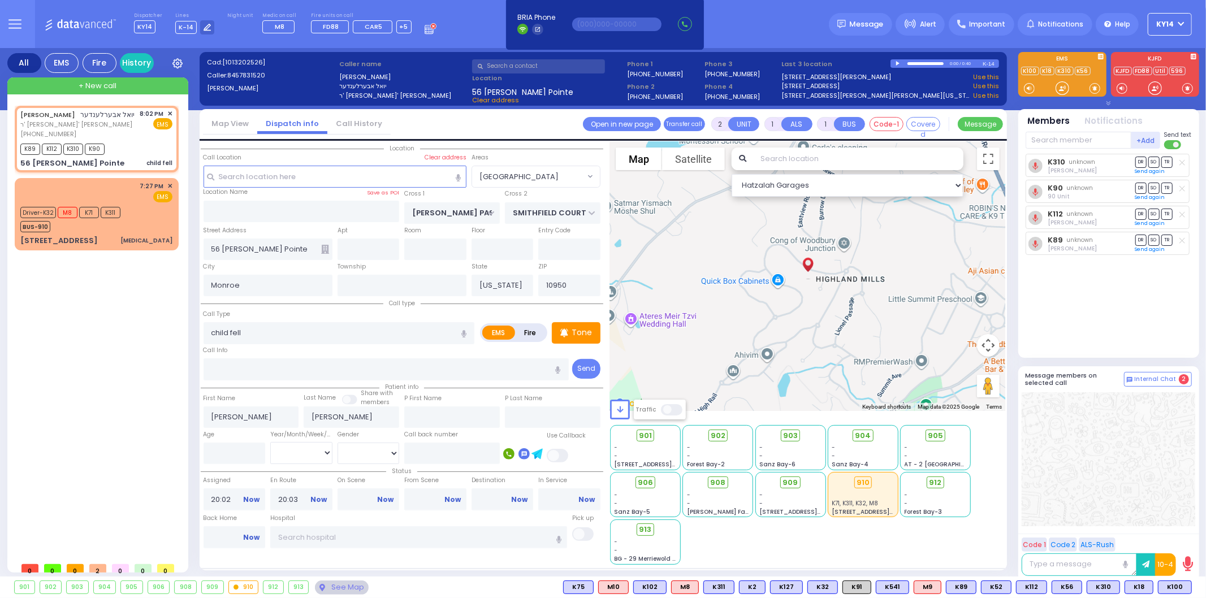
radio input "true"
type input "Unknown"
select select "Year"
select select "Hatzalah Garages"
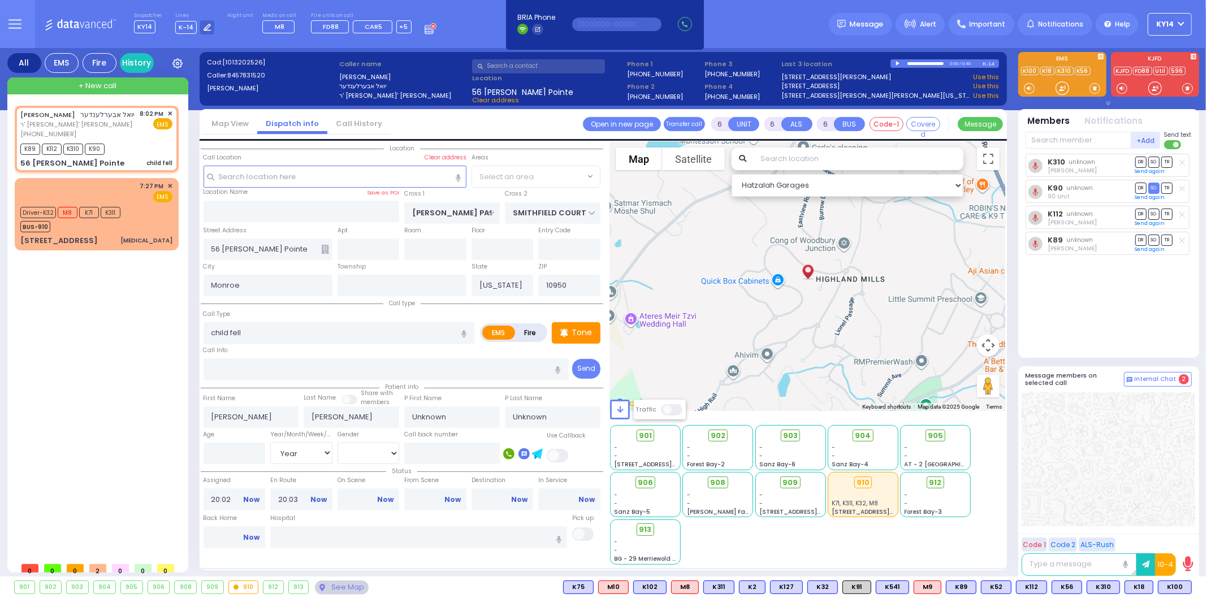
select select "[GEOGRAPHIC_DATA]"
